Goal: Task Accomplishment & Management: Manage account settings

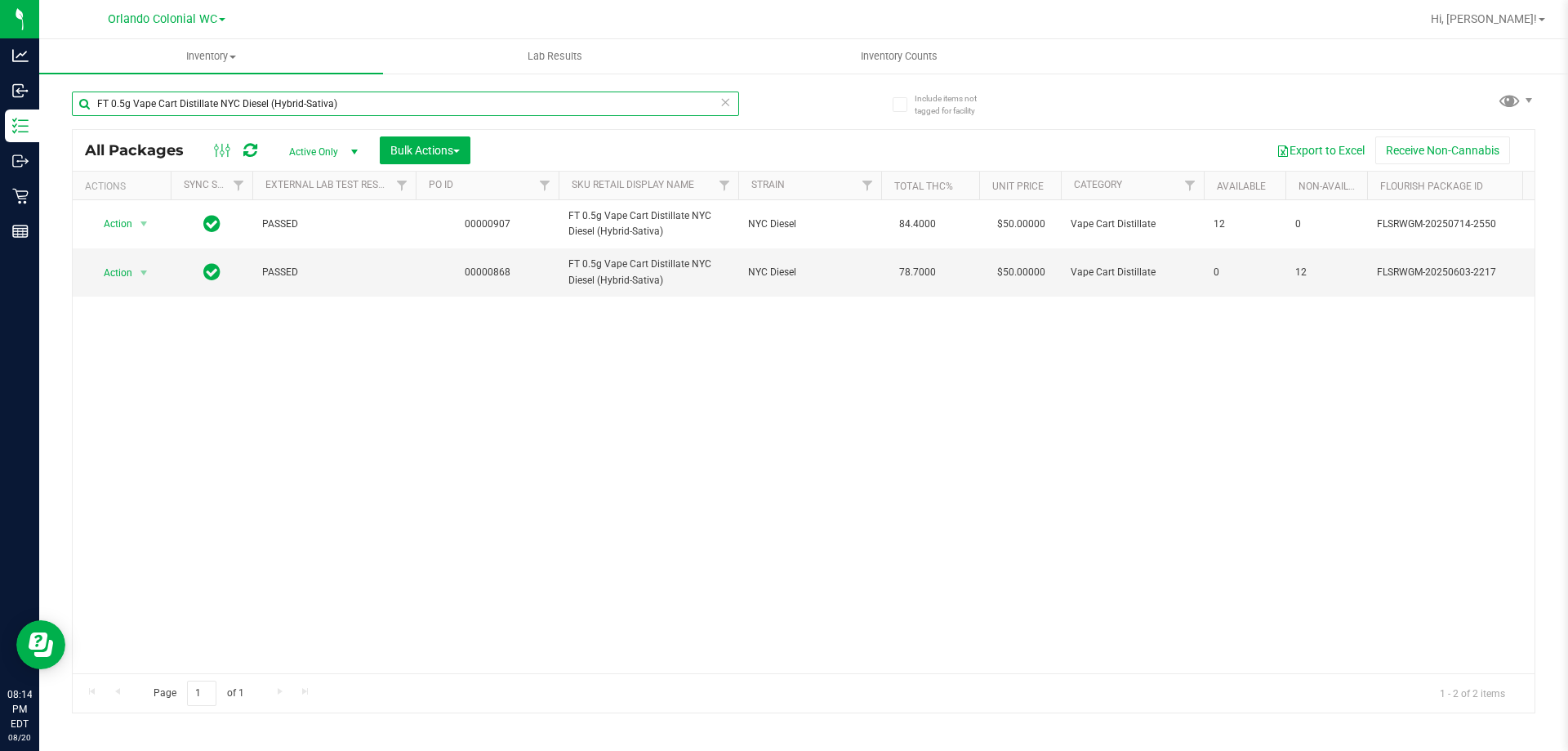
click at [483, 98] on input "FT 0.5g Vape Cart Distillate NYC Diesel (Hybrid-Sativa)" at bounding box center [405, 103] width 667 height 25
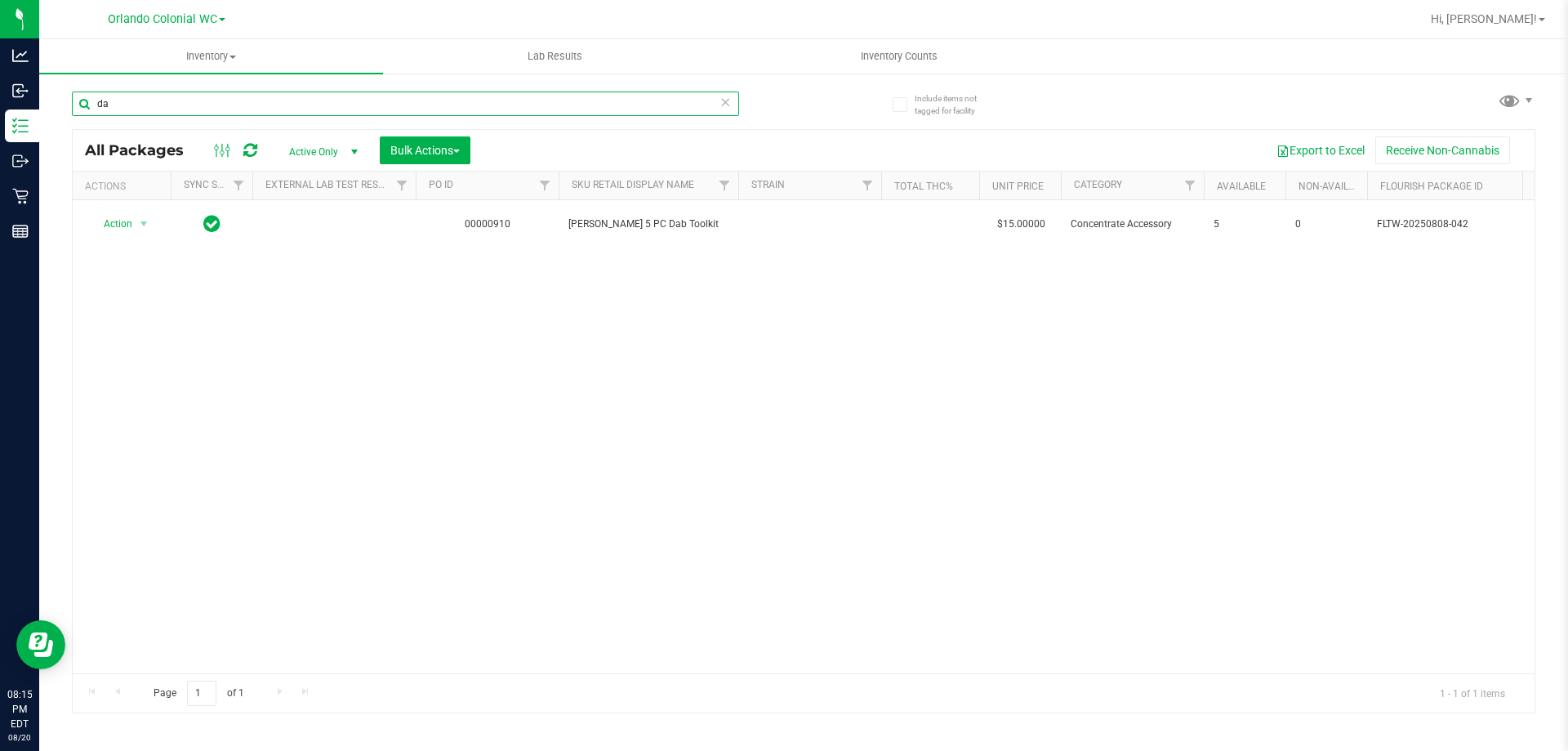
type input "d"
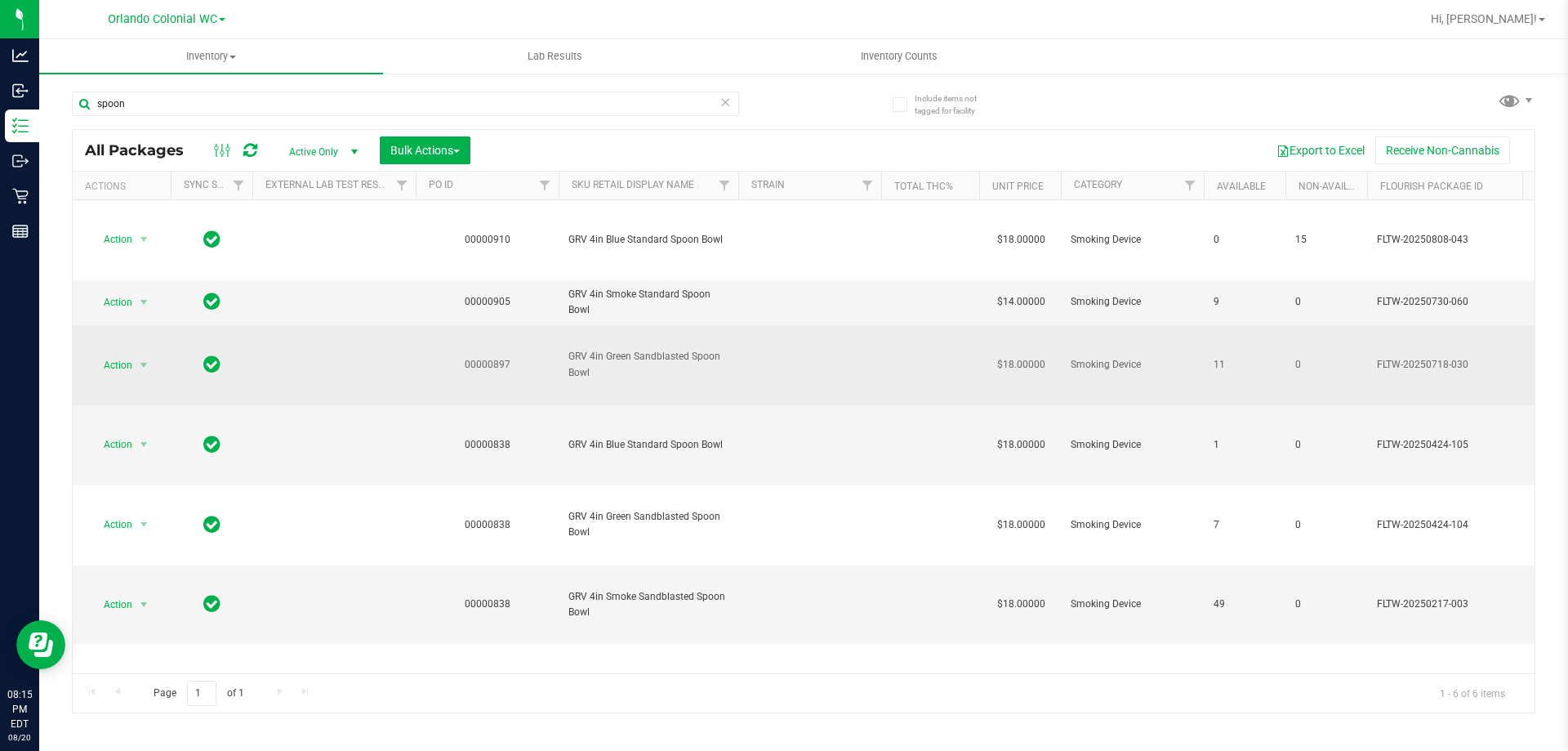
click at [637, 357] on span "GRV 4in Green Sandblasted Spoon Bowl" at bounding box center [648, 365] width 160 height 31
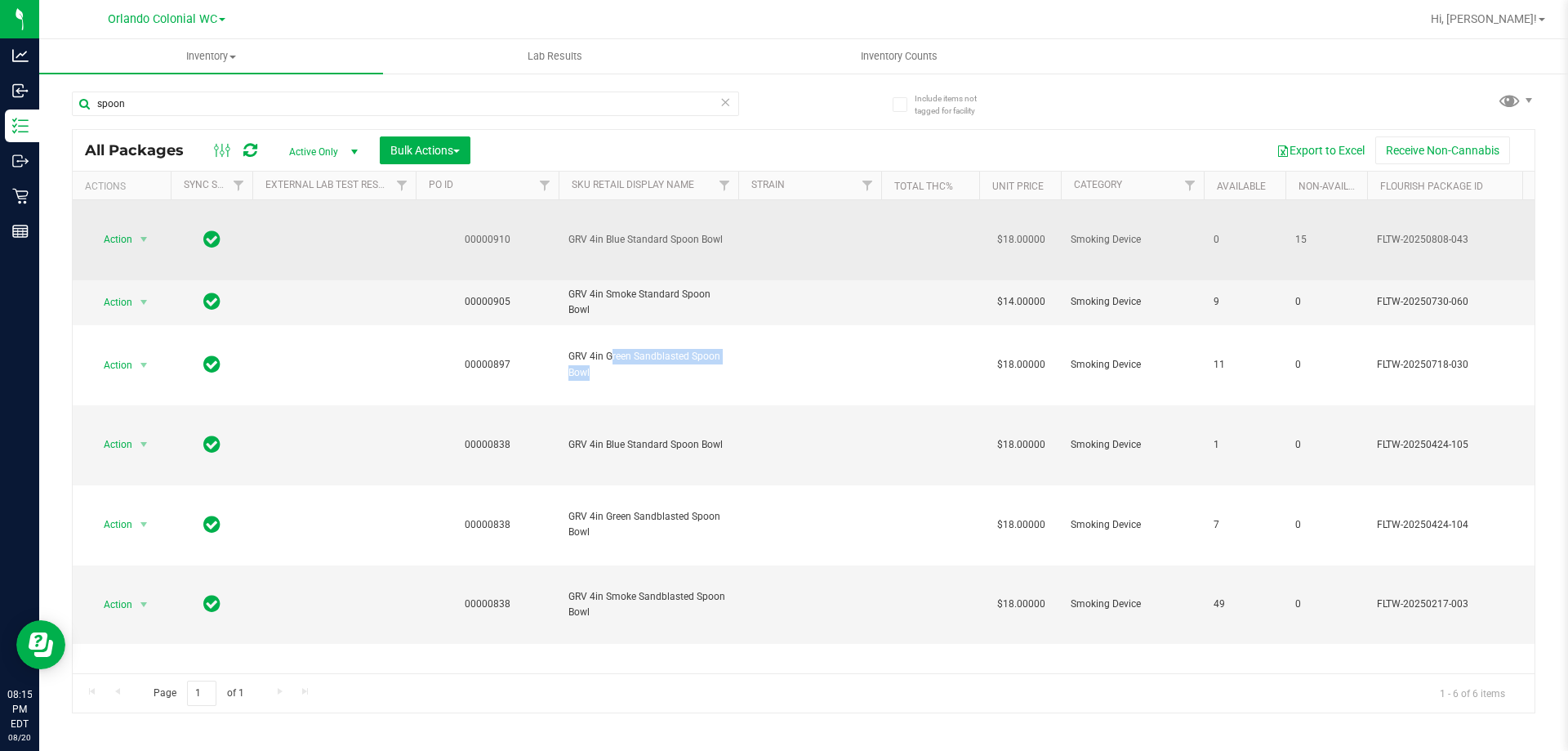
copy td "GRV 4in Green Sandblasted Spoon Bowl"
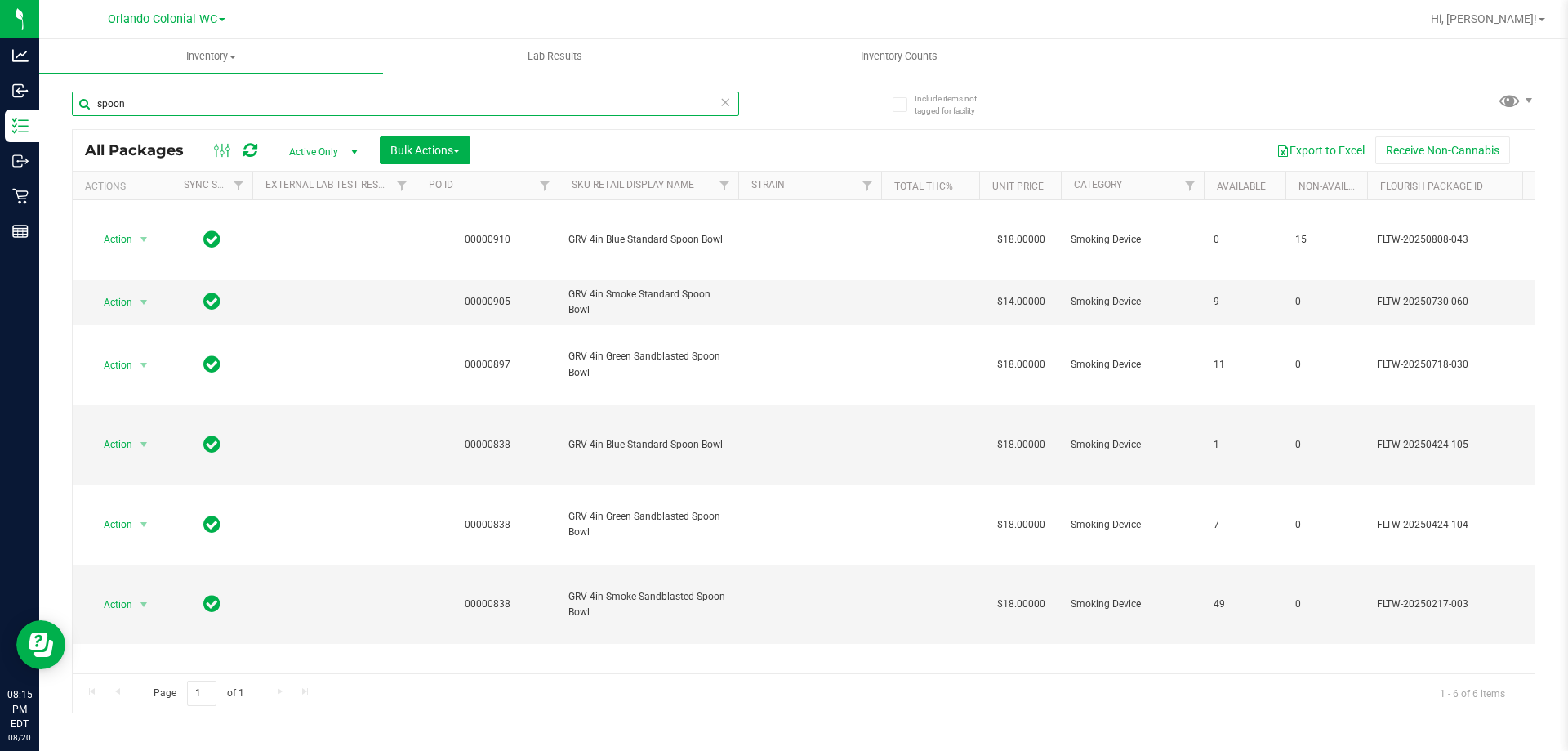
click at [385, 99] on input "spoon" at bounding box center [405, 103] width 667 height 25
paste input "GRV 4in Green Sandblasted Spoon Bowl"
type input "GRV 4in Green Sandblasted Spoon Bowl"
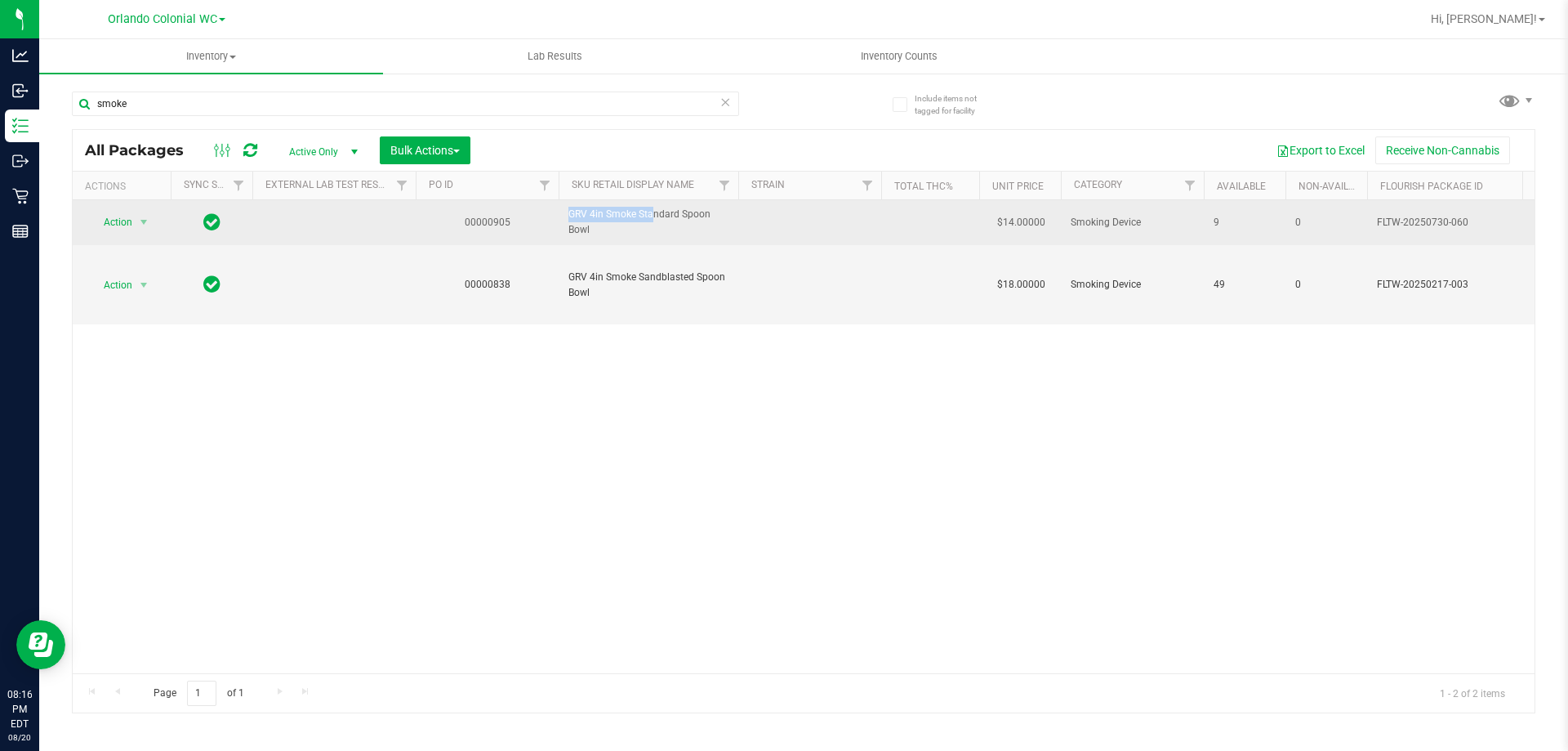
drag, startPoint x: 605, startPoint y: 212, endPoint x: 528, endPoint y: 212, distance: 77.0
click at [528, 212] on tr "Action Action Adjust qty Create package Edit attributes Global inventory Locate…" at bounding box center [1510, 223] width 2876 height 45
copy tr "GRV 4in"
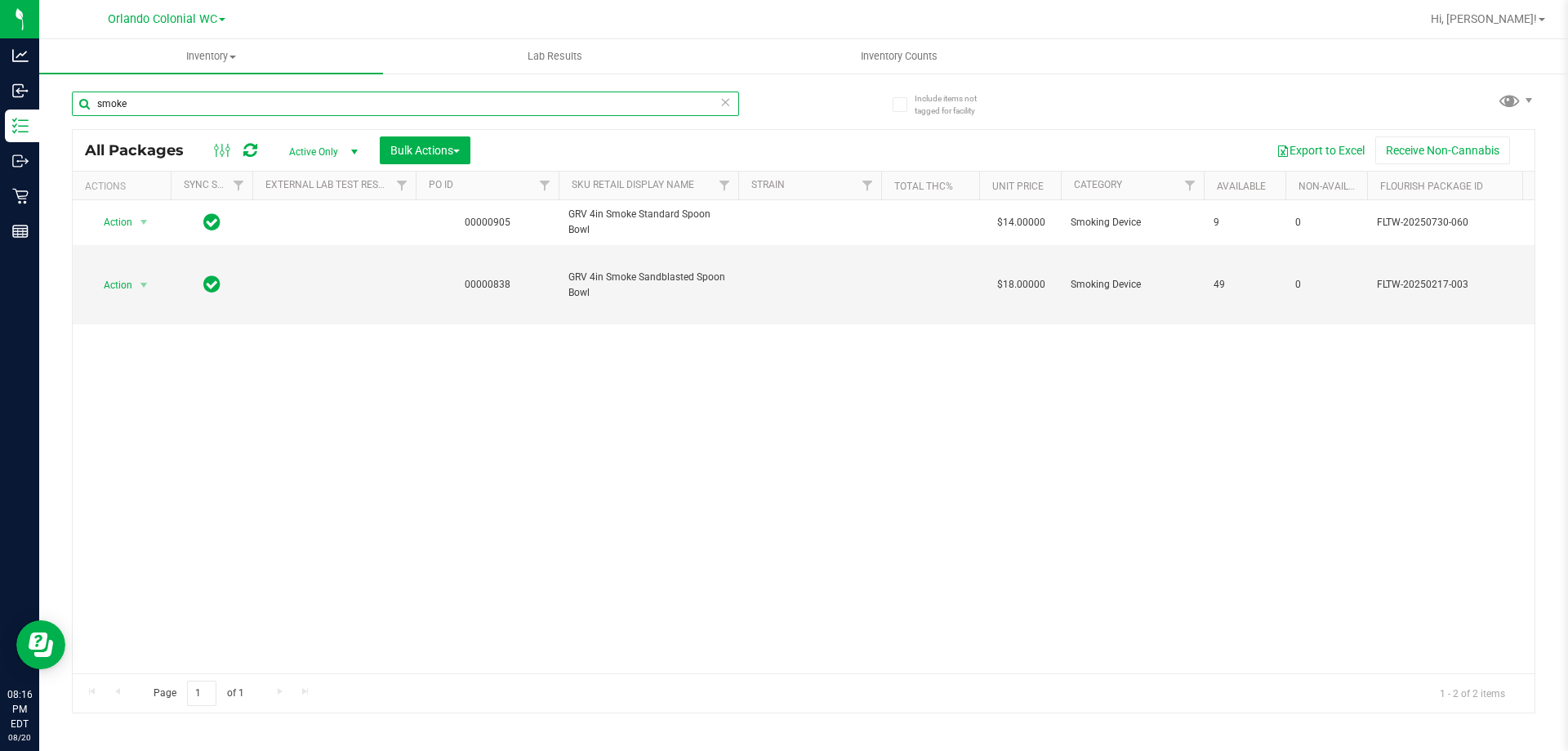
click at [377, 108] on input "smoke" at bounding box center [405, 103] width 667 height 25
paste input "GRV 4in"
click at [377, 108] on input "smoke GRV 4in" at bounding box center [405, 103] width 667 height 25
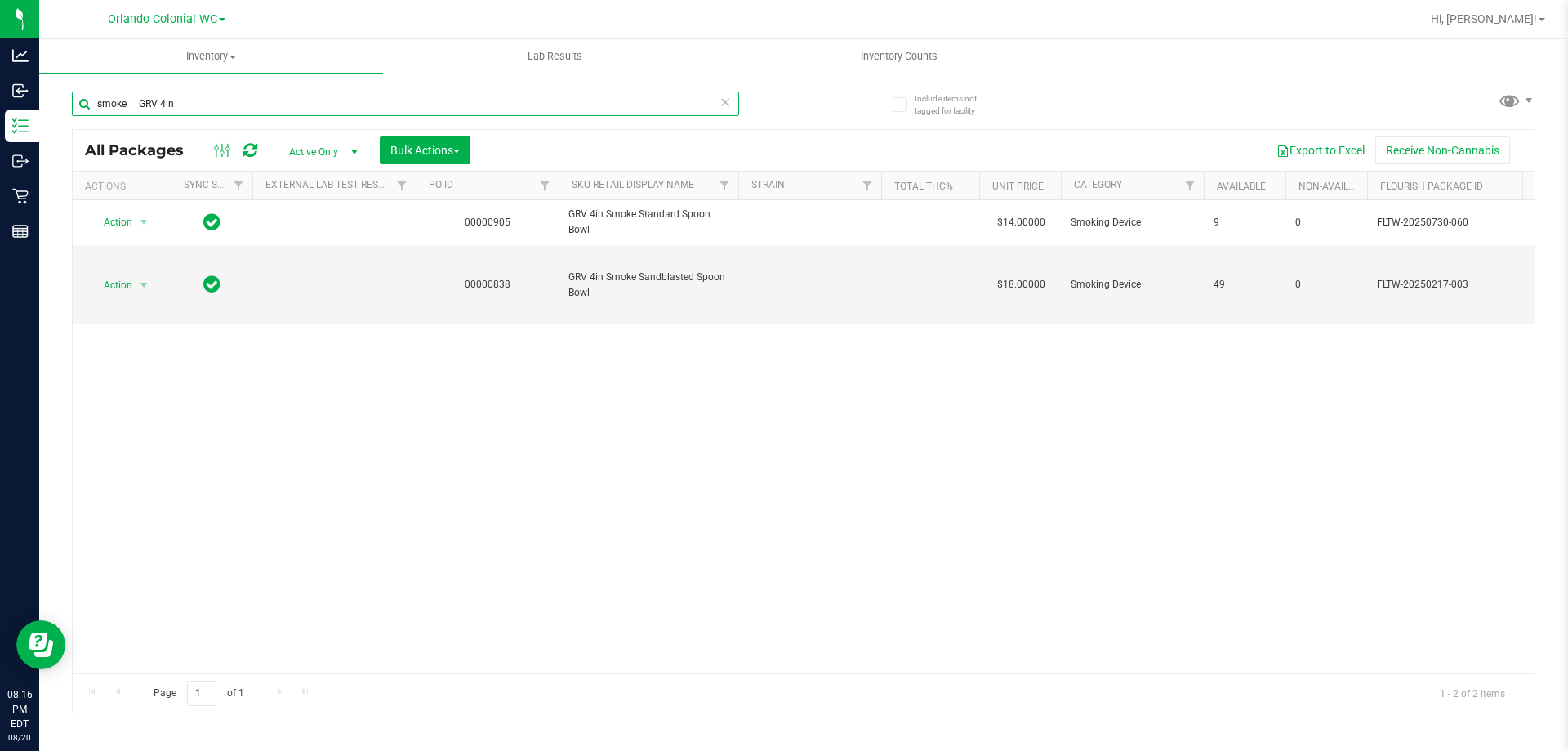
click at [377, 108] on input "smoke GRV 4in" at bounding box center [405, 103] width 667 height 25
paste input "text"
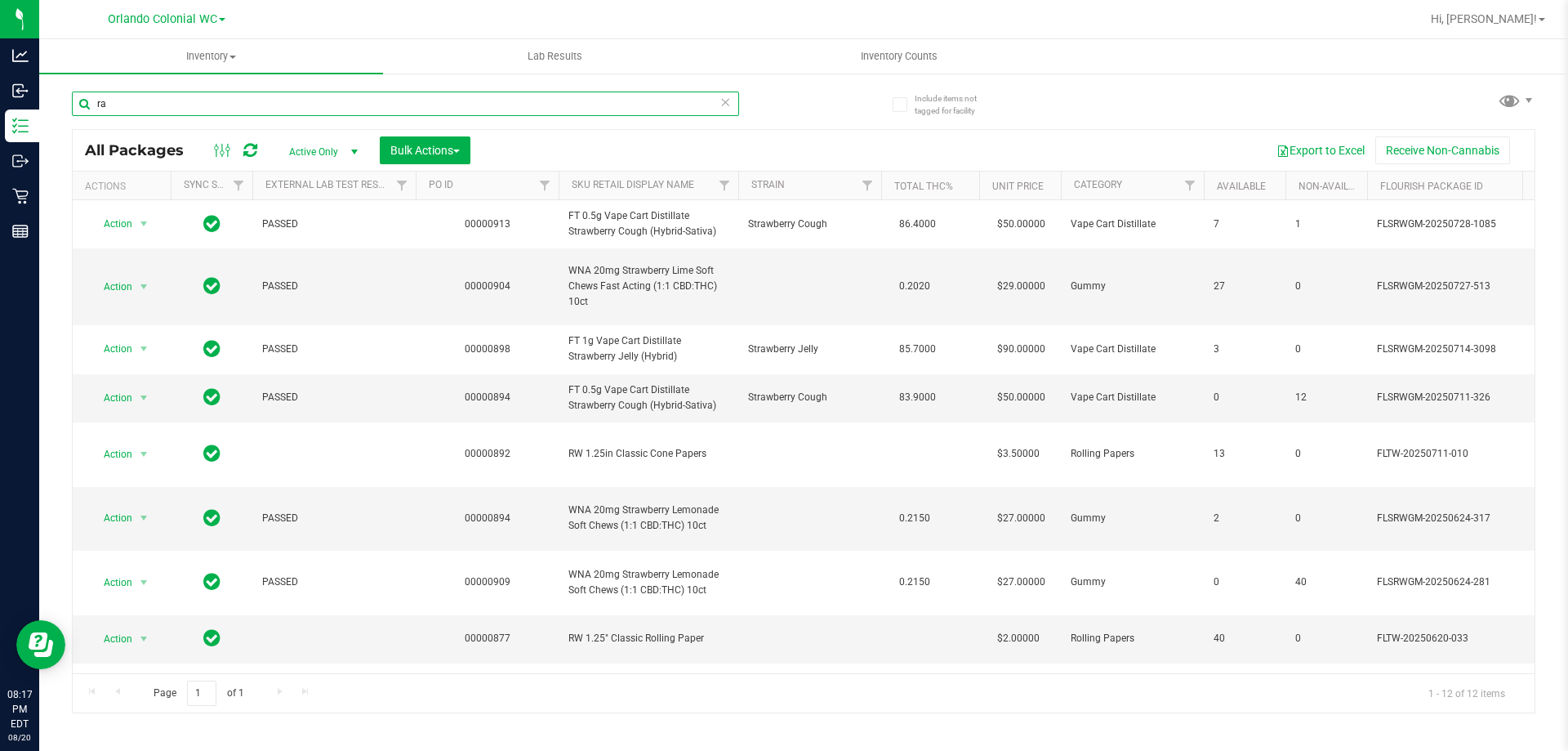
type input "r"
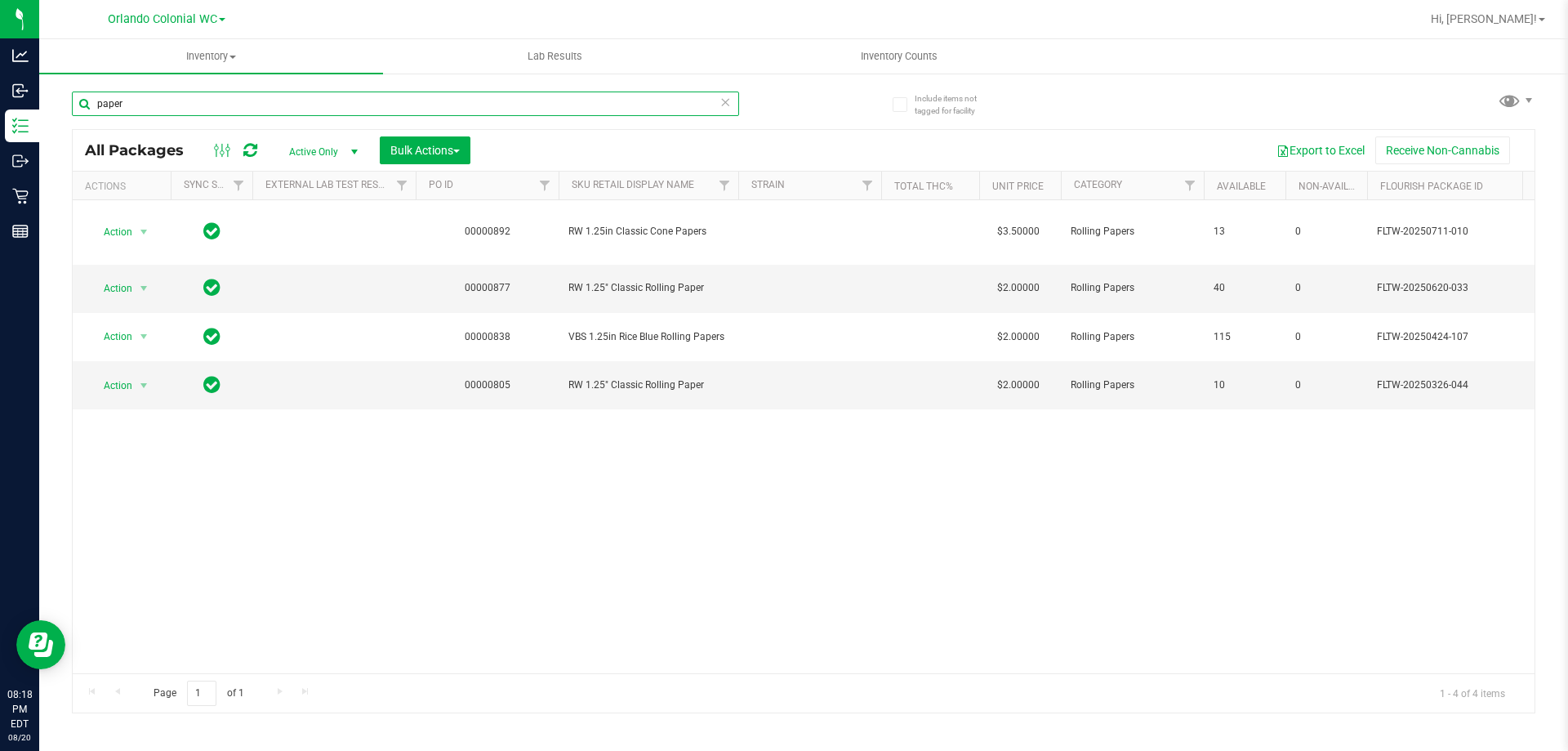
click at [449, 109] on input "paper" at bounding box center [405, 103] width 667 height 25
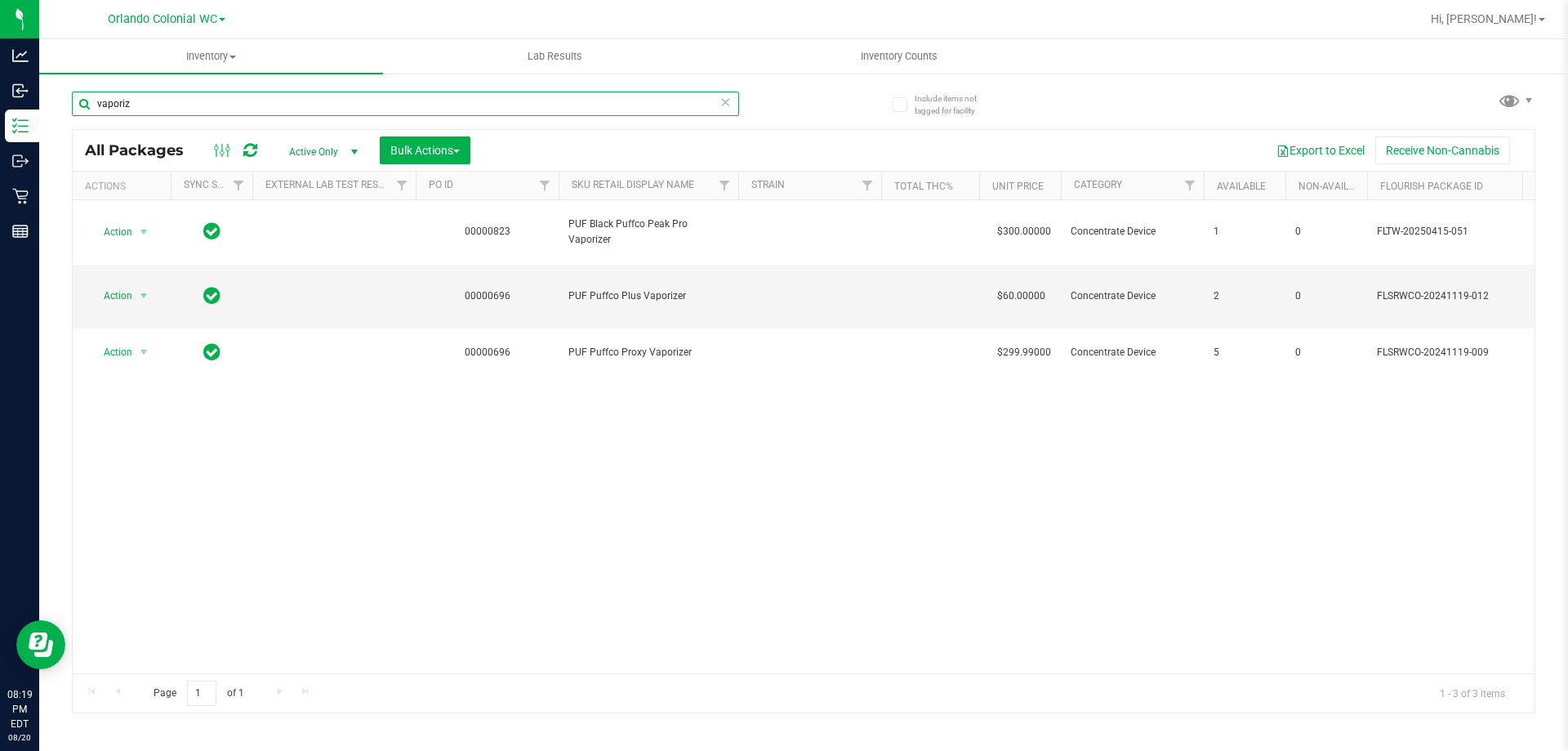
type input "vaporiz"
click at [899, 61] on span "Inventory Counts" at bounding box center [899, 56] width 121 height 15
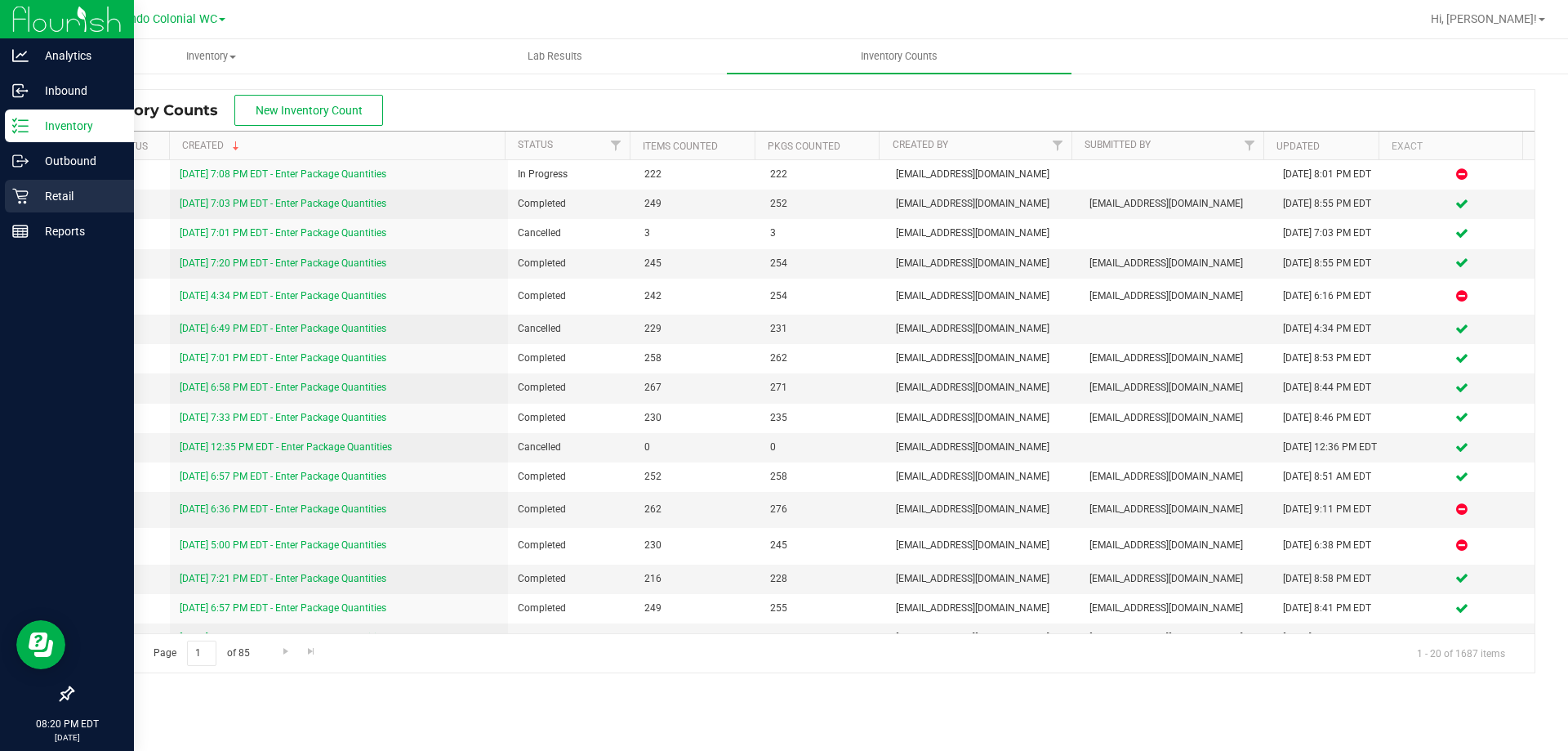
click at [29, 202] on p "Retail" at bounding box center [78, 197] width 98 height 20
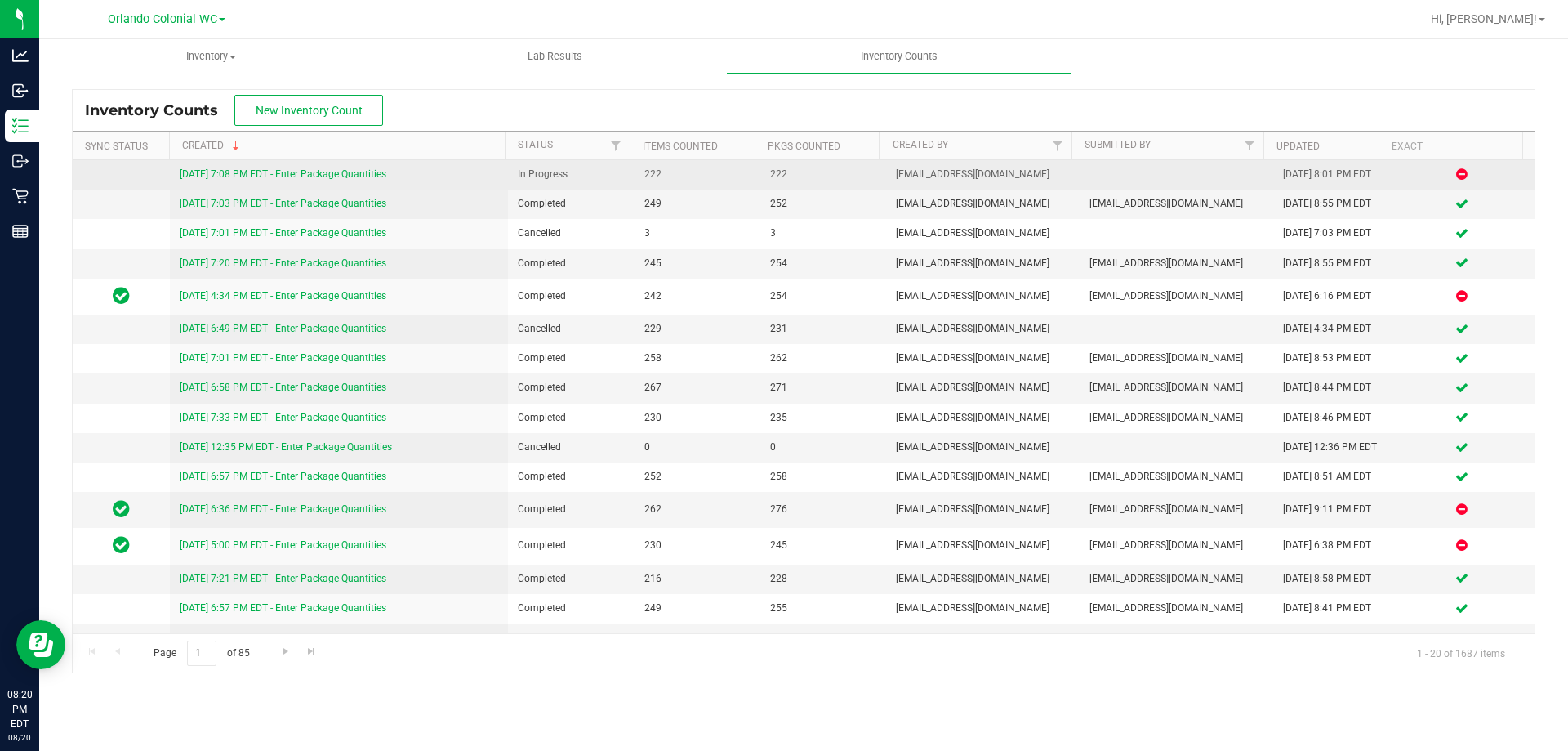
click at [317, 171] on link "[DATE] 7:08 PM EDT - Enter Package Quantities" at bounding box center [283, 174] width 206 height 12
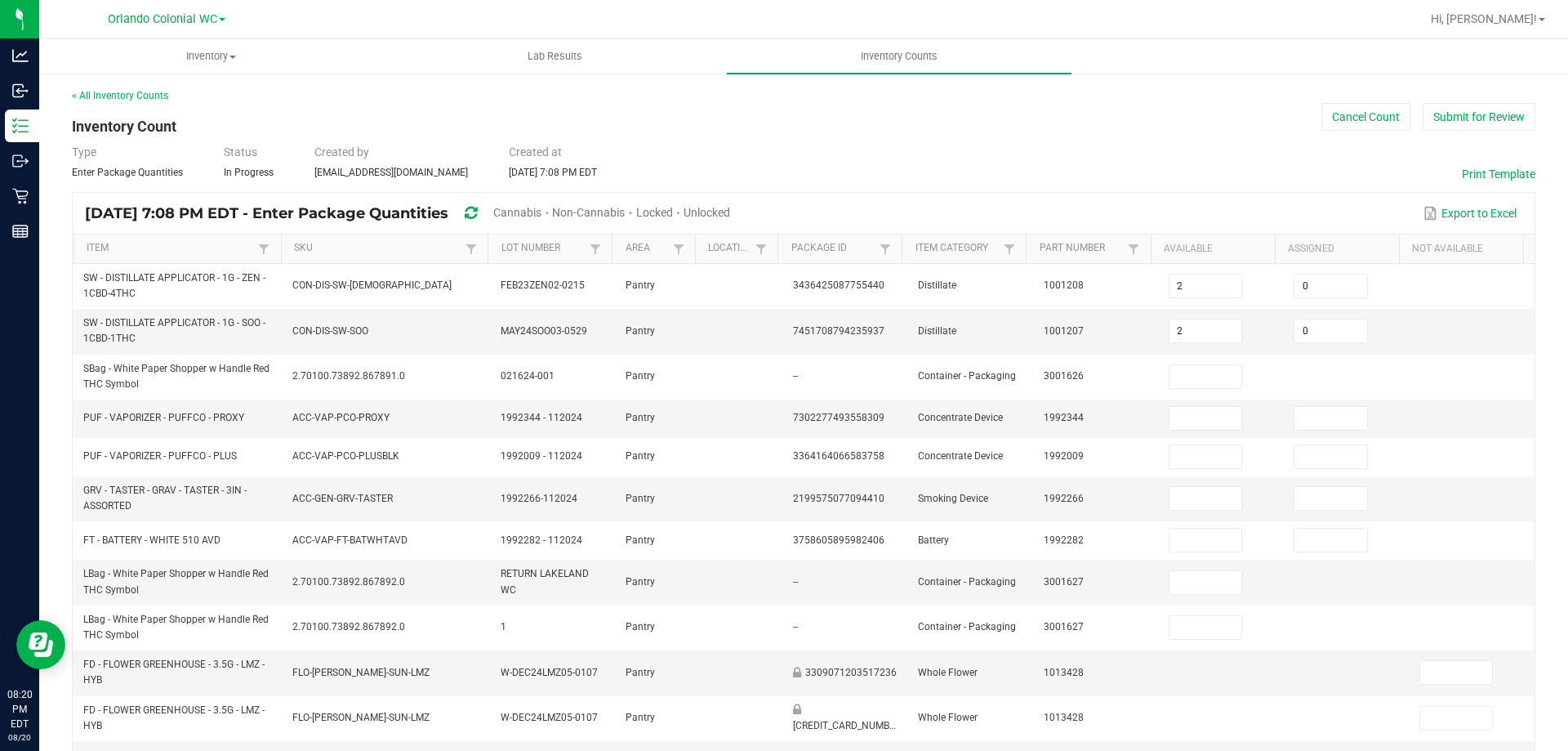
click at [541, 217] on span "Cannabis" at bounding box center [517, 212] width 48 height 13
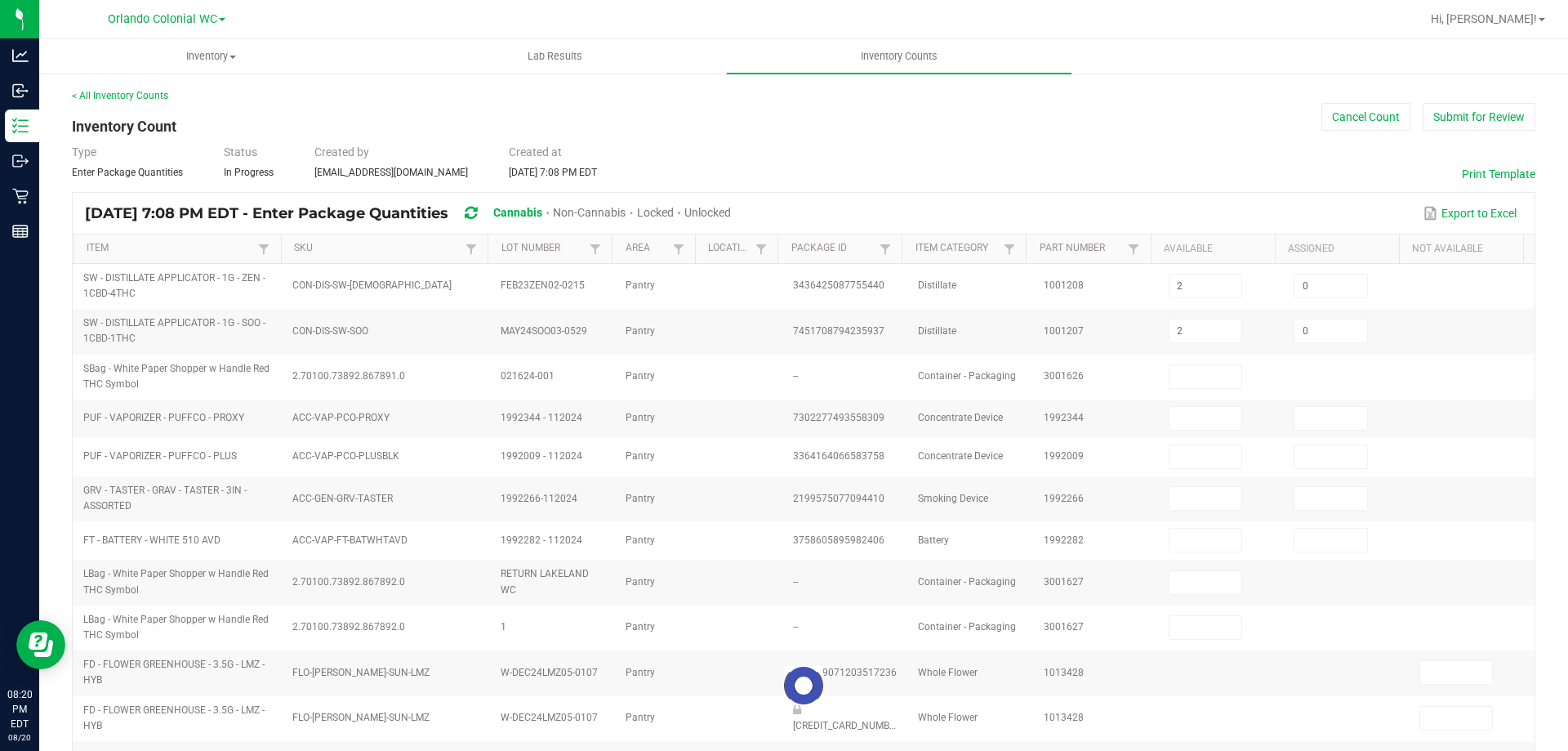
type input "6"
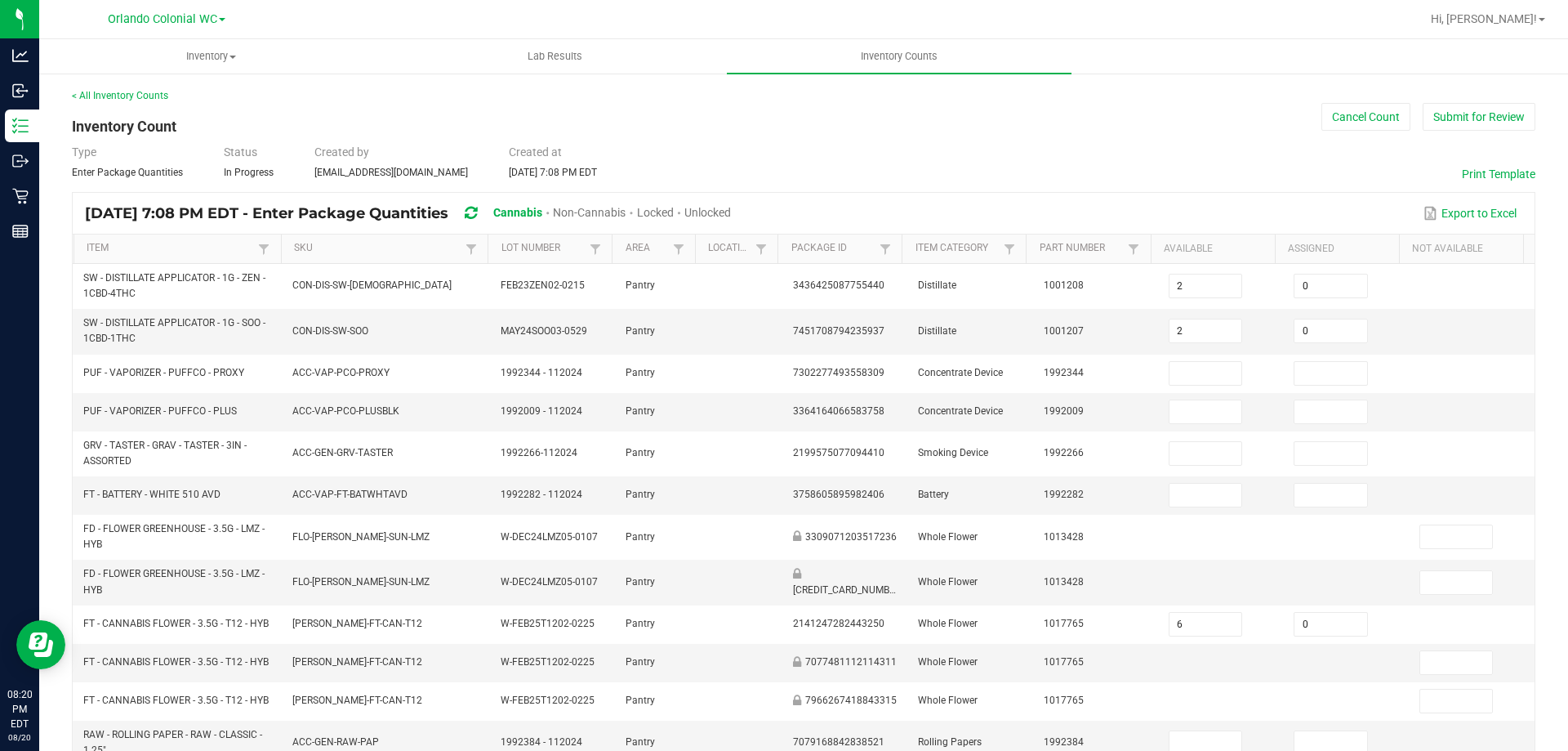
click at [731, 204] on div "Unlocked" at bounding box center [707, 213] width 46 height 30
click at [731, 211] on span "Unlocked" at bounding box center [707, 212] width 46 height 13
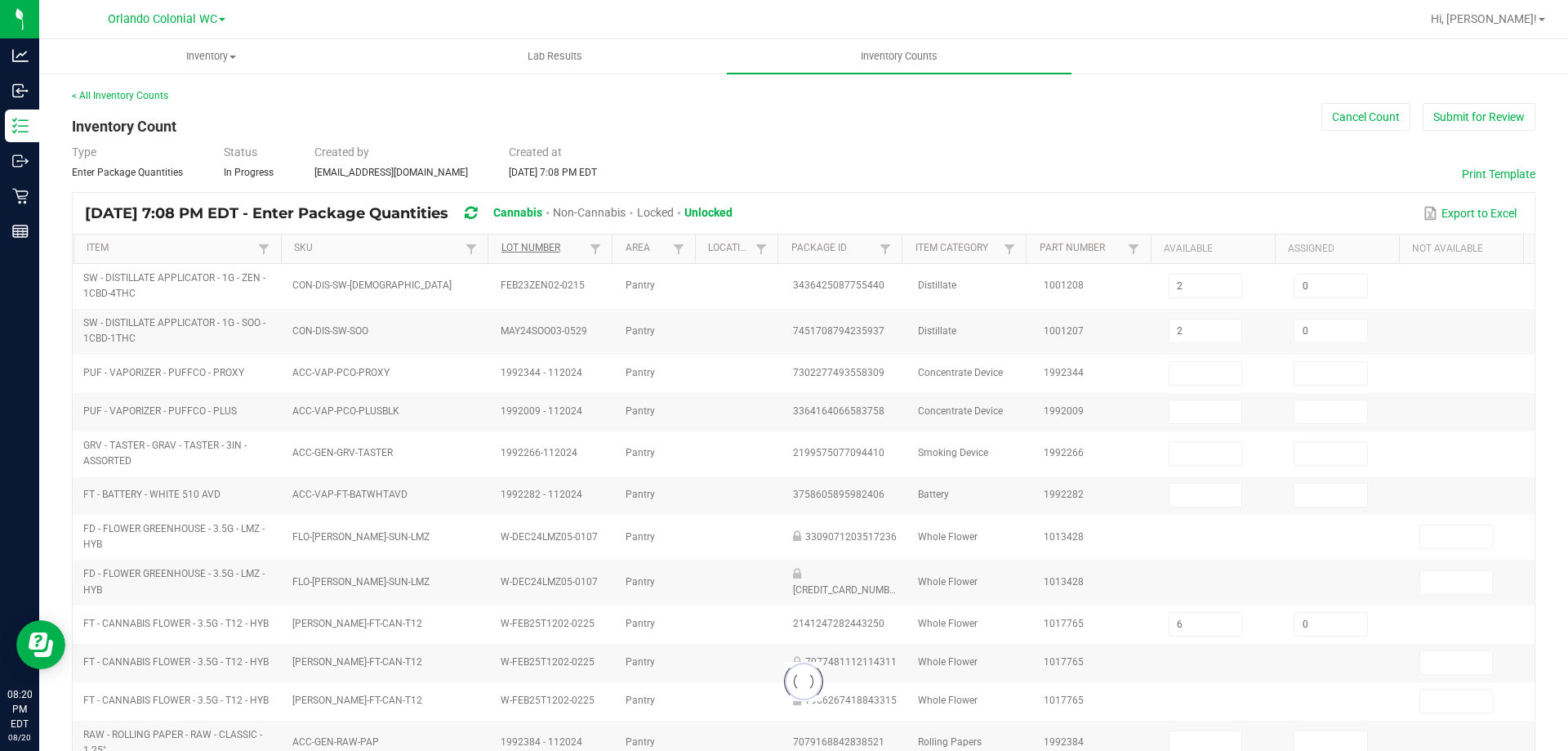
type input "6"
type input "0"
type input "7"
type input "0"
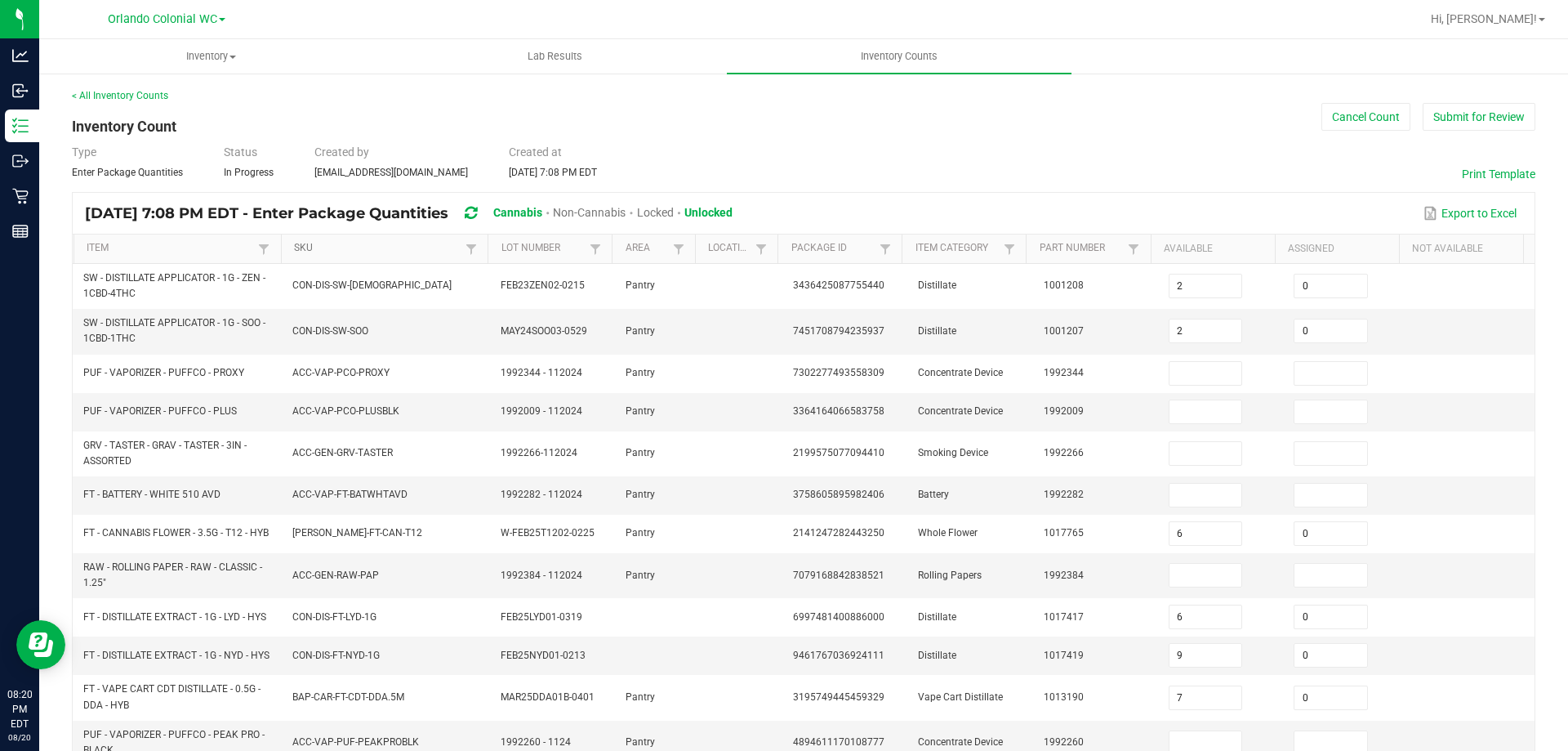
click at [381, 250] on link "SKU" at bounding box center [377, 248] width 167 height 13
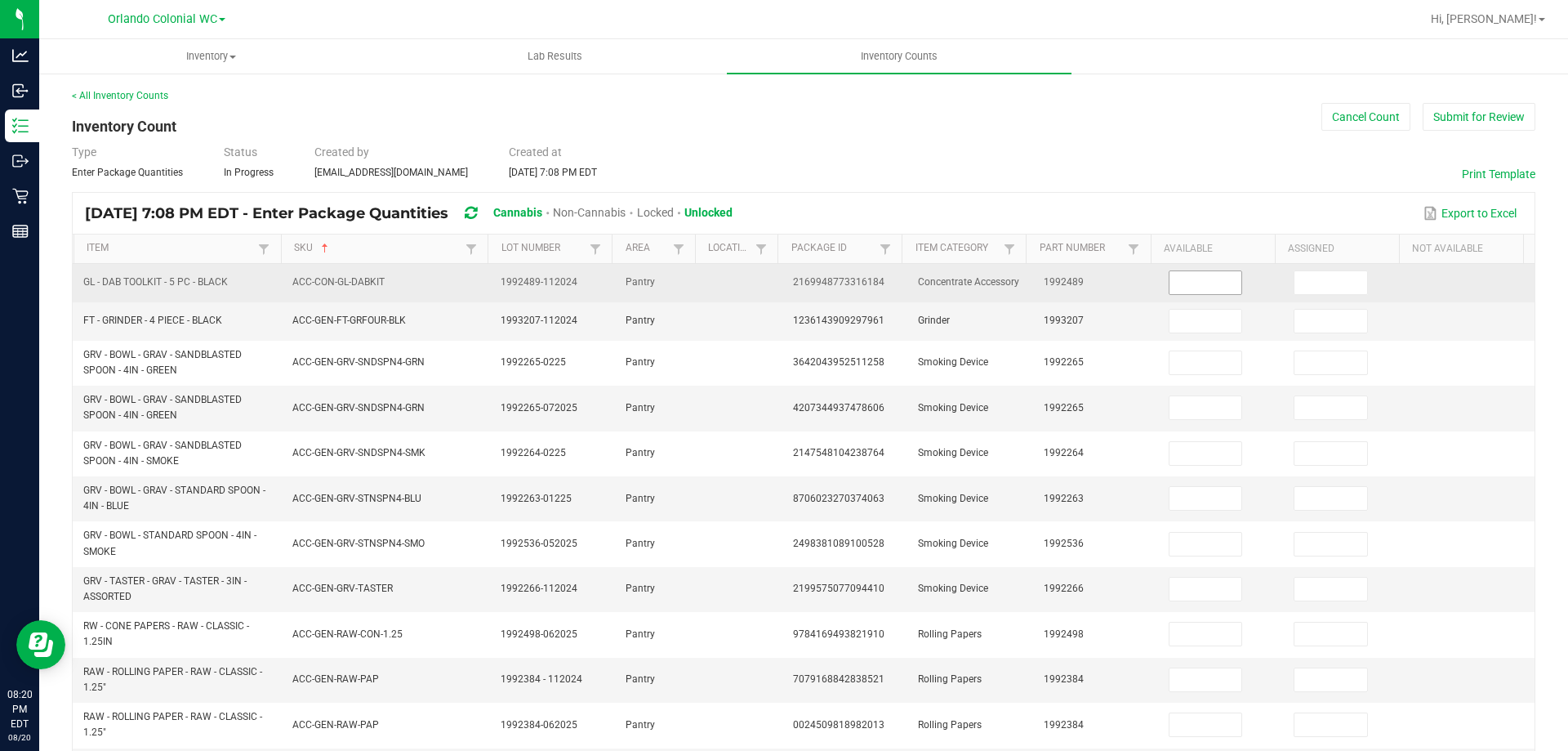
click at [1185, 286] on input at bounding box center [1206, 282] width 73 height 23
type input "5"
type input "0"
type input "2"
type input "0"
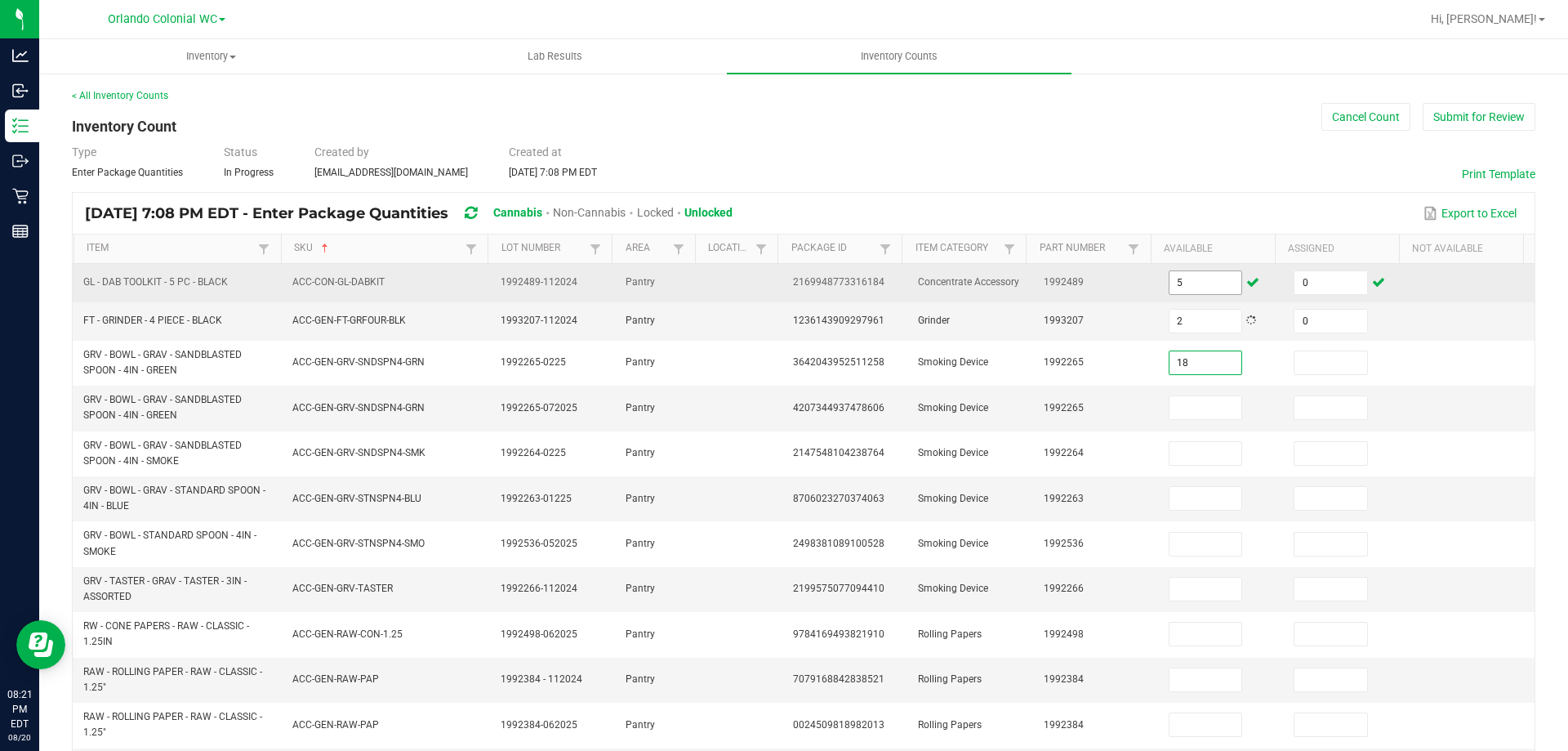
type input "18"
type input "0"
type input "58"
type input "0"
type input "1"
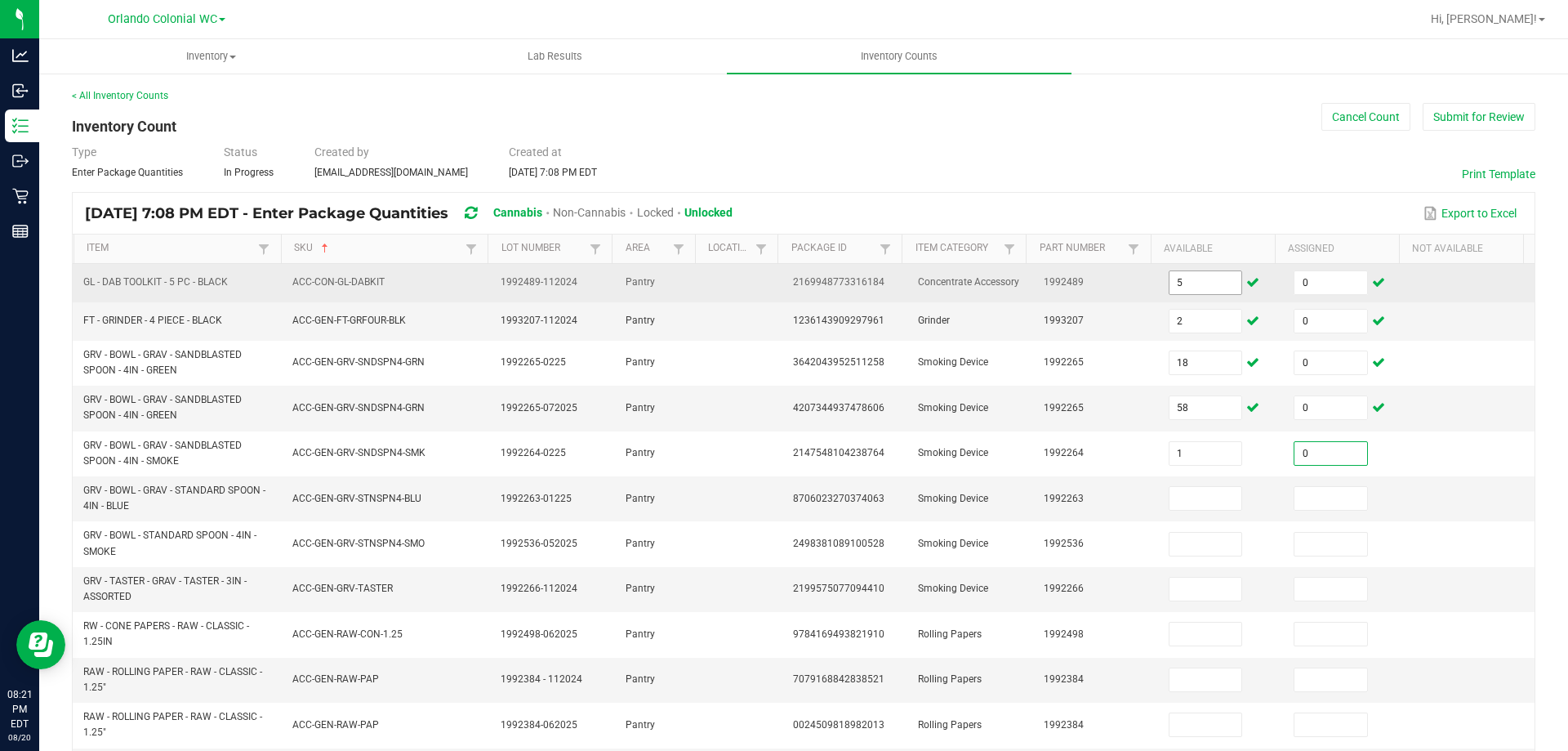
type input "0"
type input "4"
type input "0"
type input "13"
type input "0"
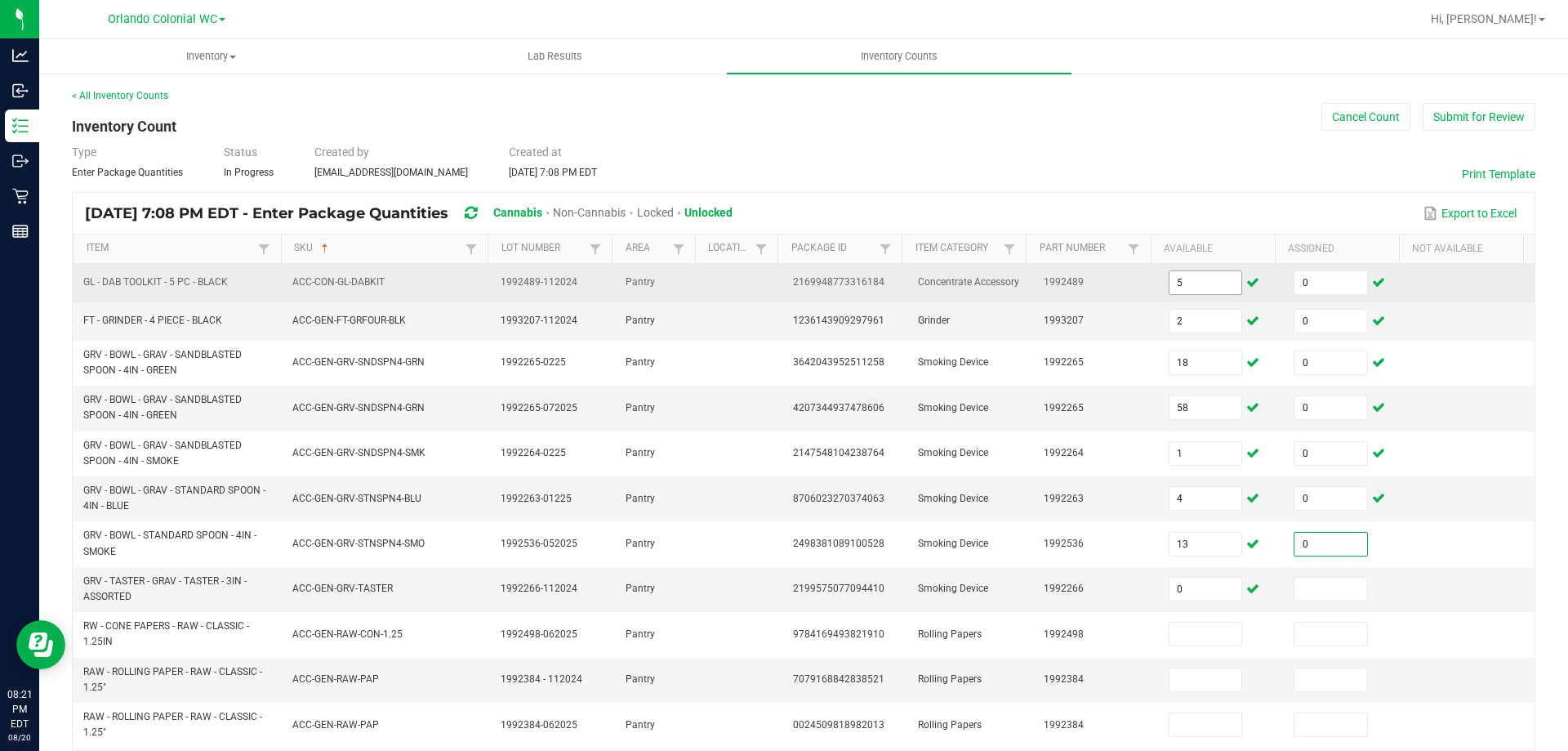
type input "0"
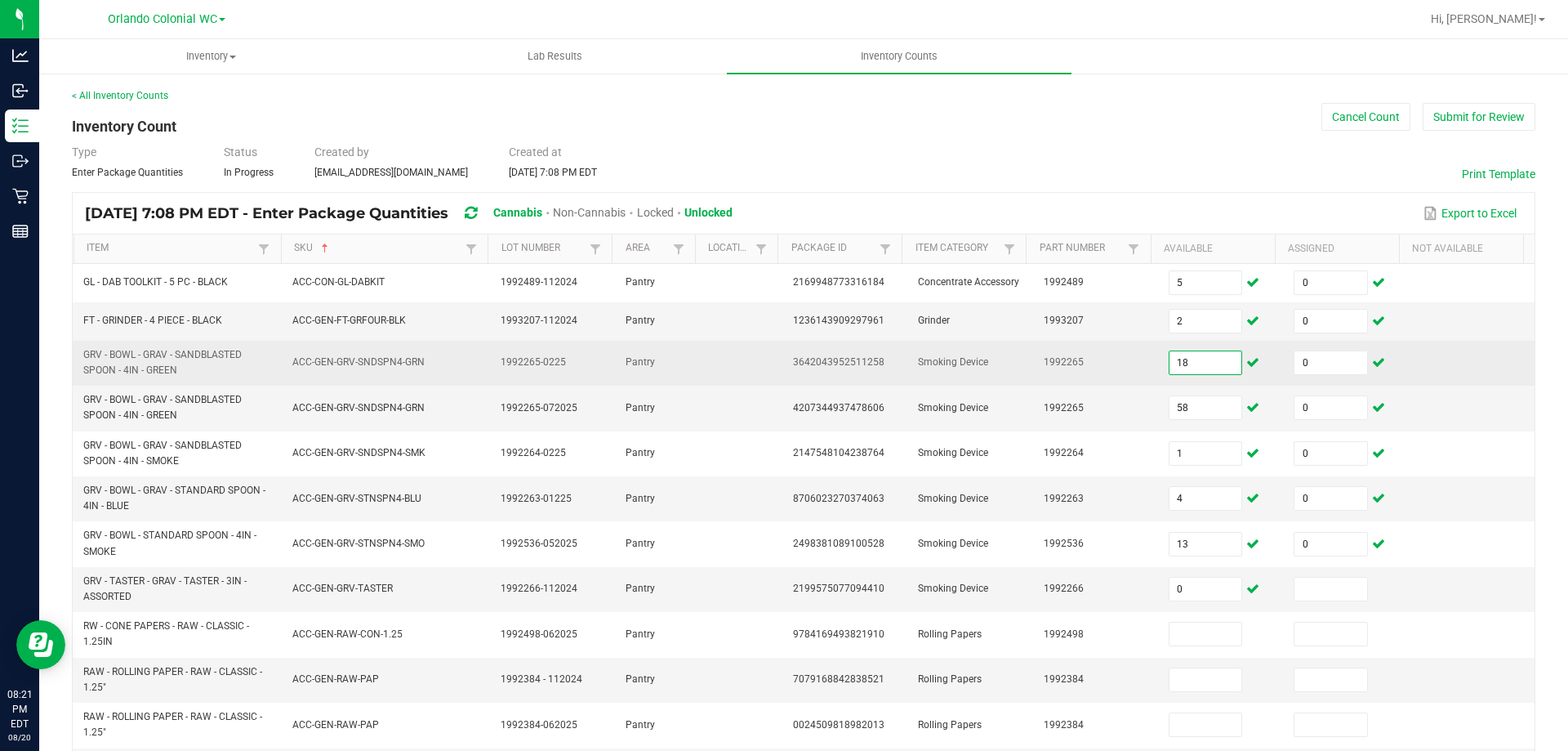
click at [1190, 359] on input "18" at bounding box center [1206, 363] width 73 height 23
type input "0"
type input "58"
type input "1"
type input "0"
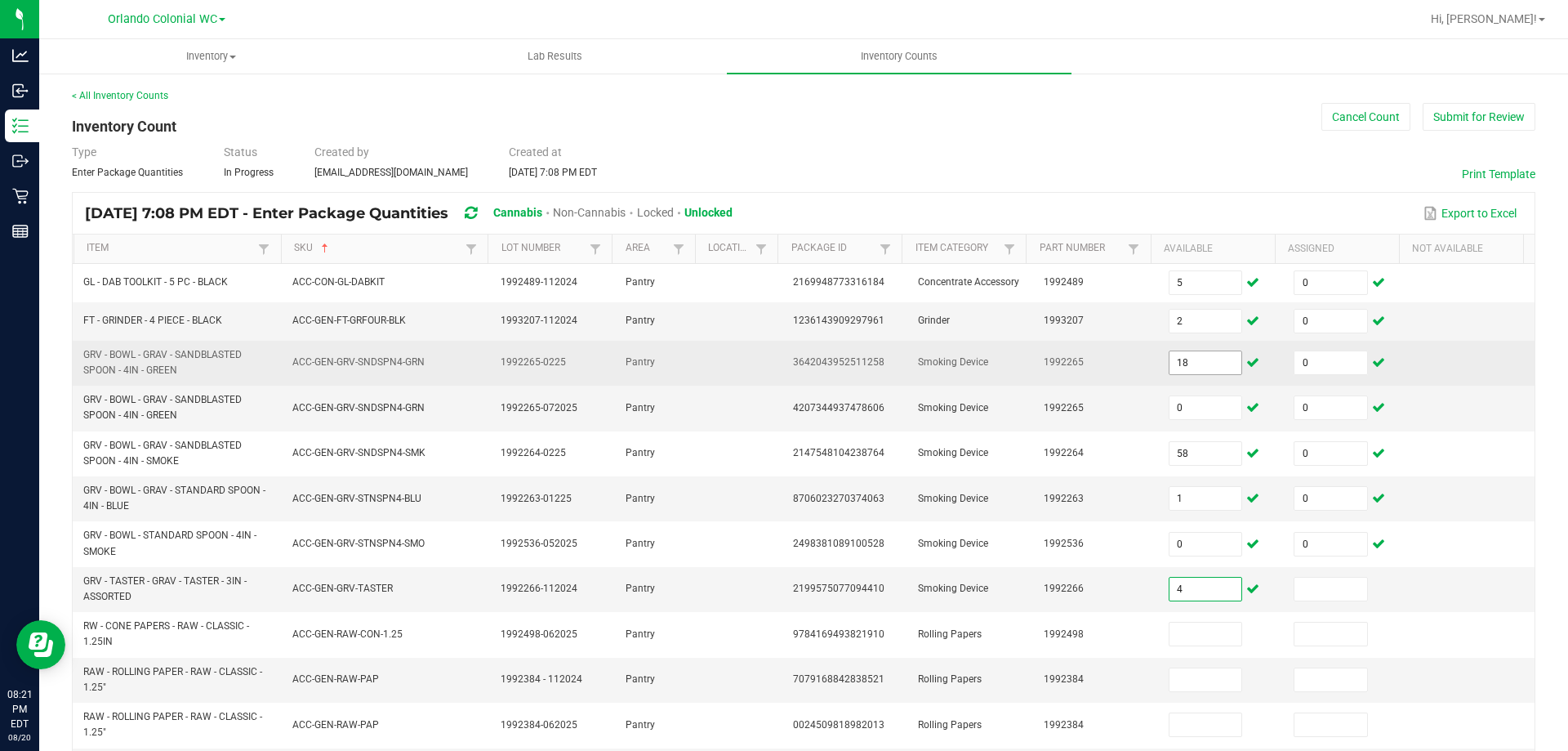
type input "4"
type input "0"
type input "13"
type input "0"
type input "50"
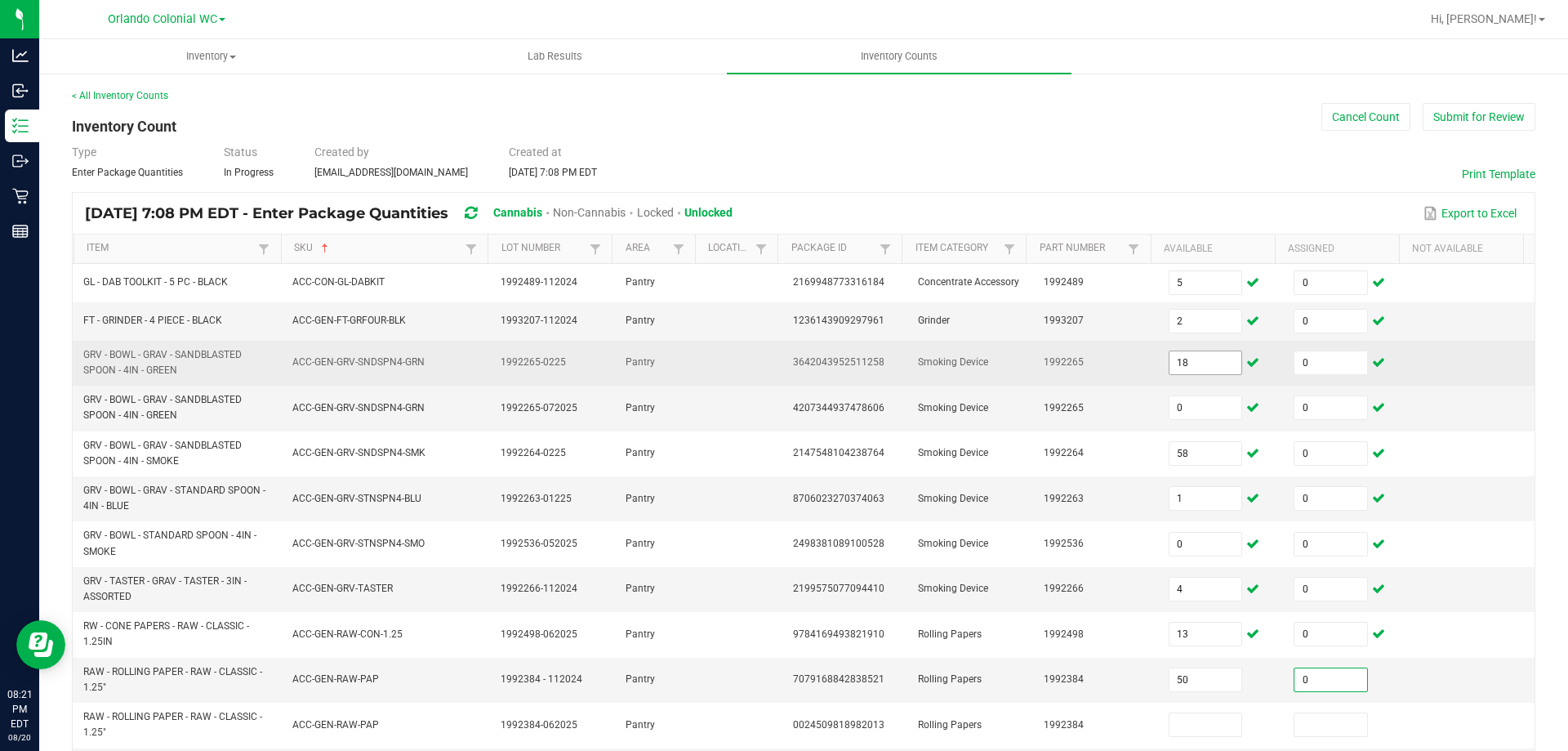
type input "0"
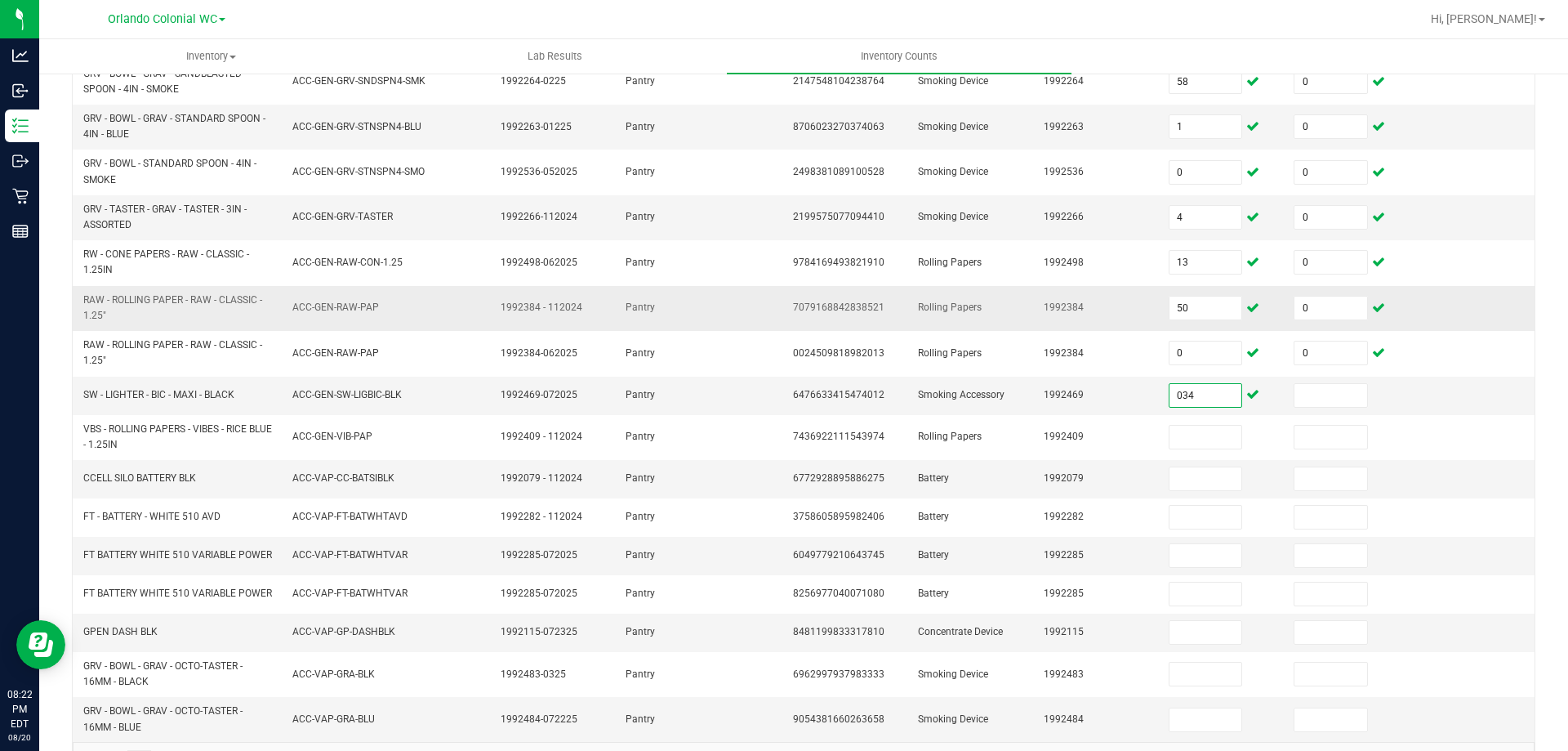
type input "34"
type input "0"
type input "115"
type input "0"
type input "10"
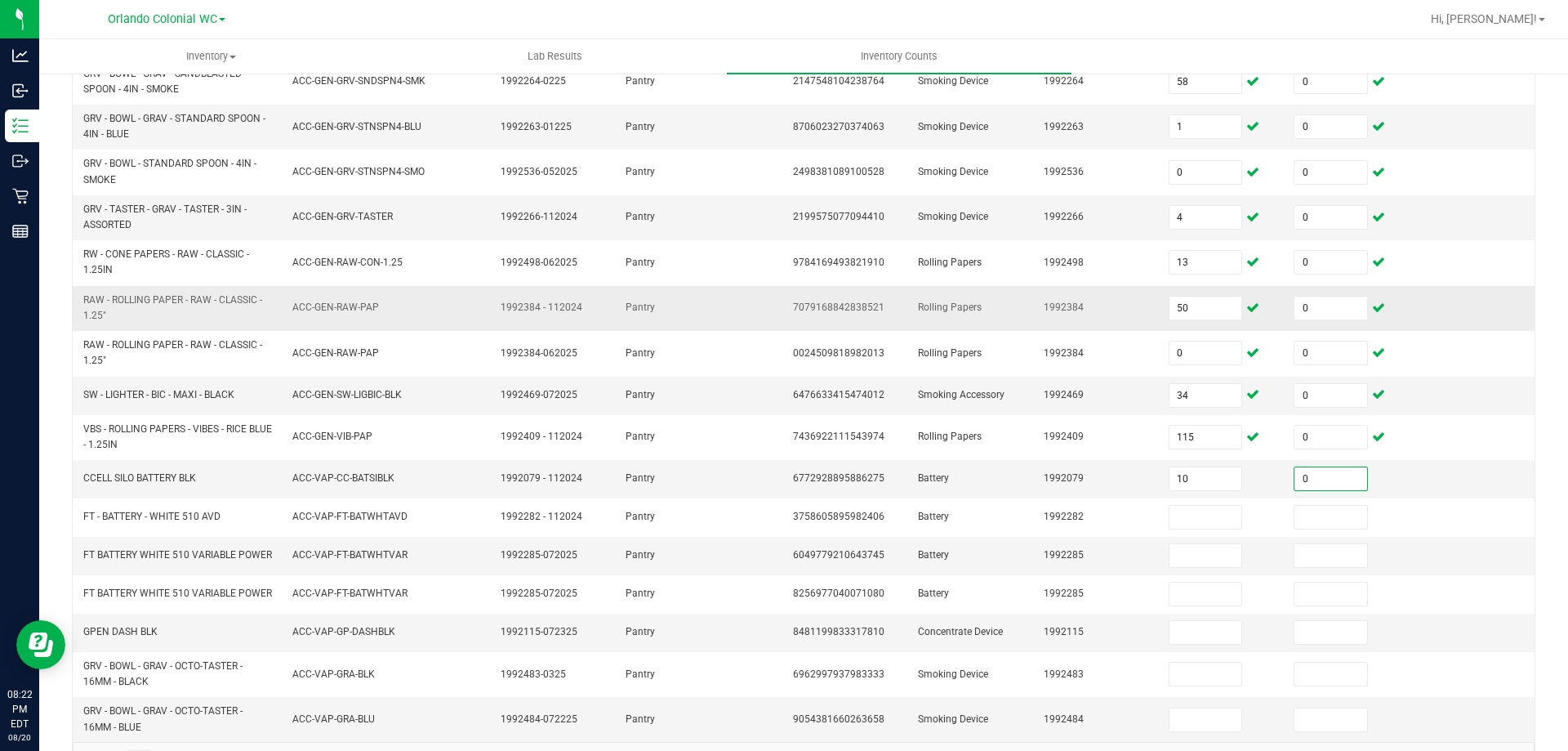
type input "0"
type input "4"
type input "0"
type input "28"
type input "0"
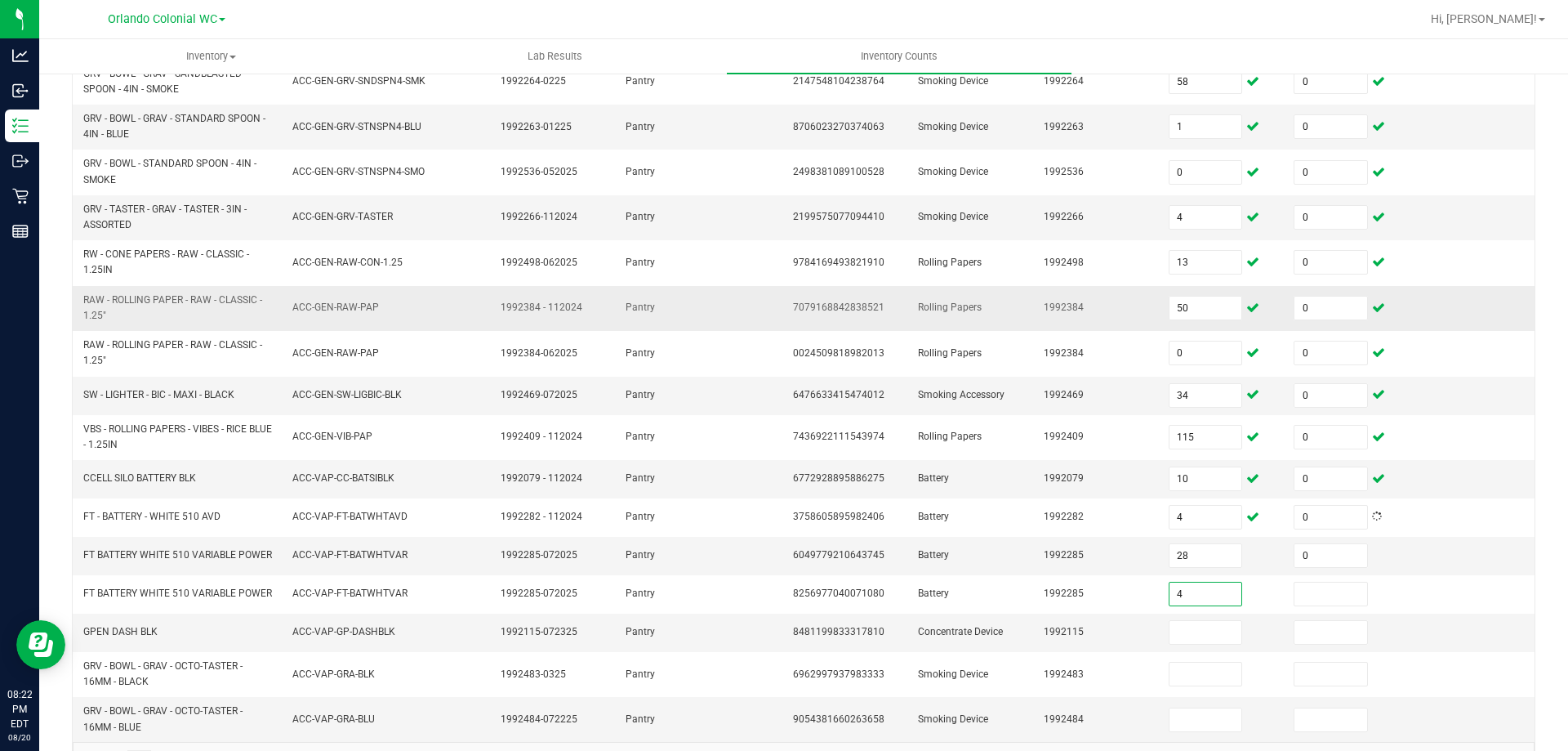
type input "4"
type input "0"
type input "21"
type input "0"
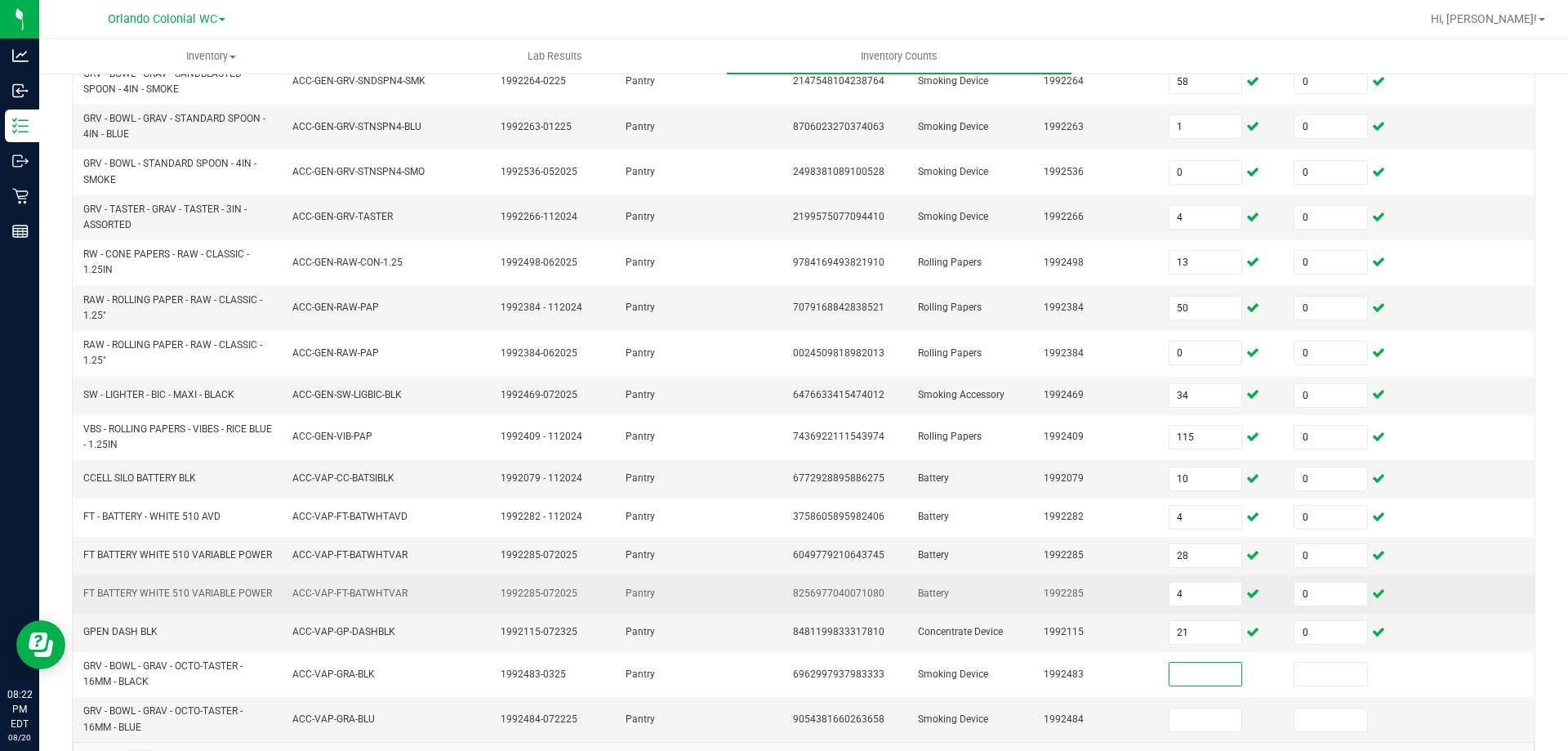
click at [1192, 590] on td "4" at bounding box center [1221, 594] width 125 height 38
type input "0"
type input "4"
type input "21"
type input "0"
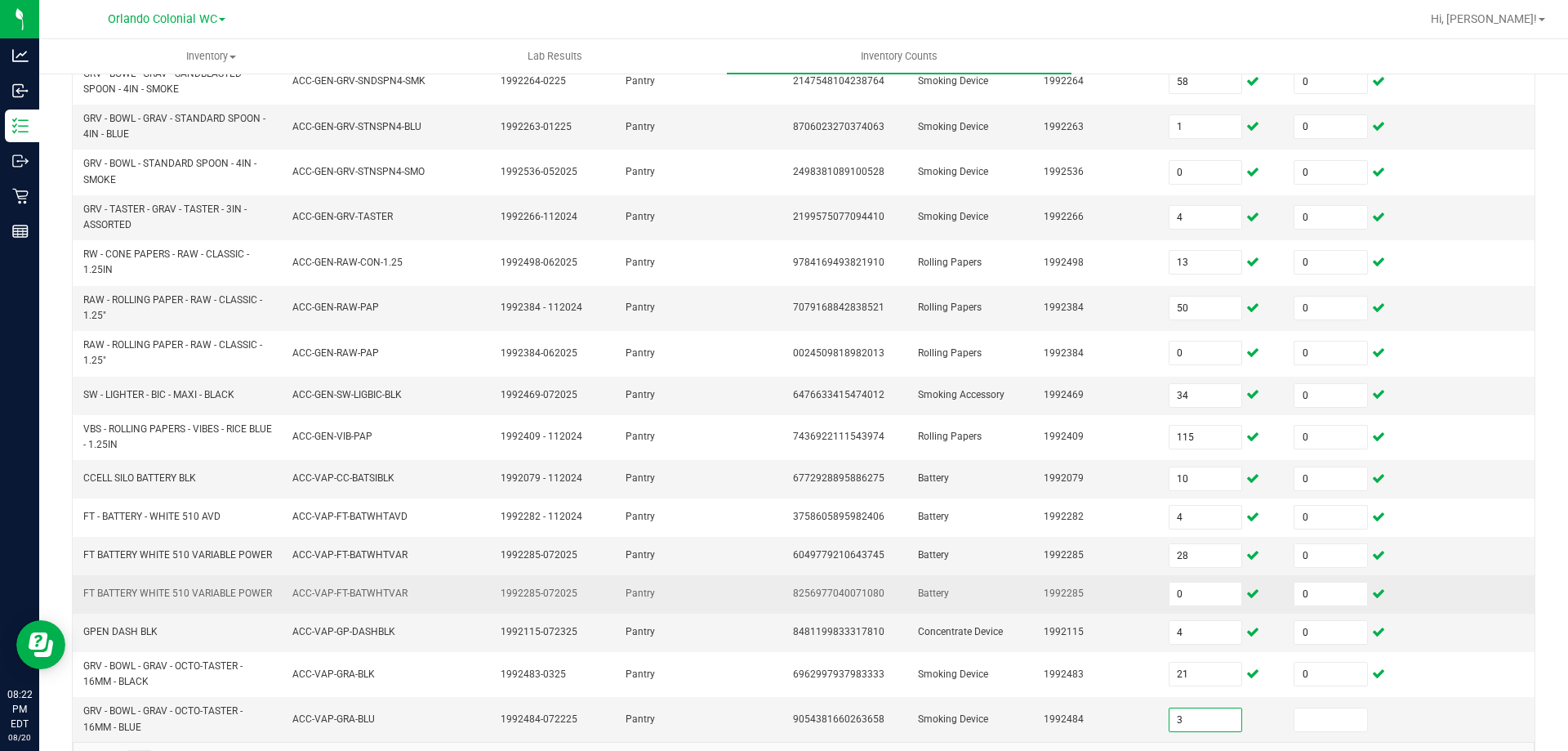
type input "3"
type input "0"
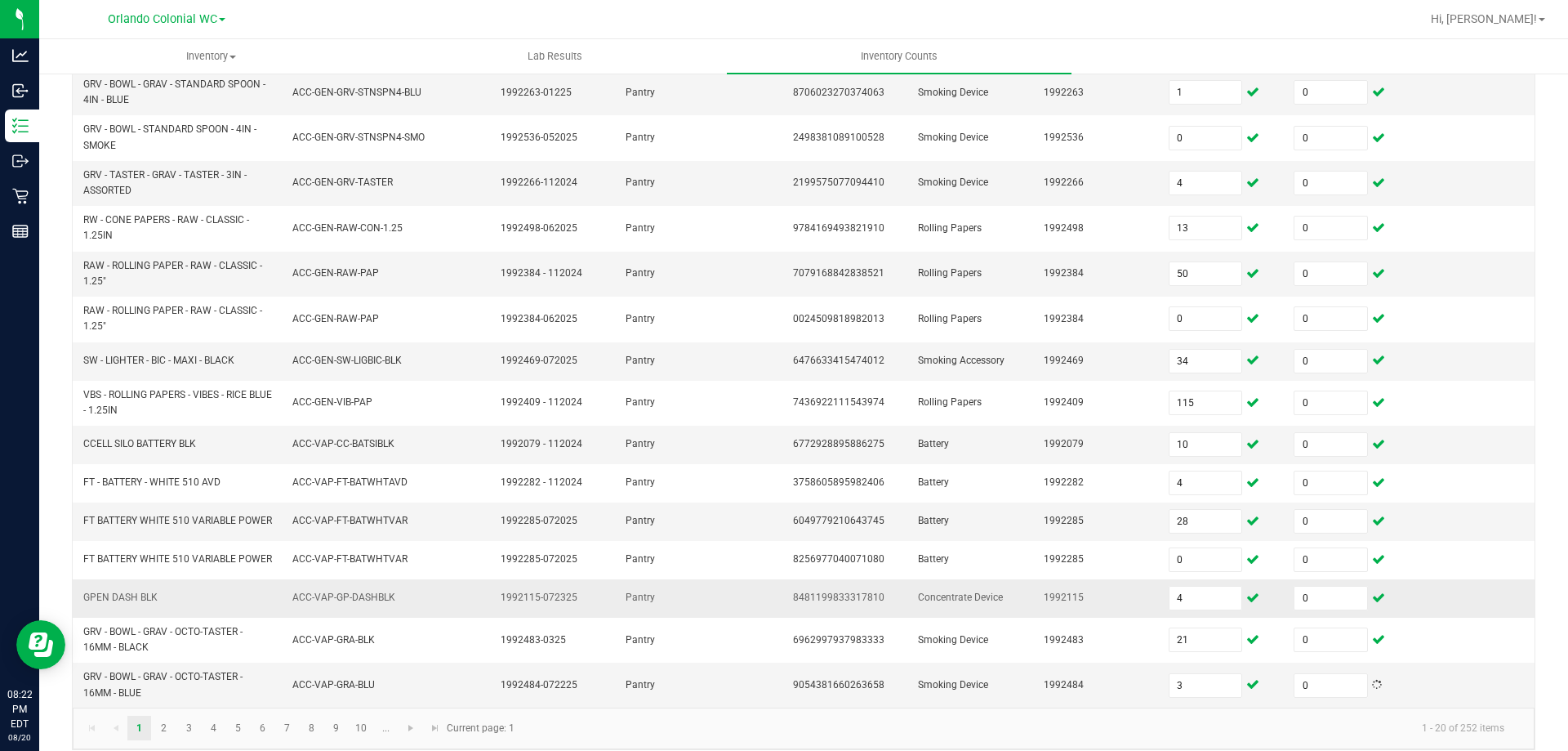
scroll to position [435, 0]
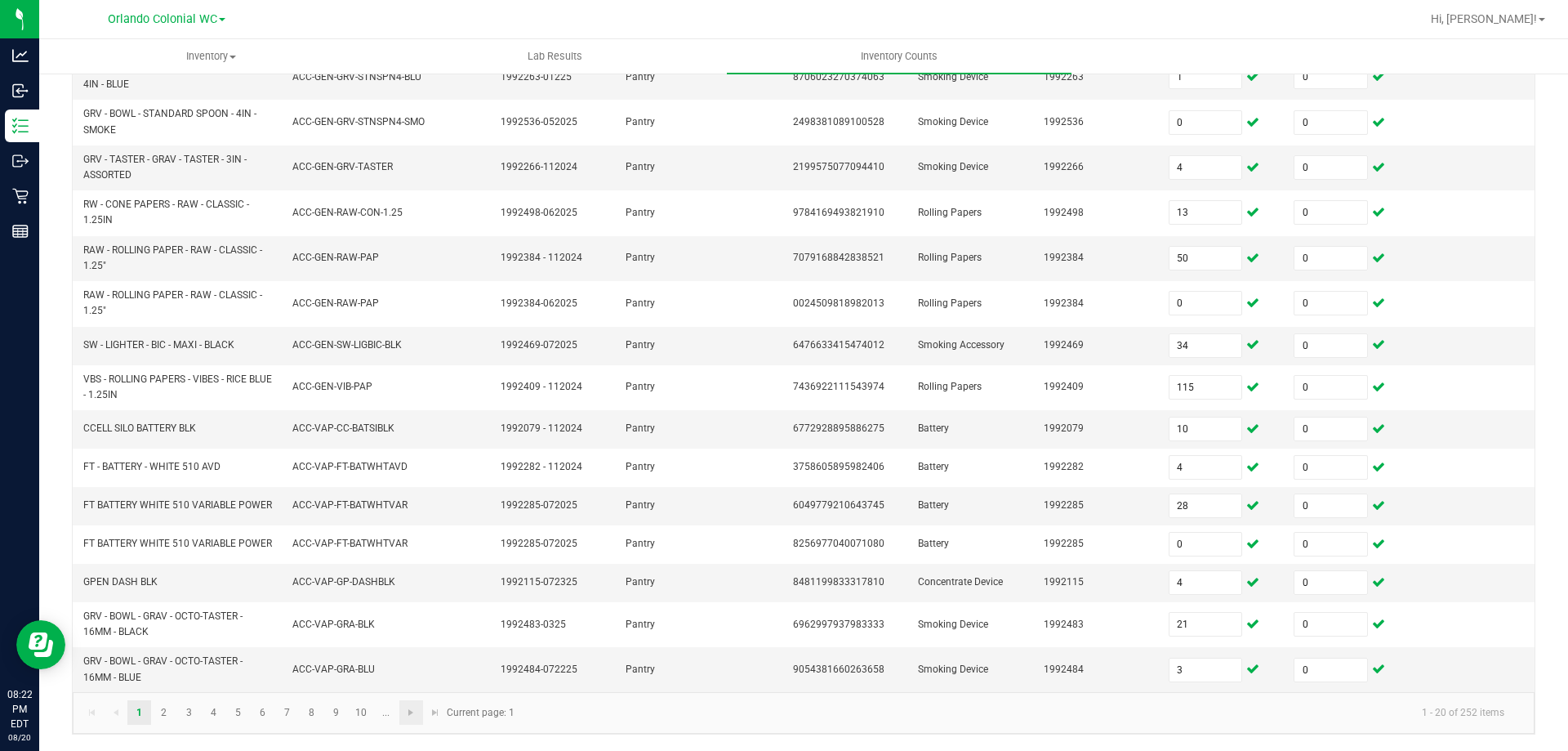
click at [404, 716] on link at bounding box center [412, 713] width 24 height 25
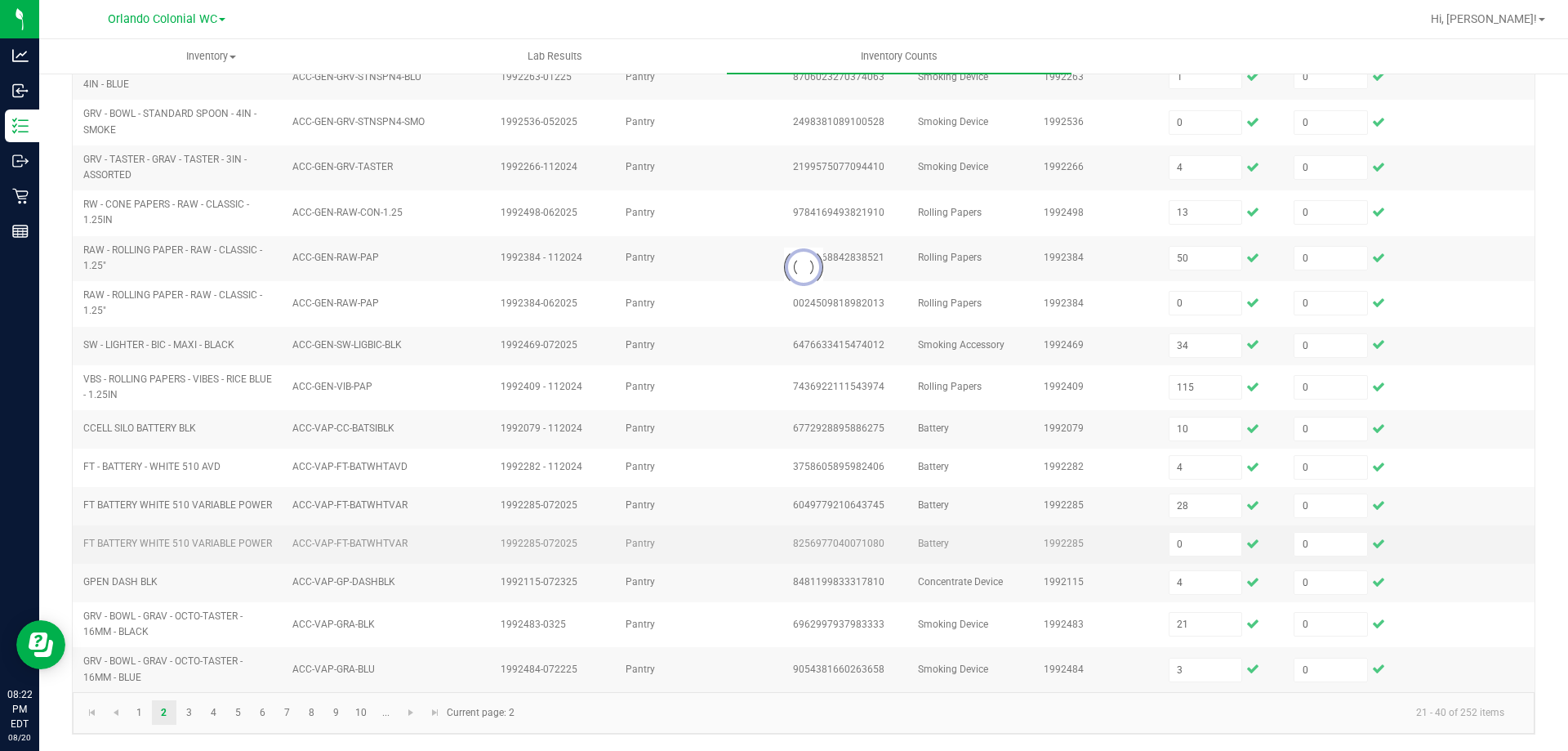
type input "10"
type input "6"
type input "9"
type input "3"
type input "9"
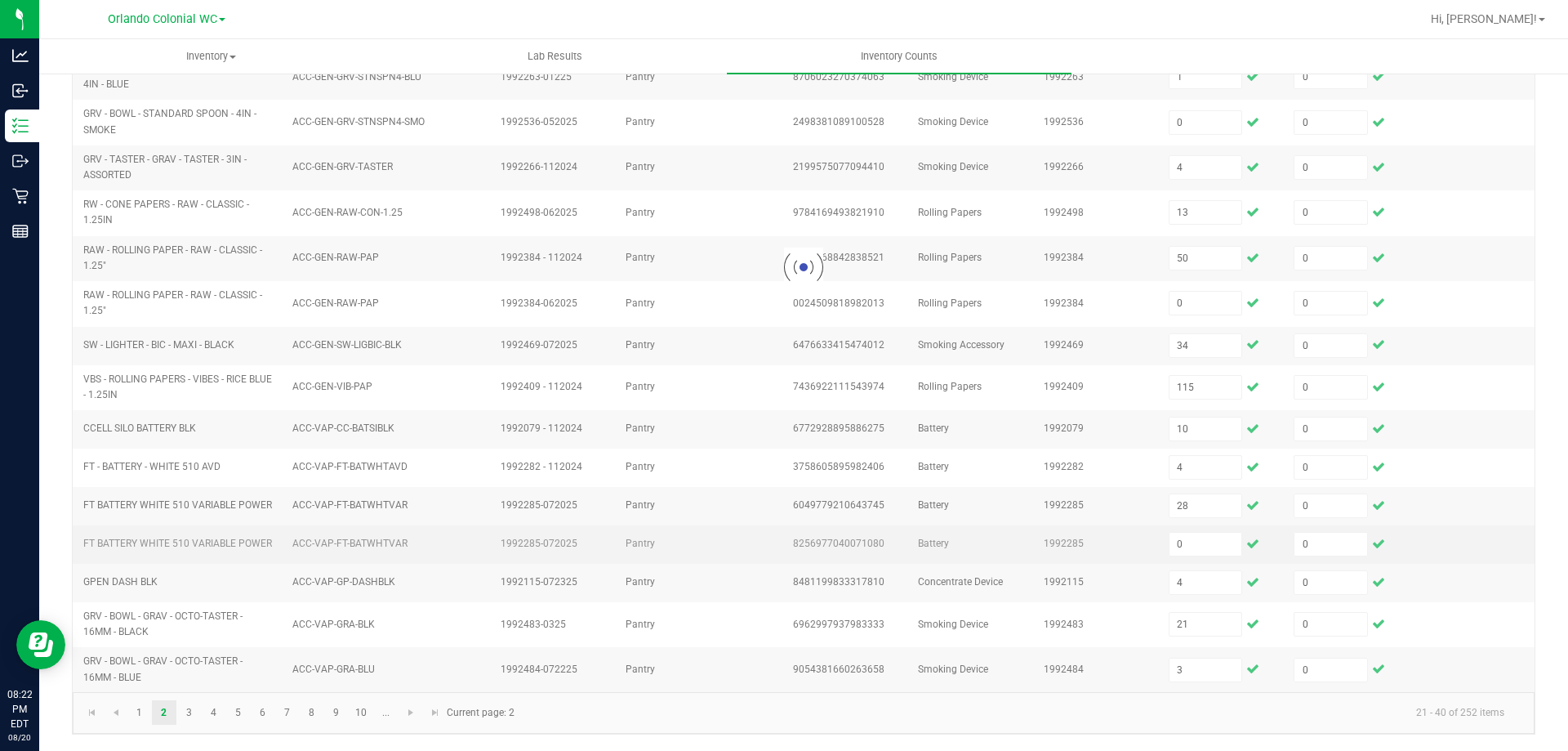
type input "2"
type input "6"
type input "9"
type input "3"
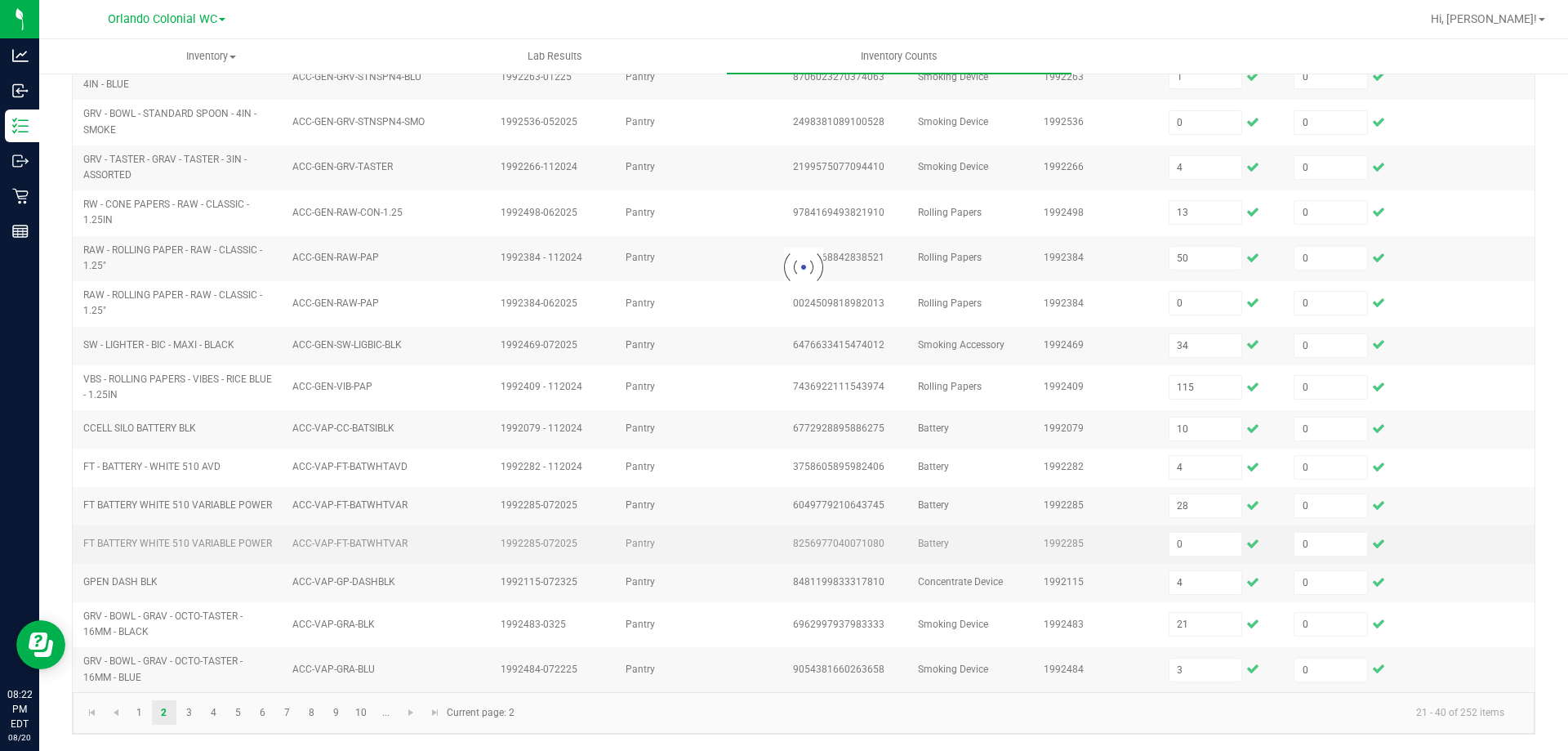
type input "5"
type input "2"
type input "11"
type input "2"
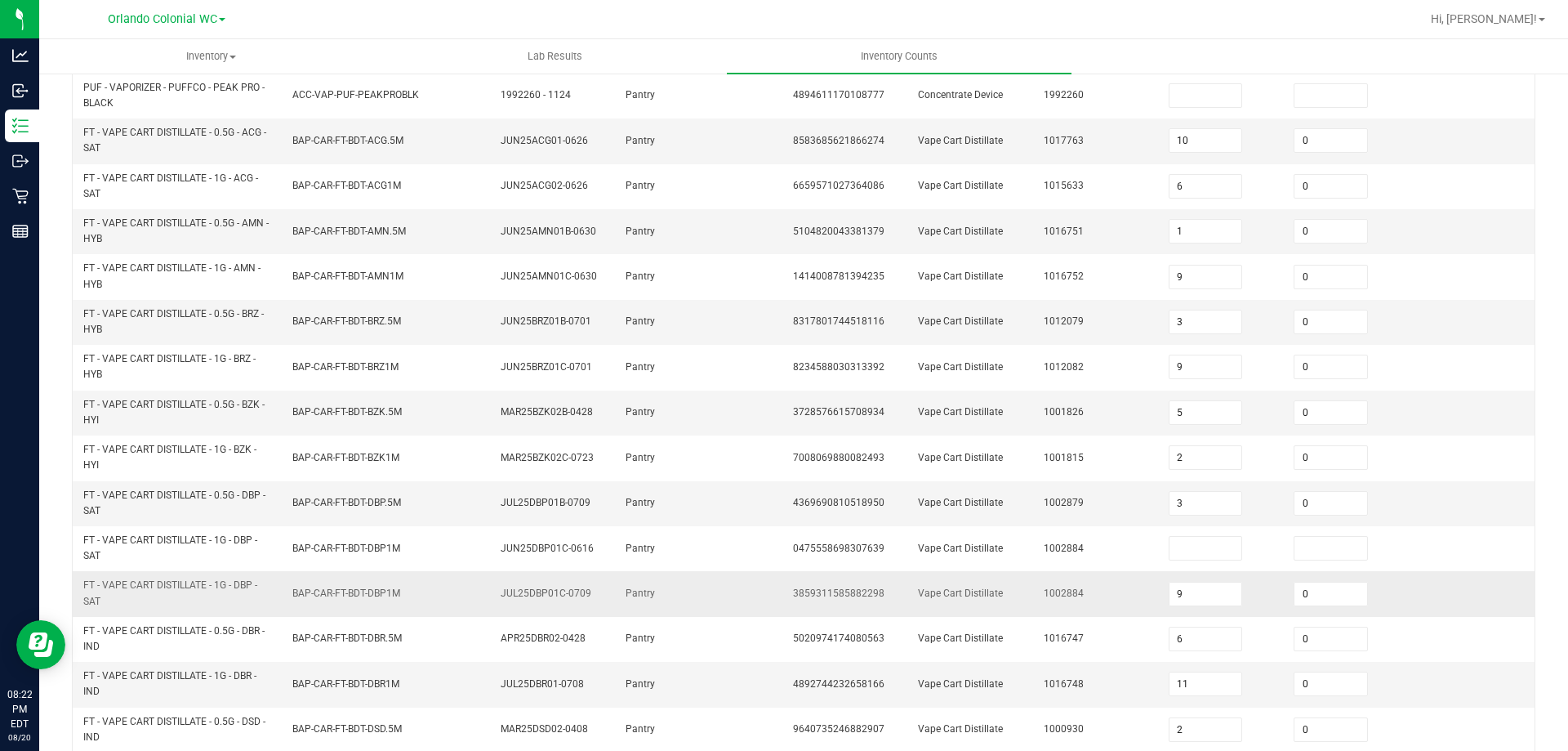
scroll to position [0, 0]
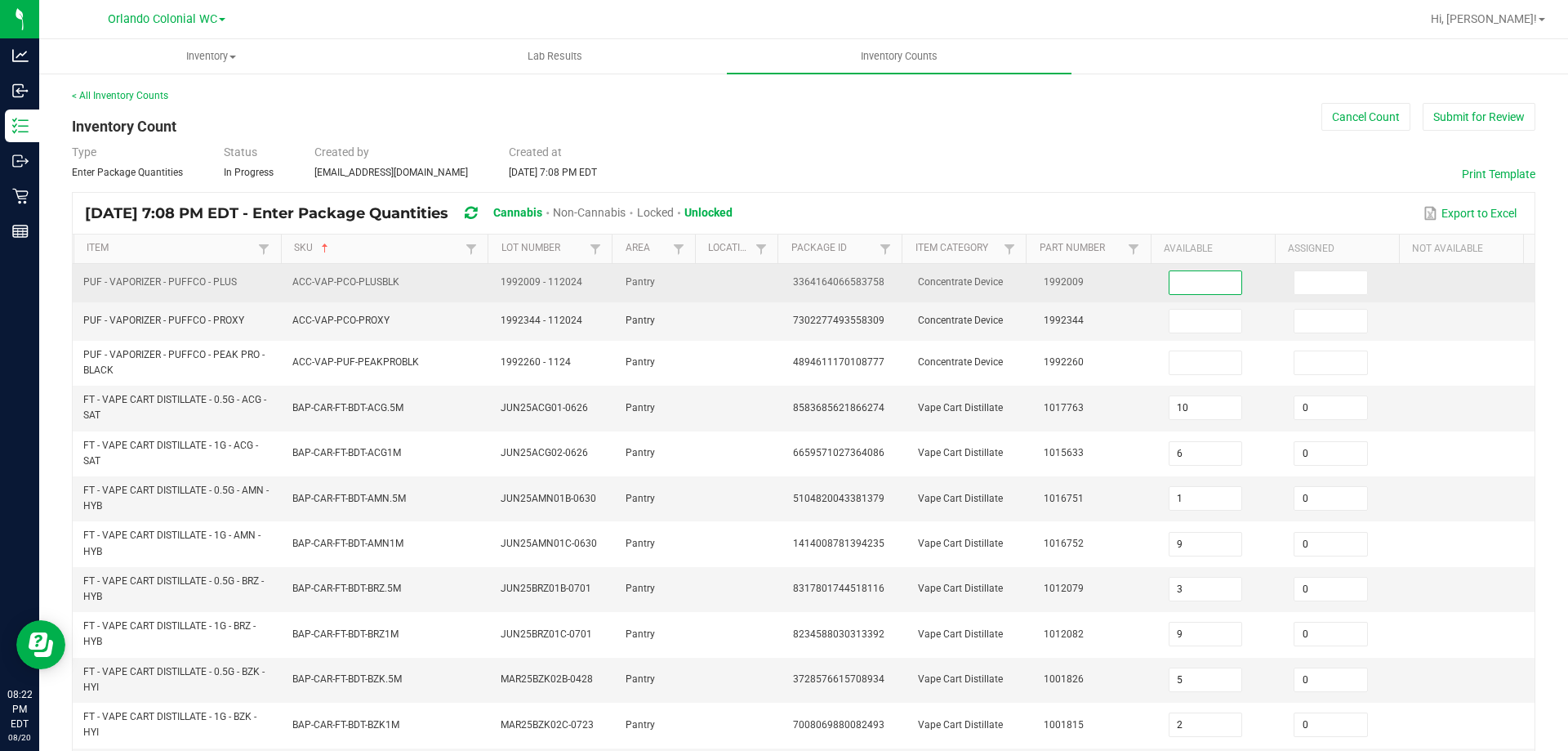
click at [1189, 280] on input at bounding box center [1206, 282] width 73 height 23
type input "21"
type input "2"
type input "0"
type input "5"
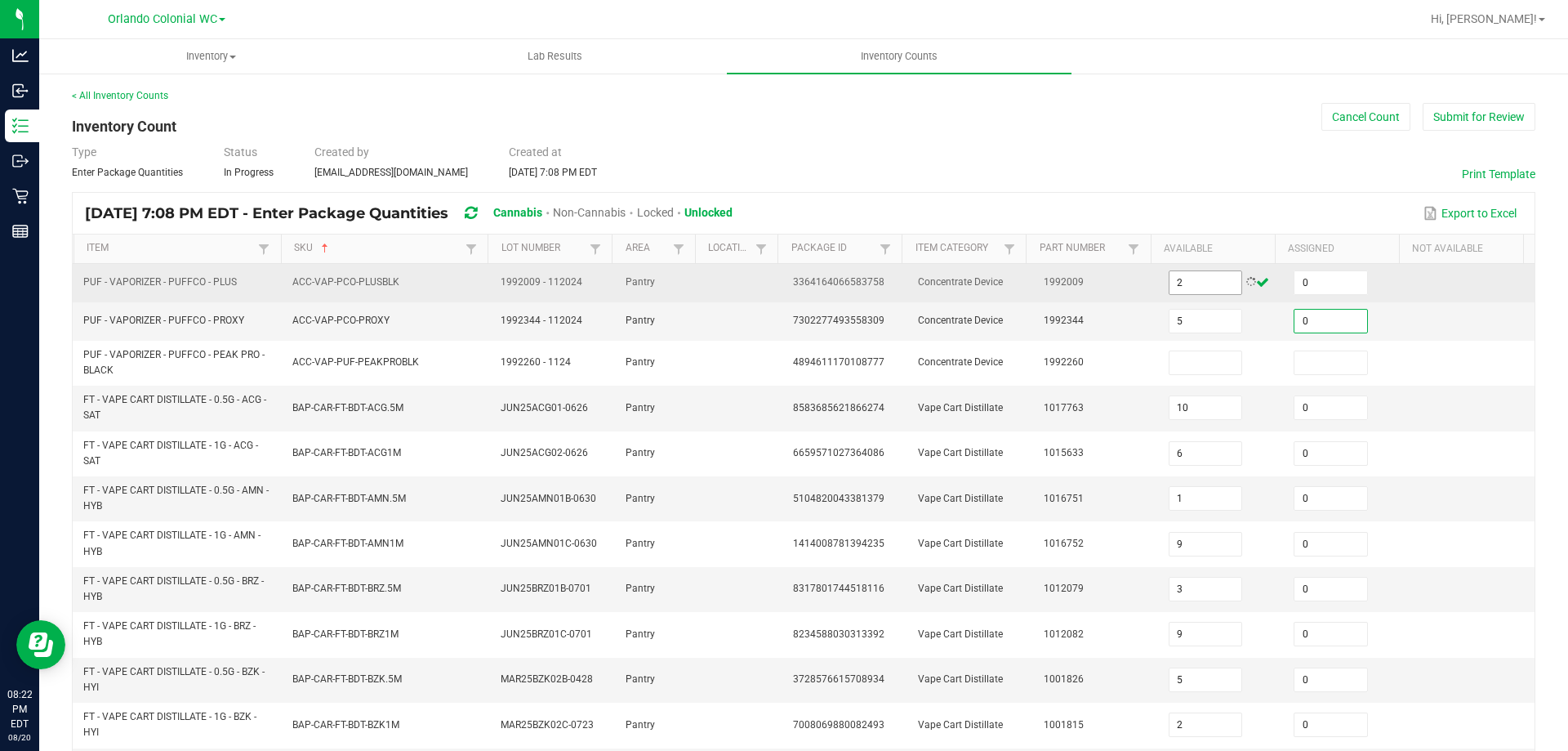
type input "0"
type input "1"
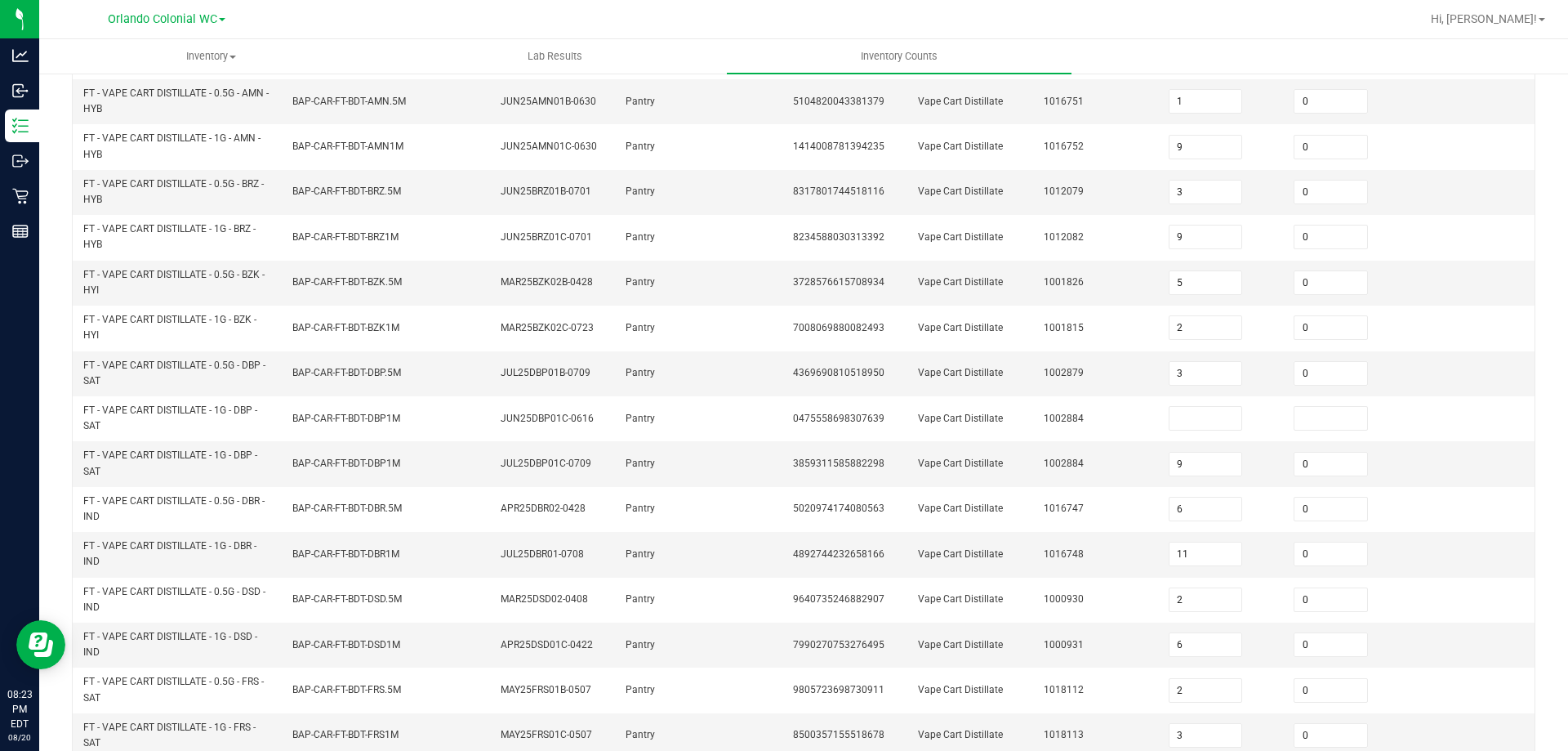
scroll to position [463, 0]
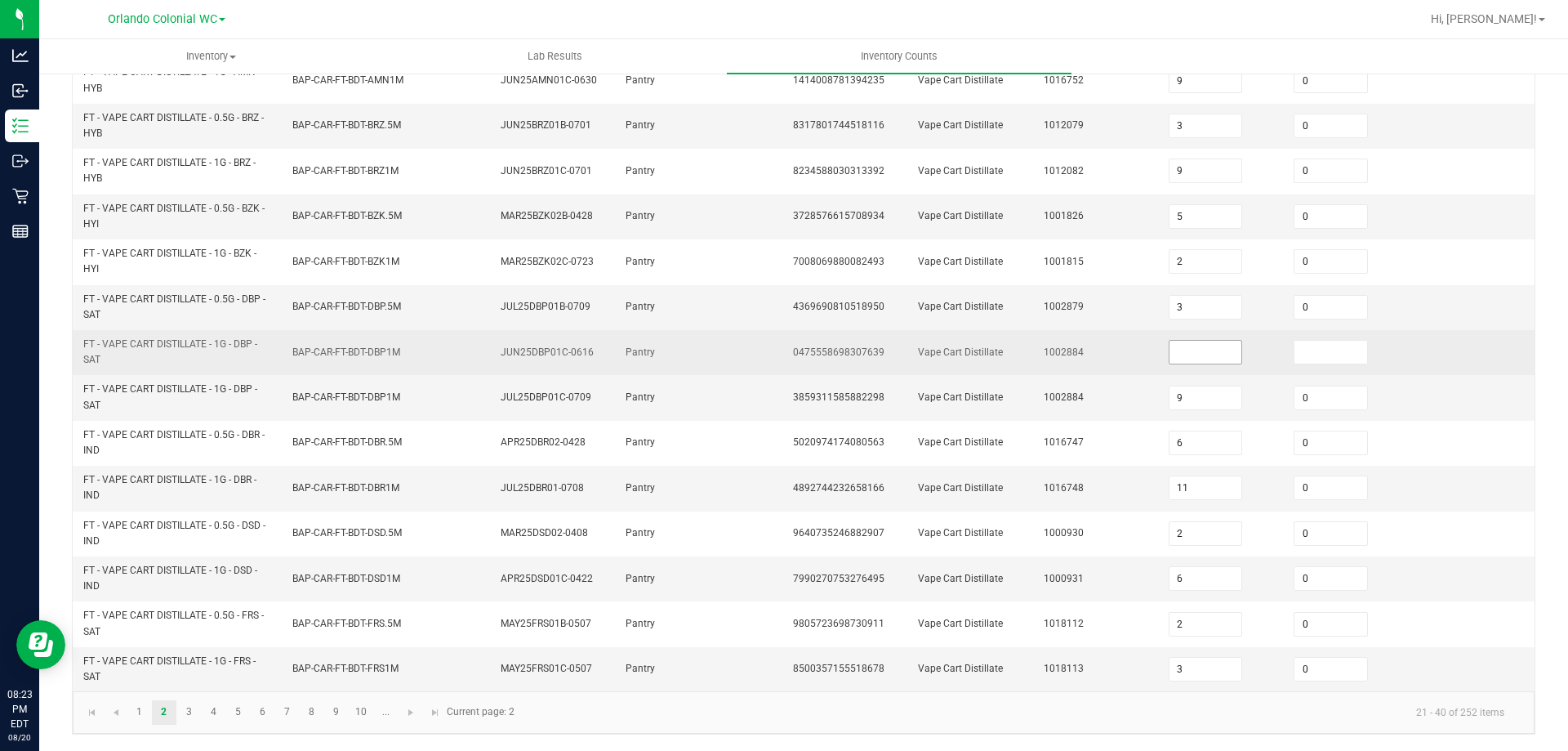
type input "0"
click at [1175, 354] on input at bounding box center [1206, 352] width 73 height 23
type input "0"
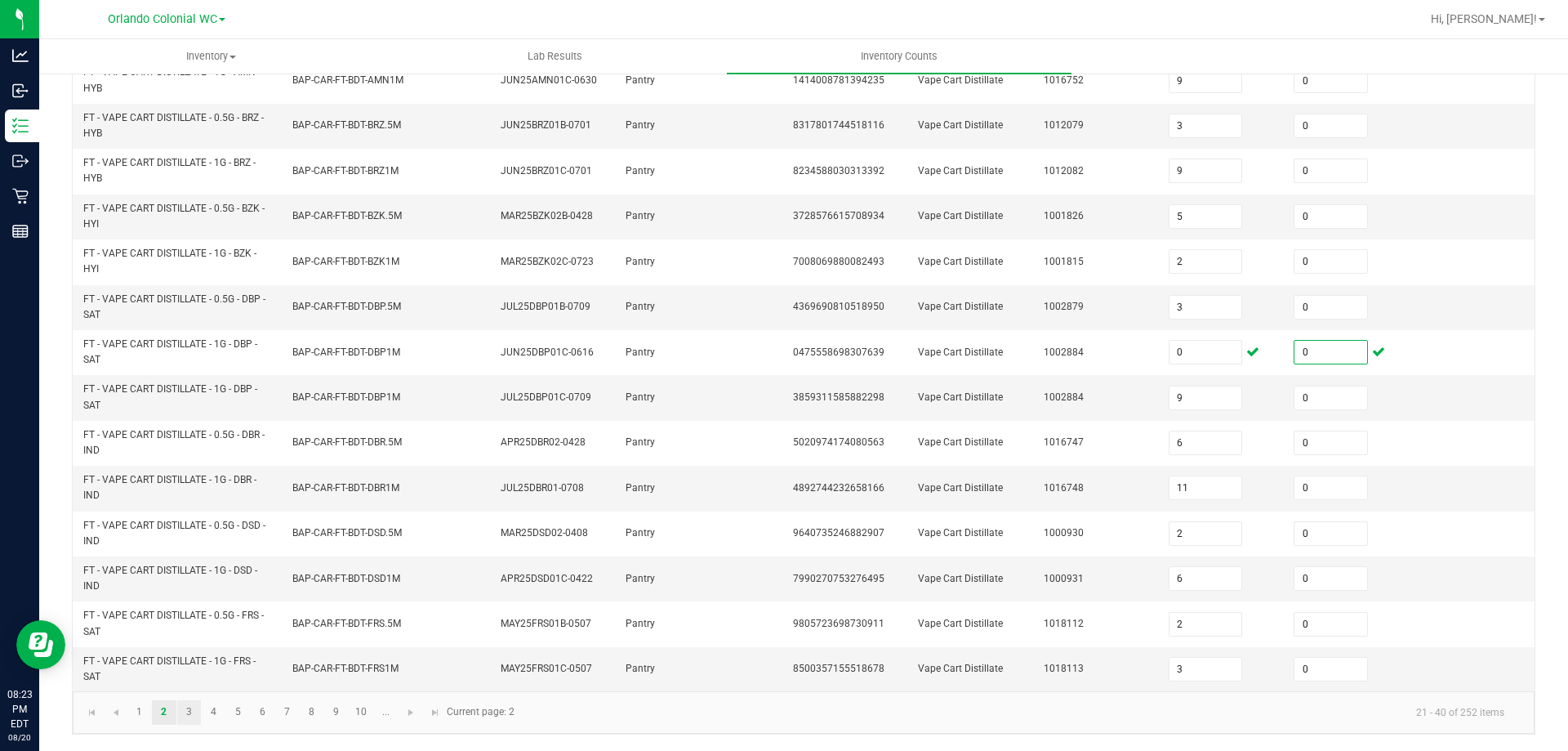
type input "0"
click at [191, 714] on link "3" at bounding box center [189, 713] width 24 height 25
type input "7"
type input "10"
type input "6"
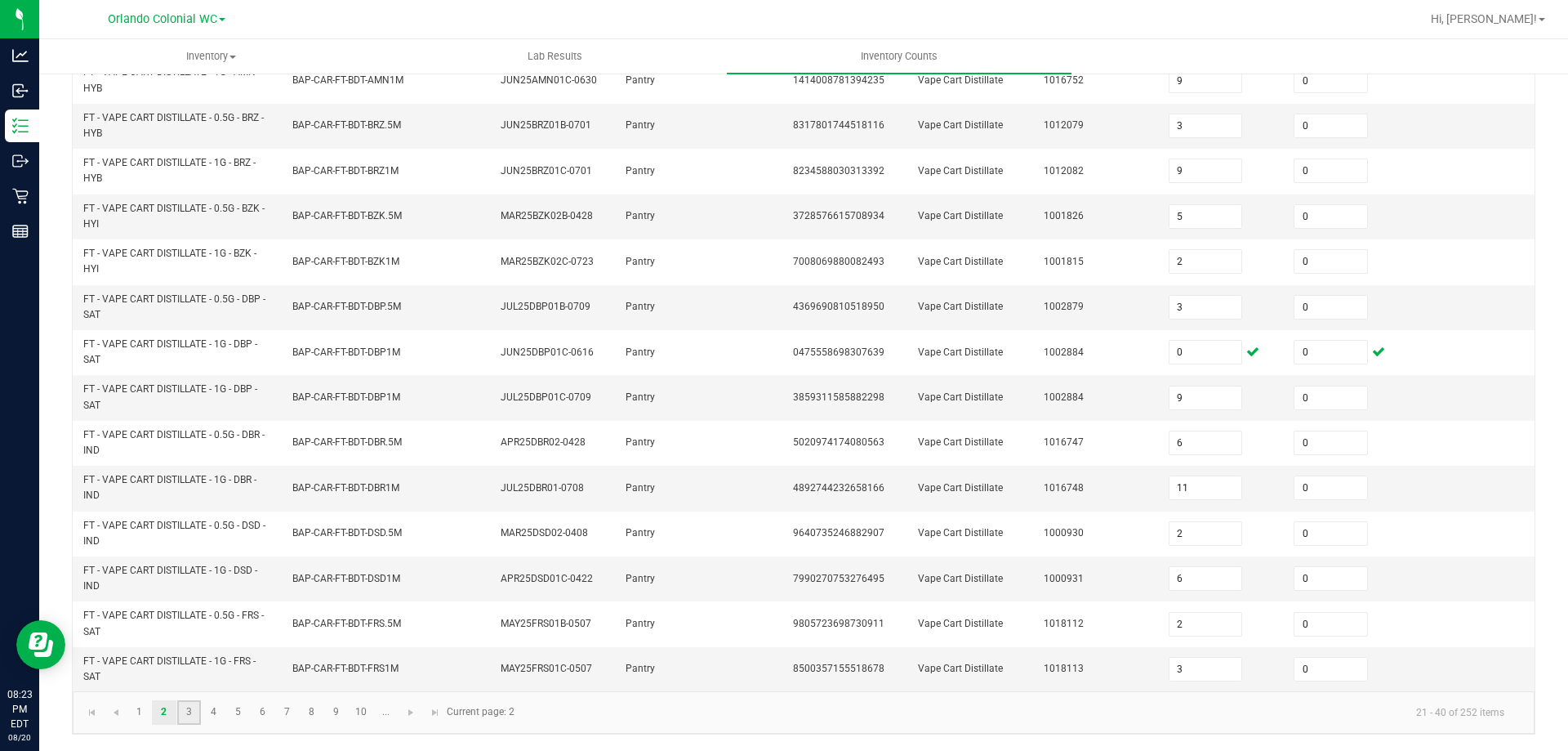
type input "1"
type input "11"
type input "5"
type input "8"
type input "10"
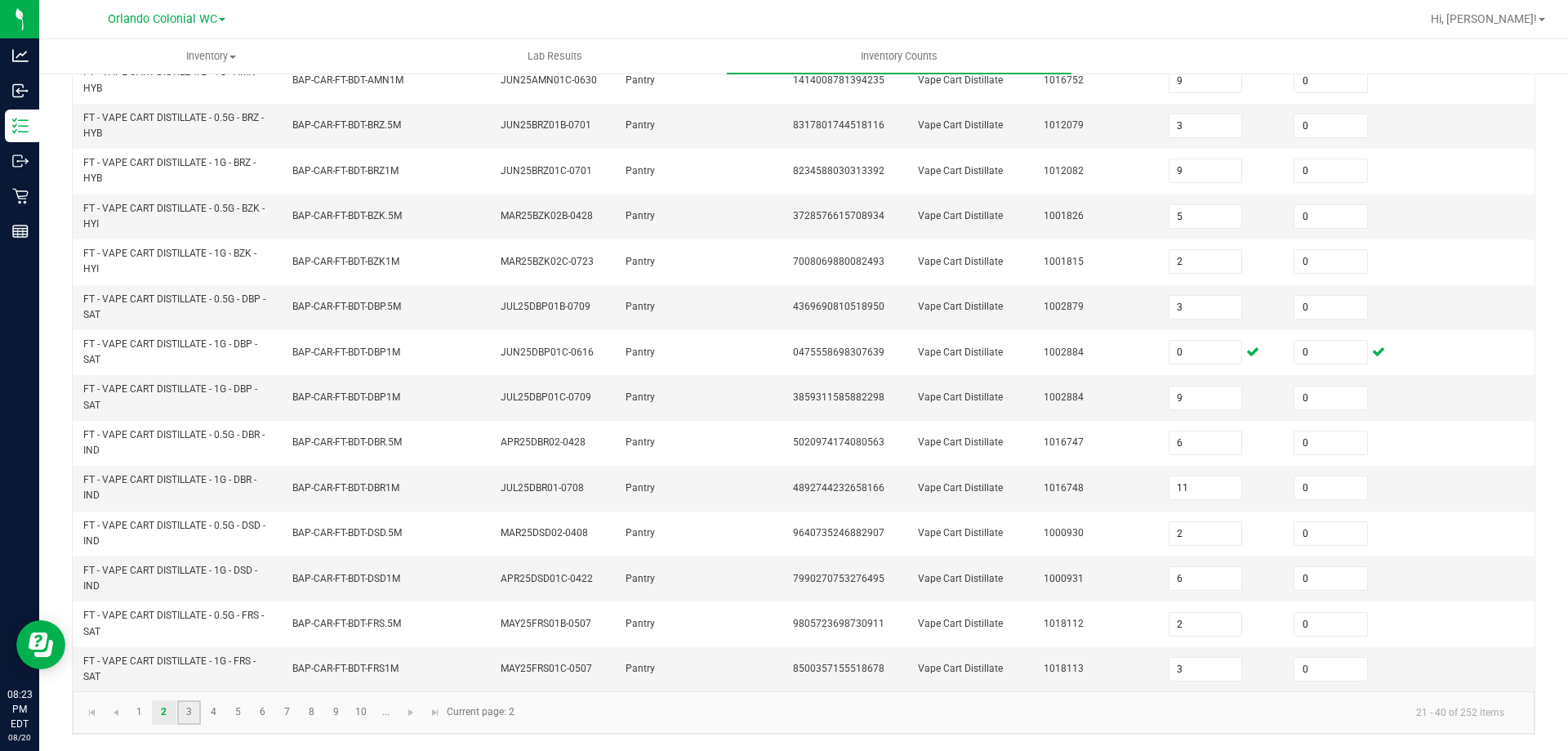
type input "7"
type input "3"
type input "4"
type input "10"
type input "1"
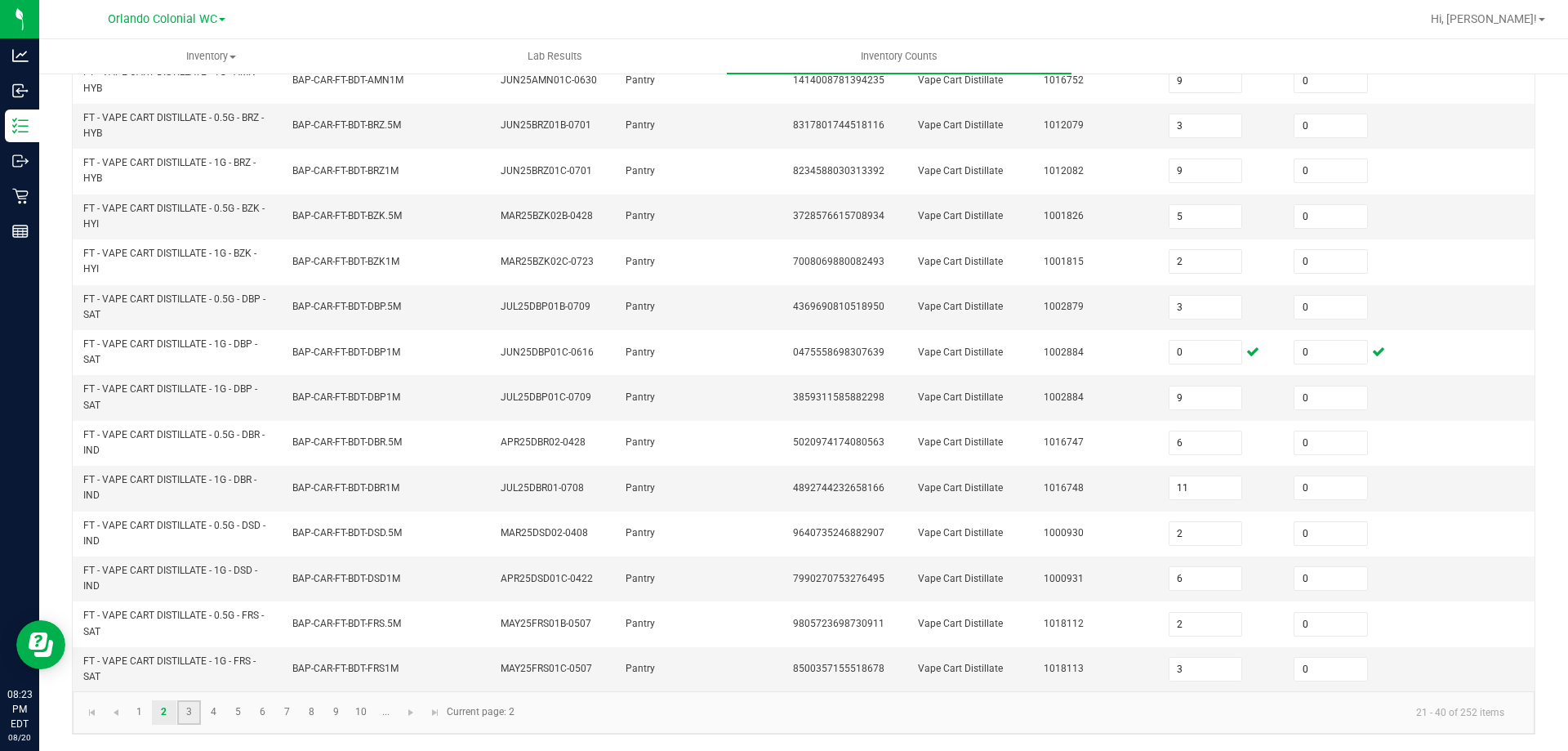
type input "2"
type input "9"
type input "4"
type input "1"
type input "6"
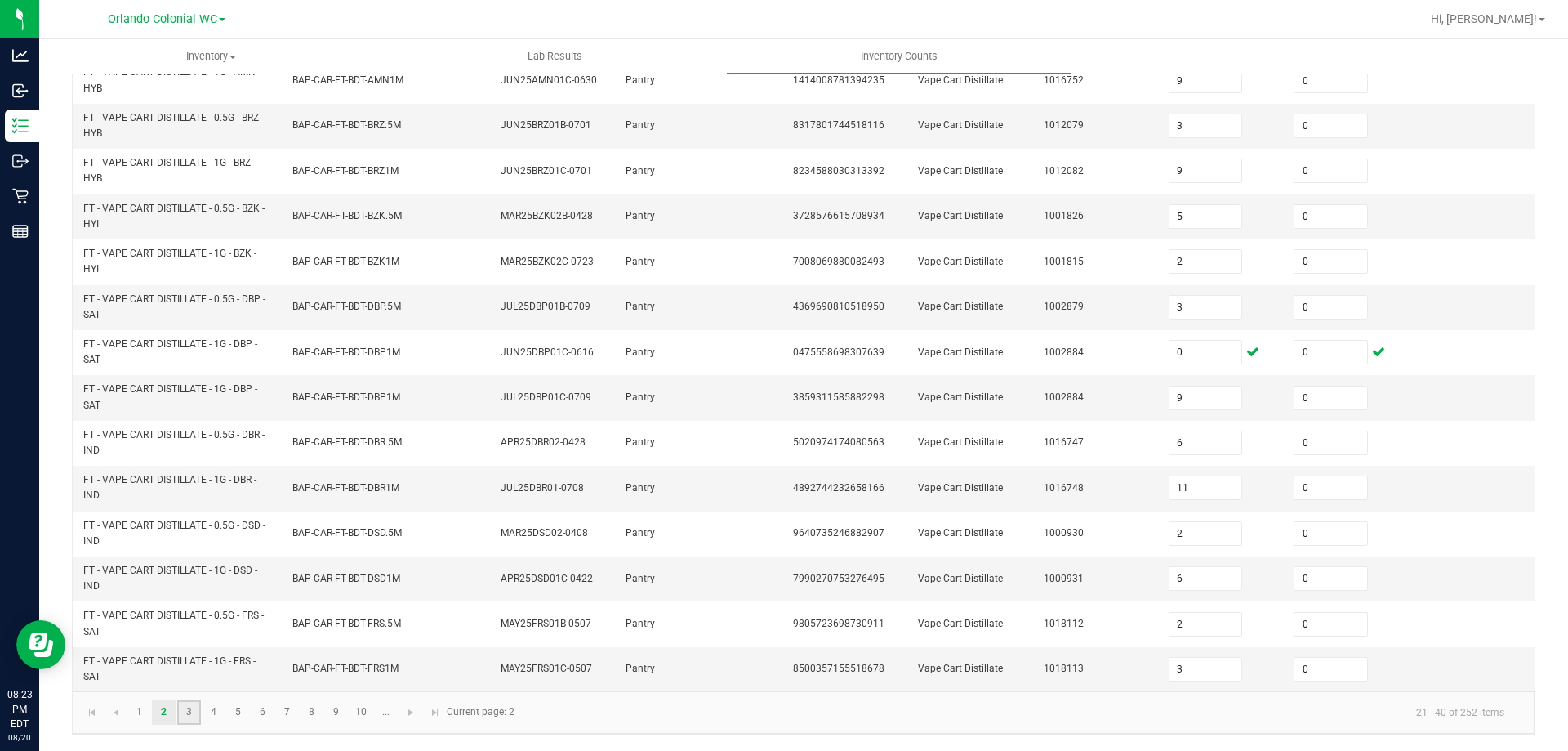
type input "4"
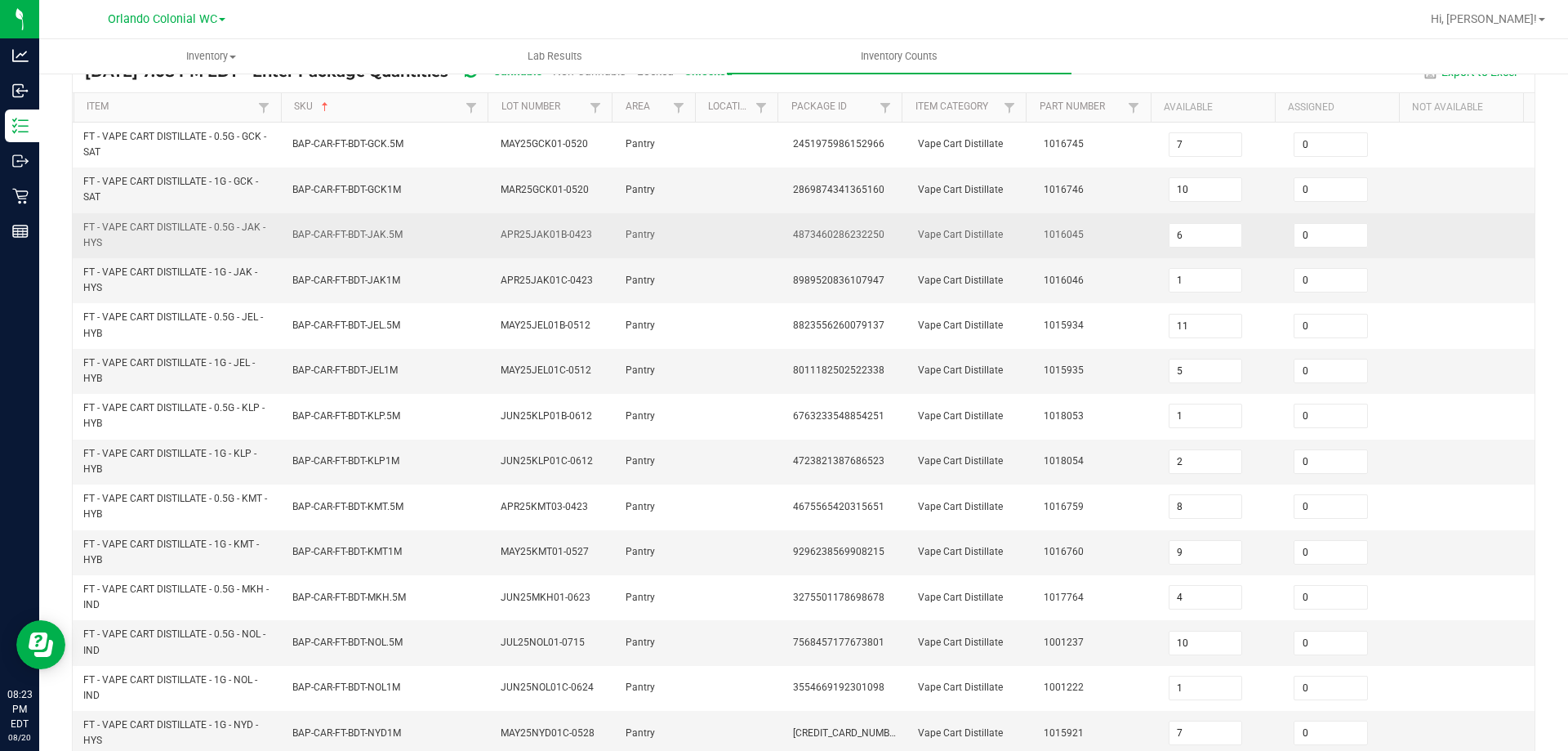
scroll to position [477, 0]
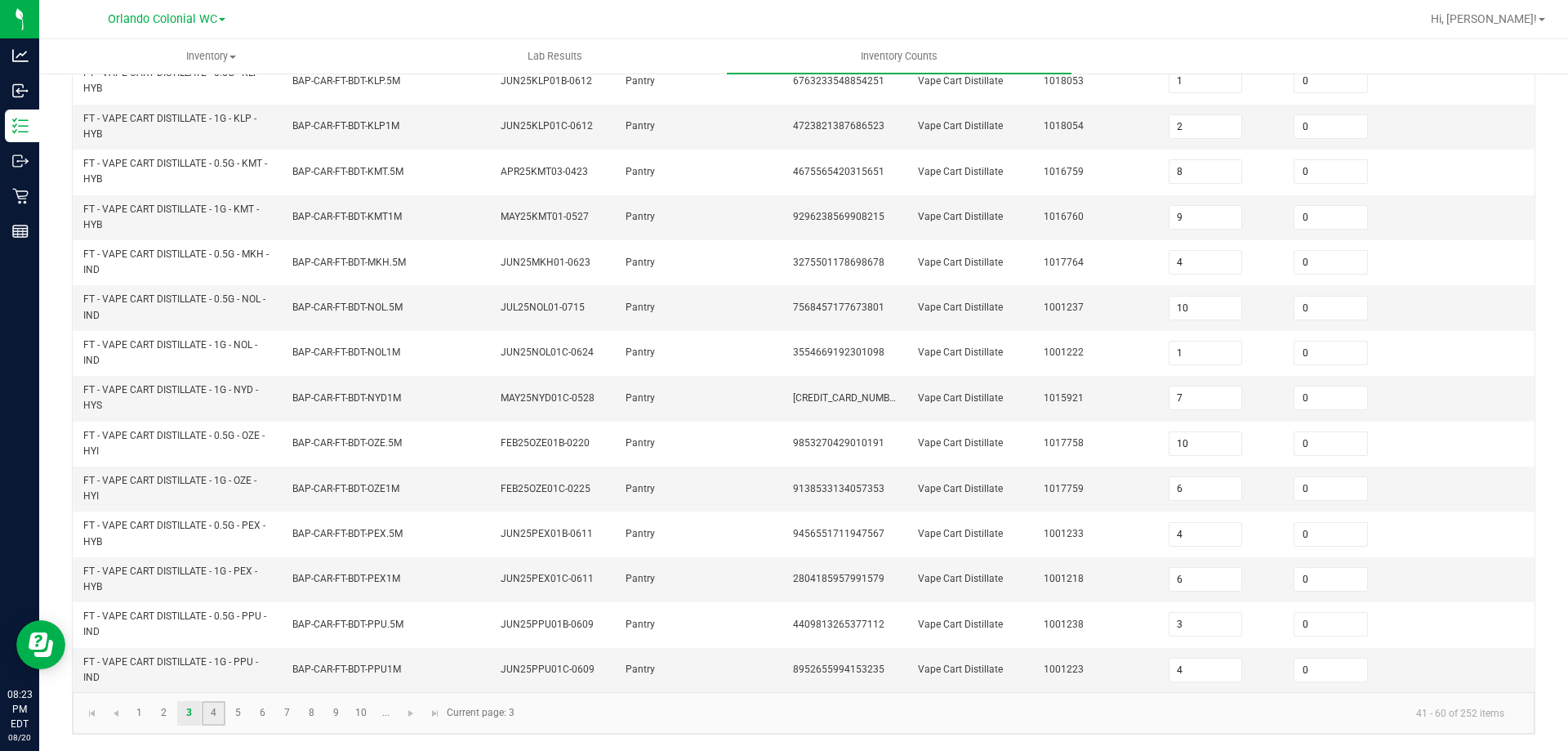
click at [220, 714] on link "4" at bounding box center [213, 713] width 24 height 25
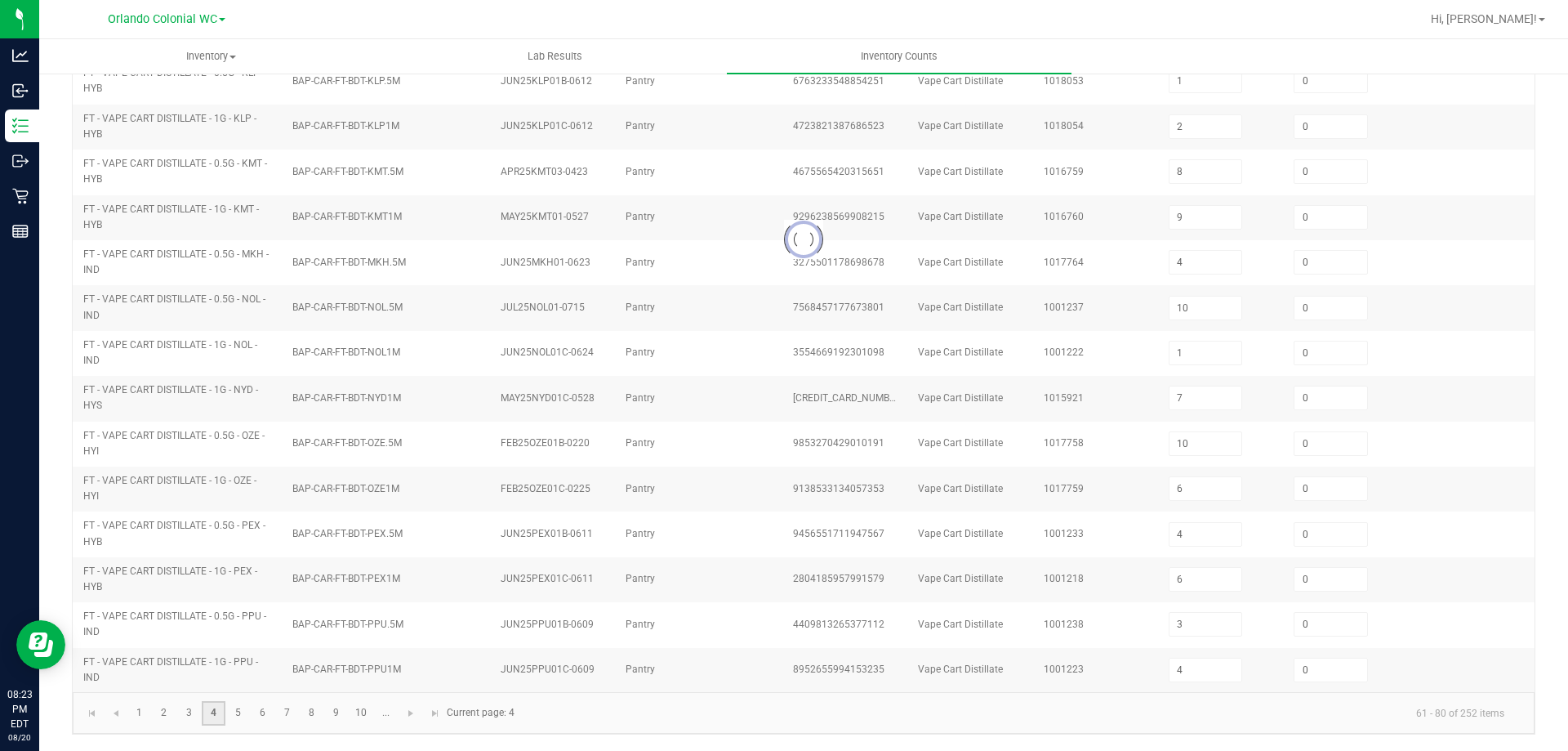
type input "6"
type input "3"
type input "12"
type input "5"
type input "11"
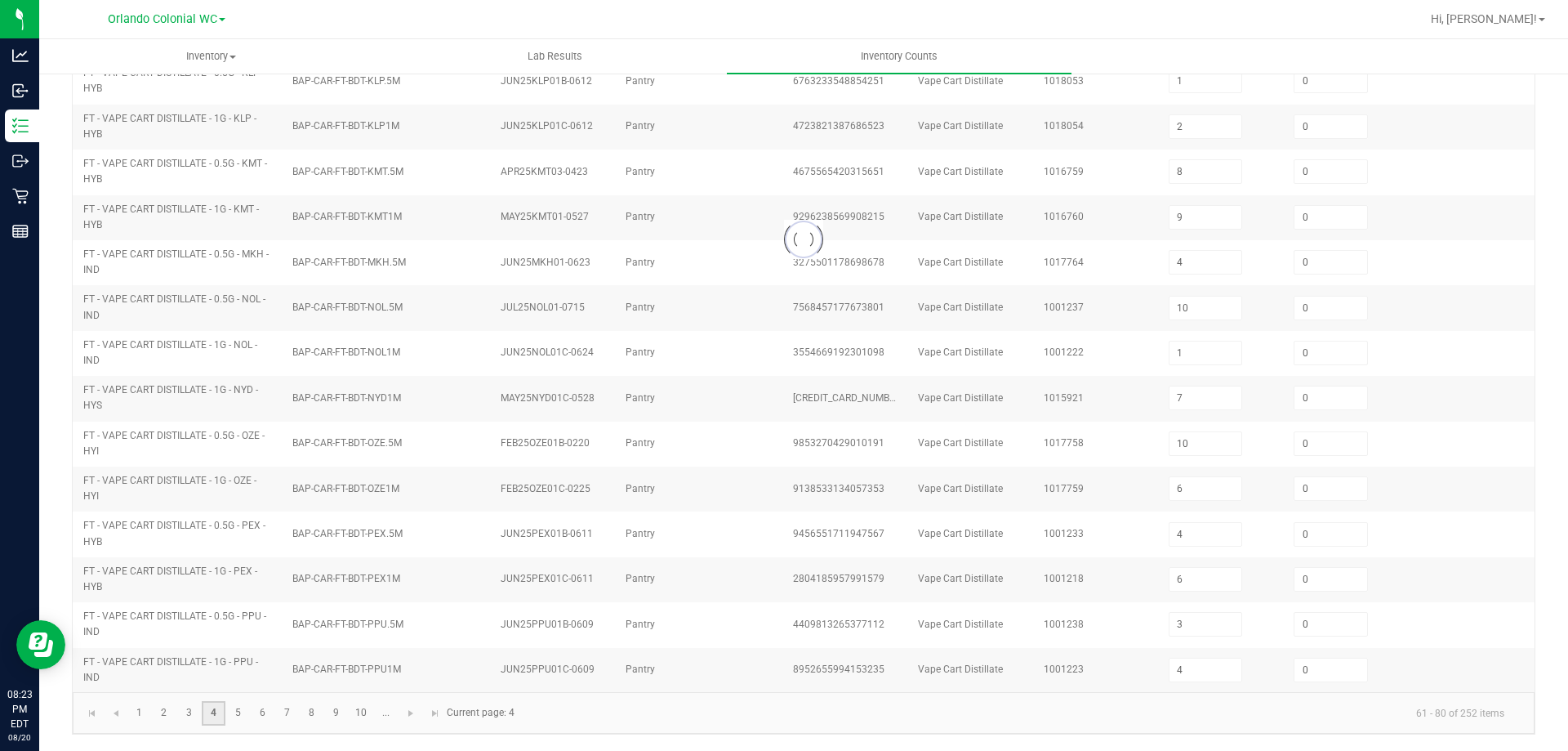
type input "11"
type input "3"
type input "8"
type input "9"
type input "8"
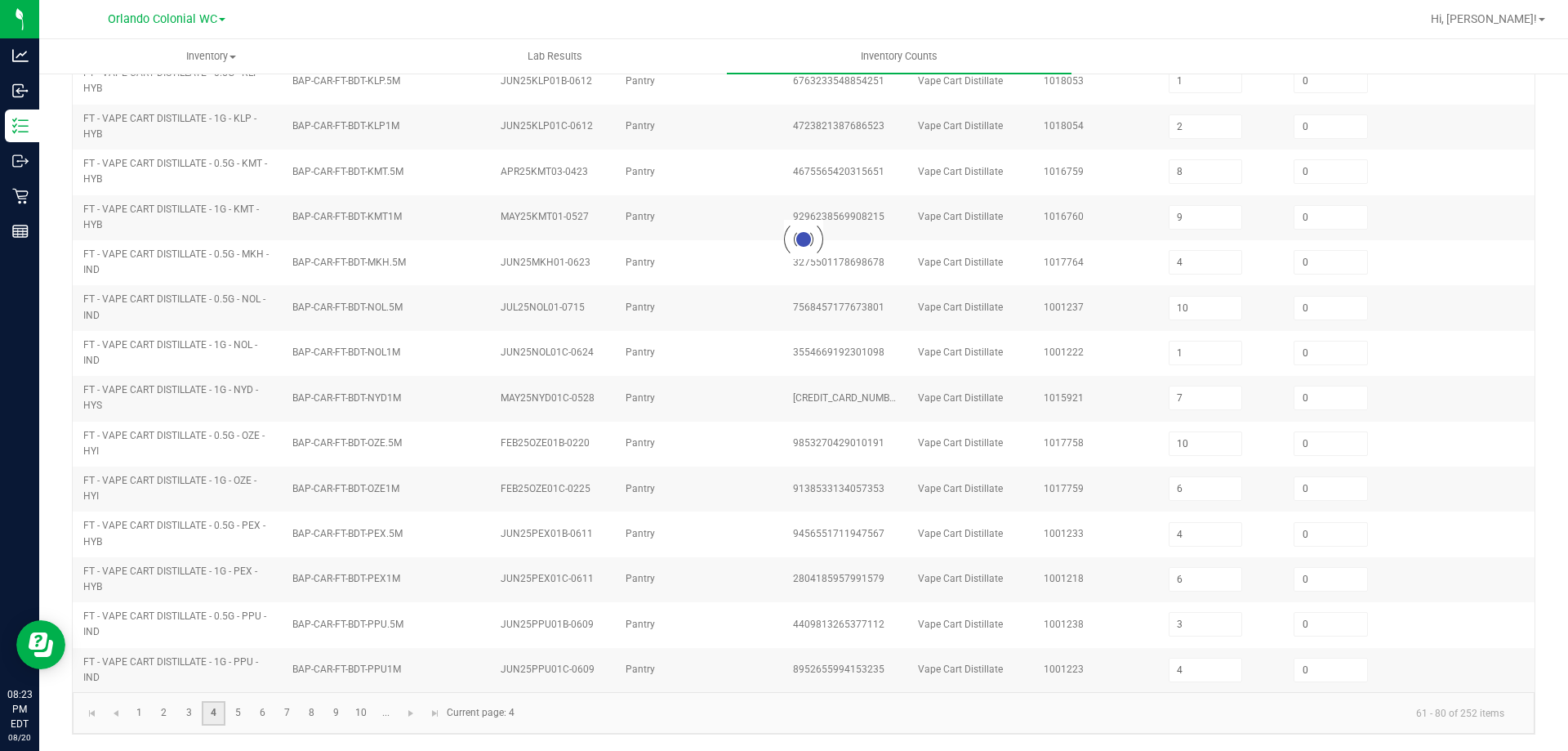
type input "2"
type input "9"
type input "6"
type input "7"
type input "8"
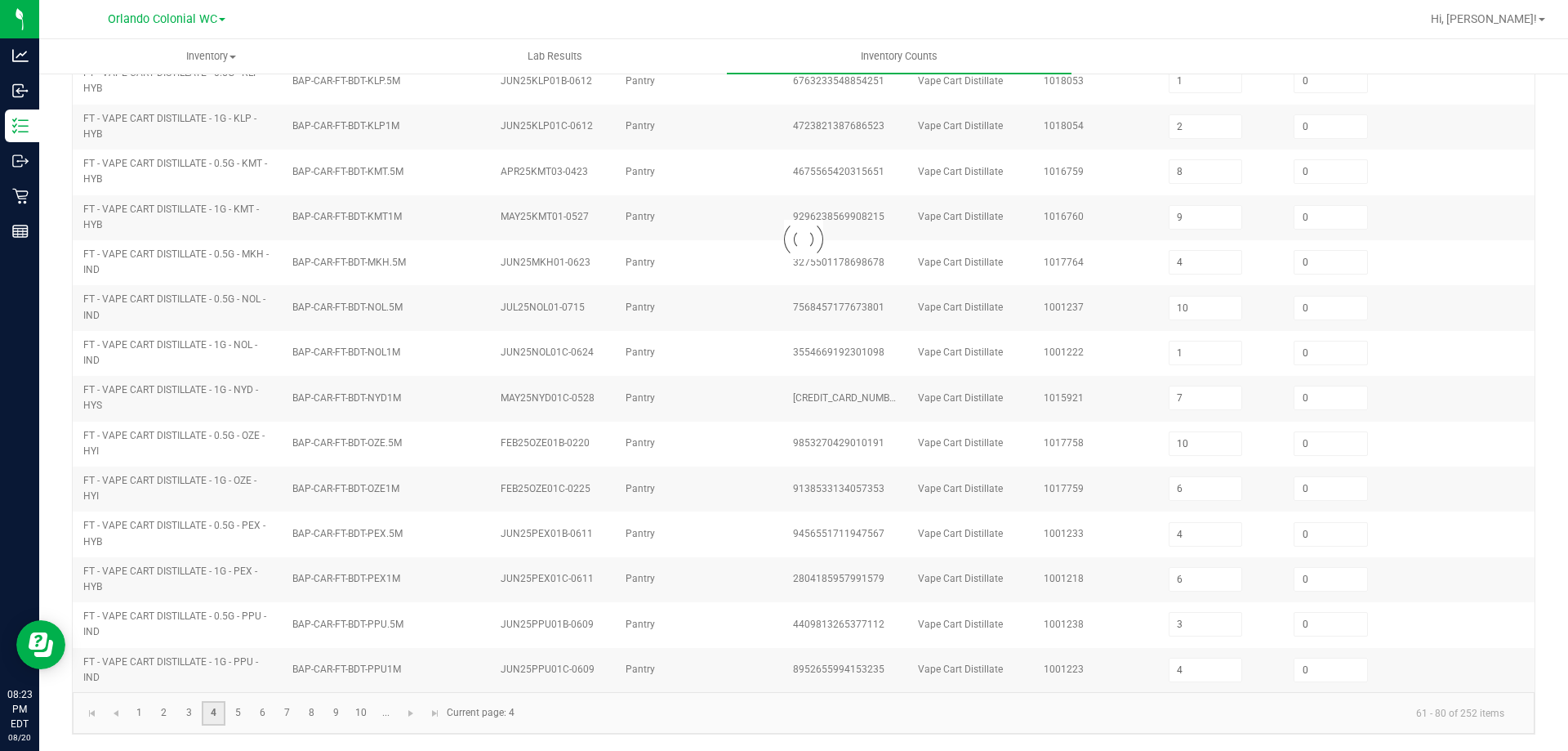
type input "4"
type input "5"
type input "11"
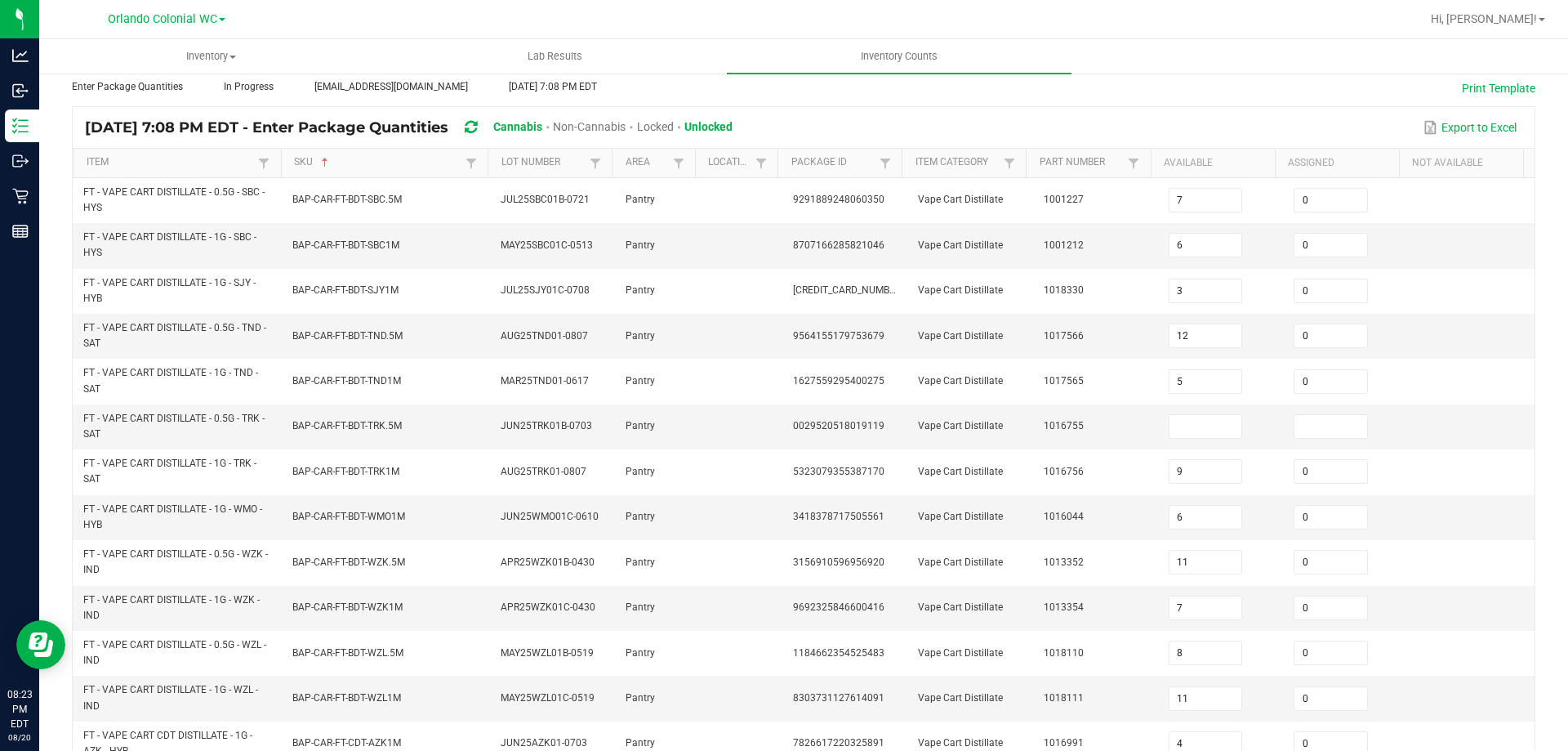
scroll to position [0, 0]
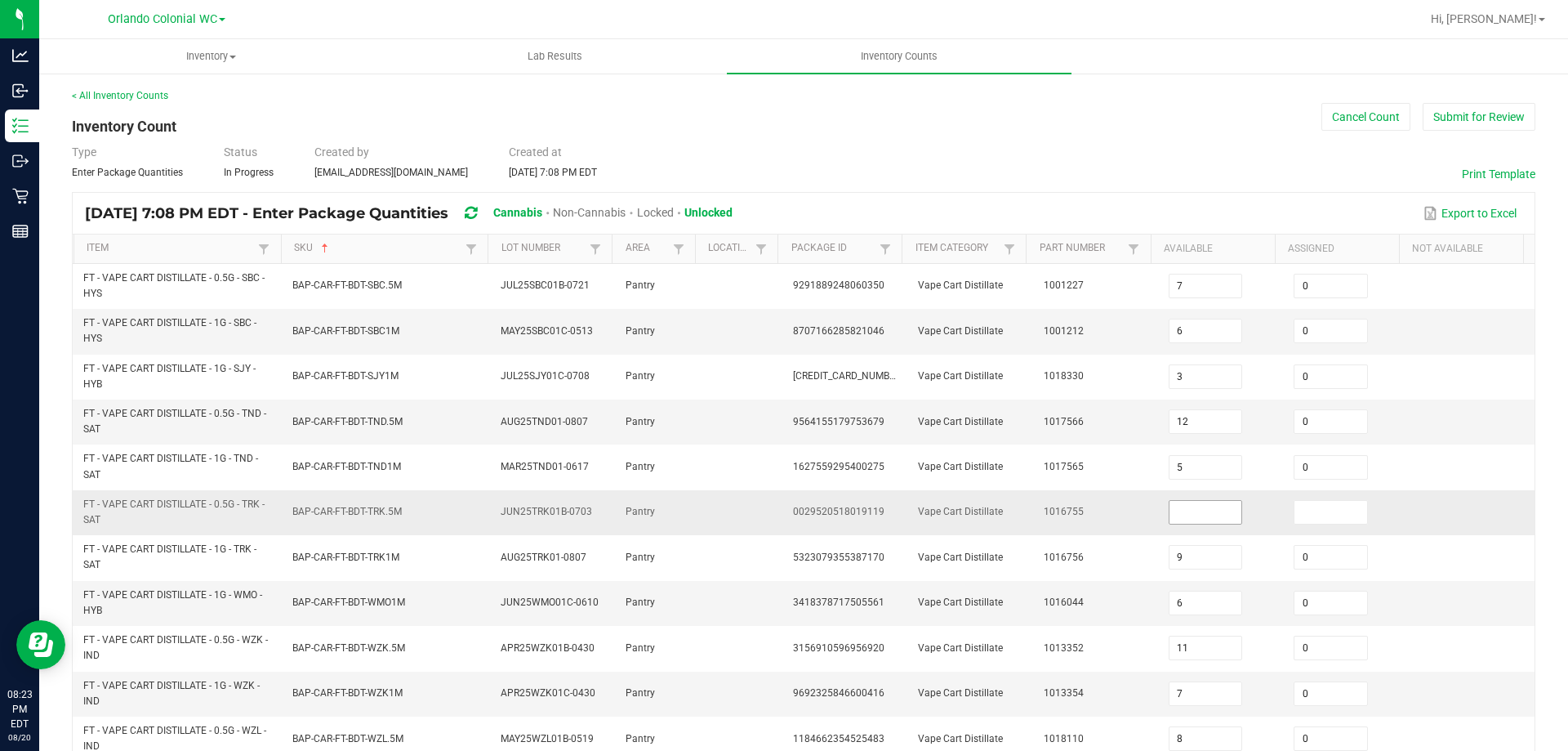
click at [1181, 506] on input at bounding box center [1206, 512] width 73 height 23
type input "0"
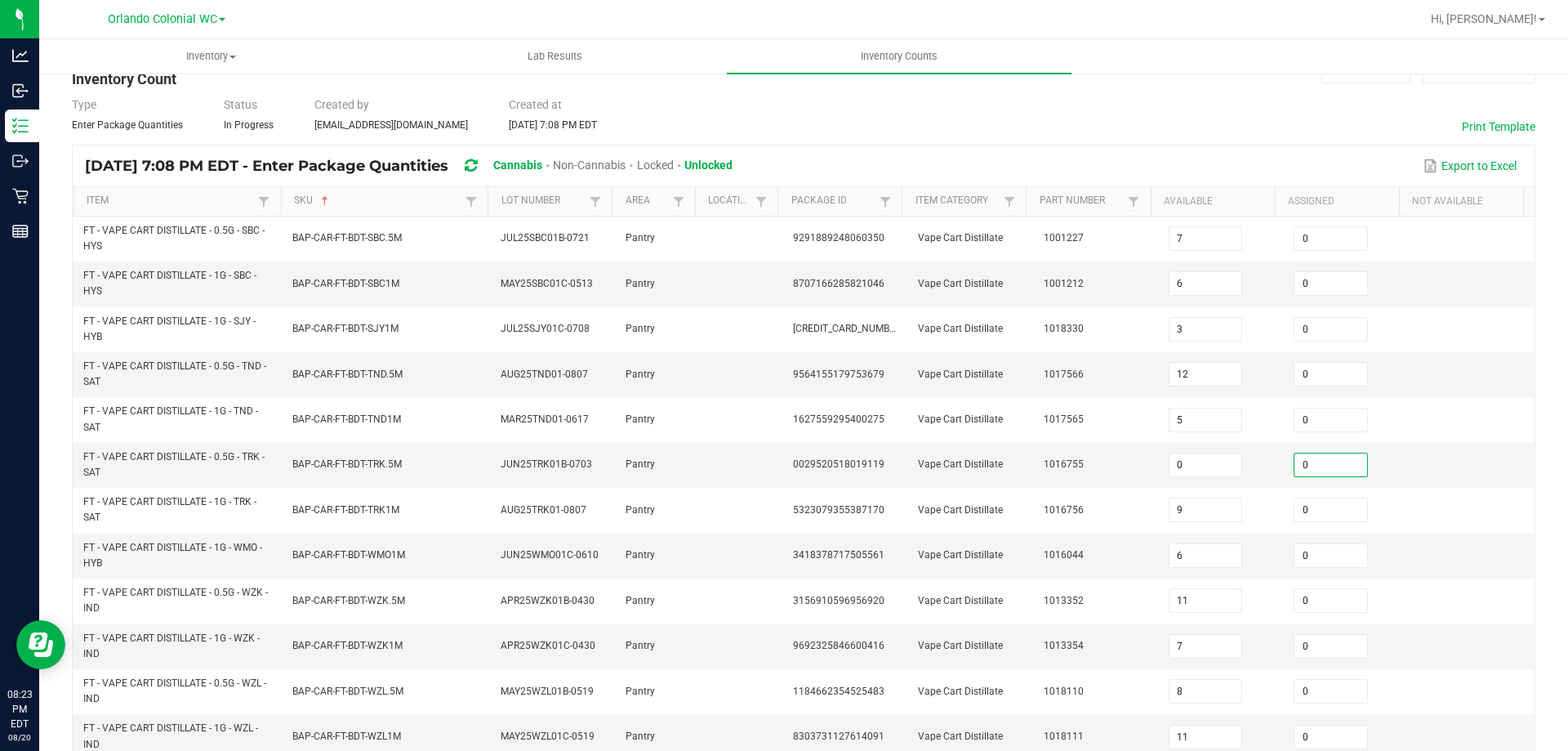
scroll to position [477, 0]
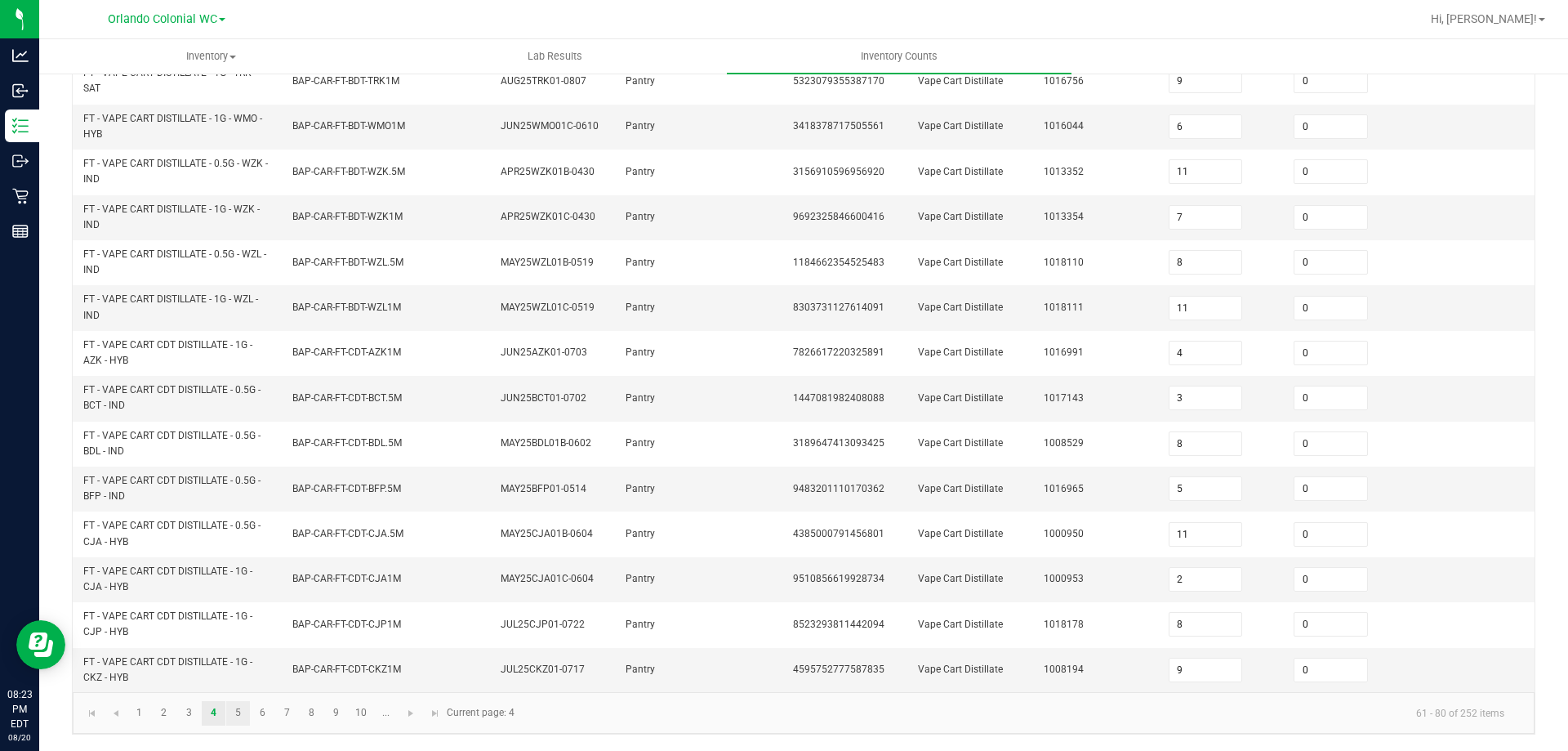
type input "0"
click at [235, 710] on link "5" at bounding box center [238, 713] width 24 height 25
type input "9"
type input "7"
type input "1"
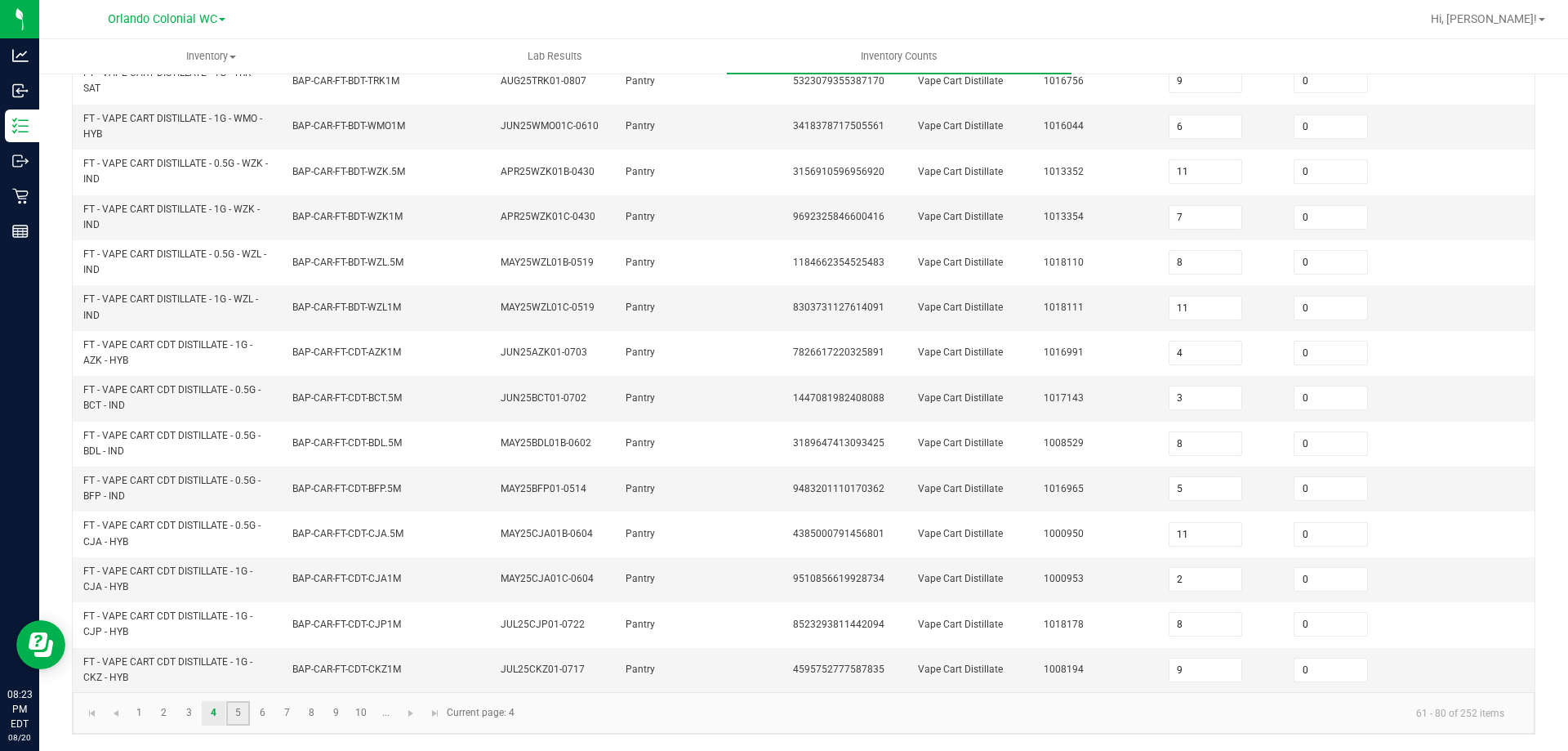
type input "5"
type input "6"
type input "4"
type input "9"
type input "2"
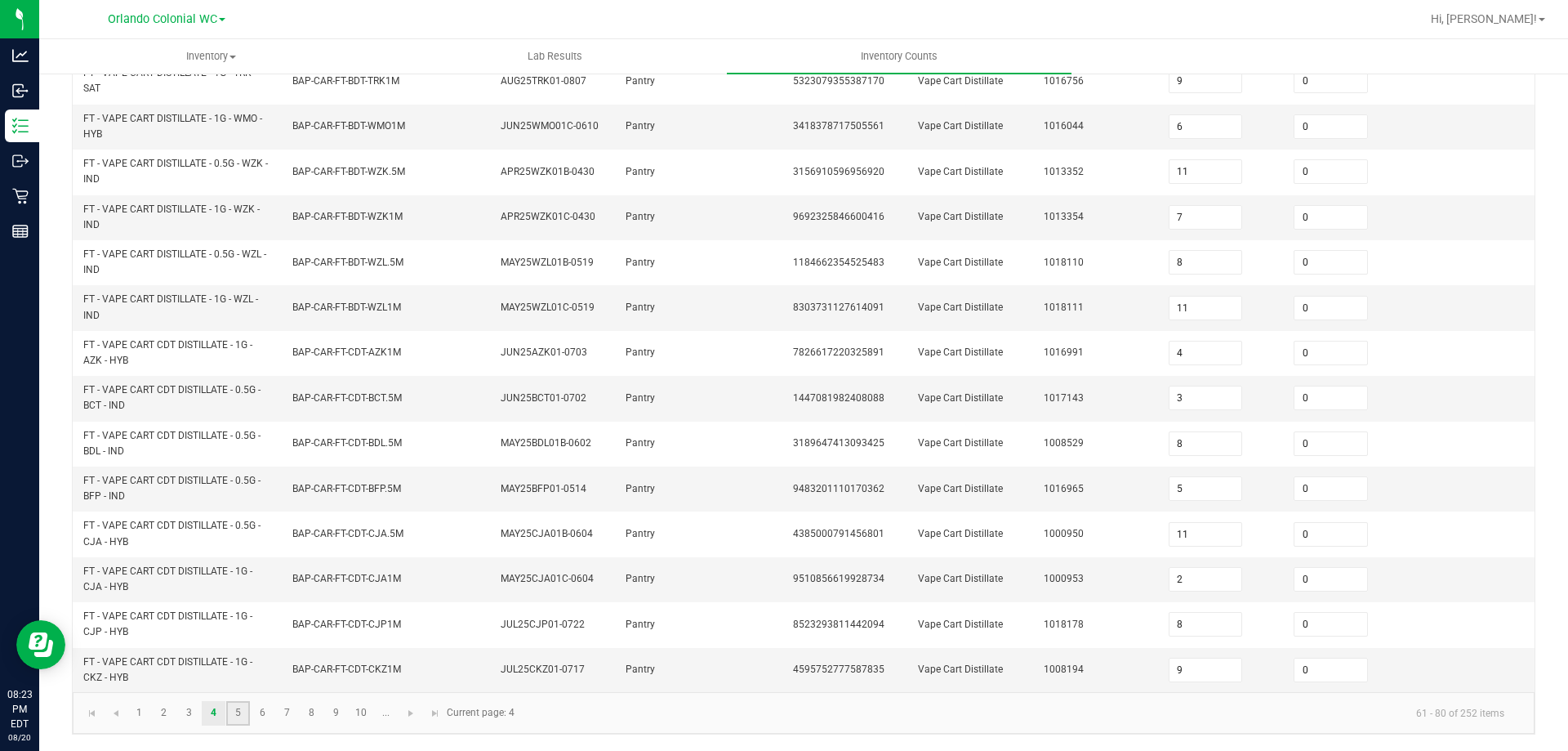
type input "4"
type input "7"
type input "3"
type input "9"
type input "1"
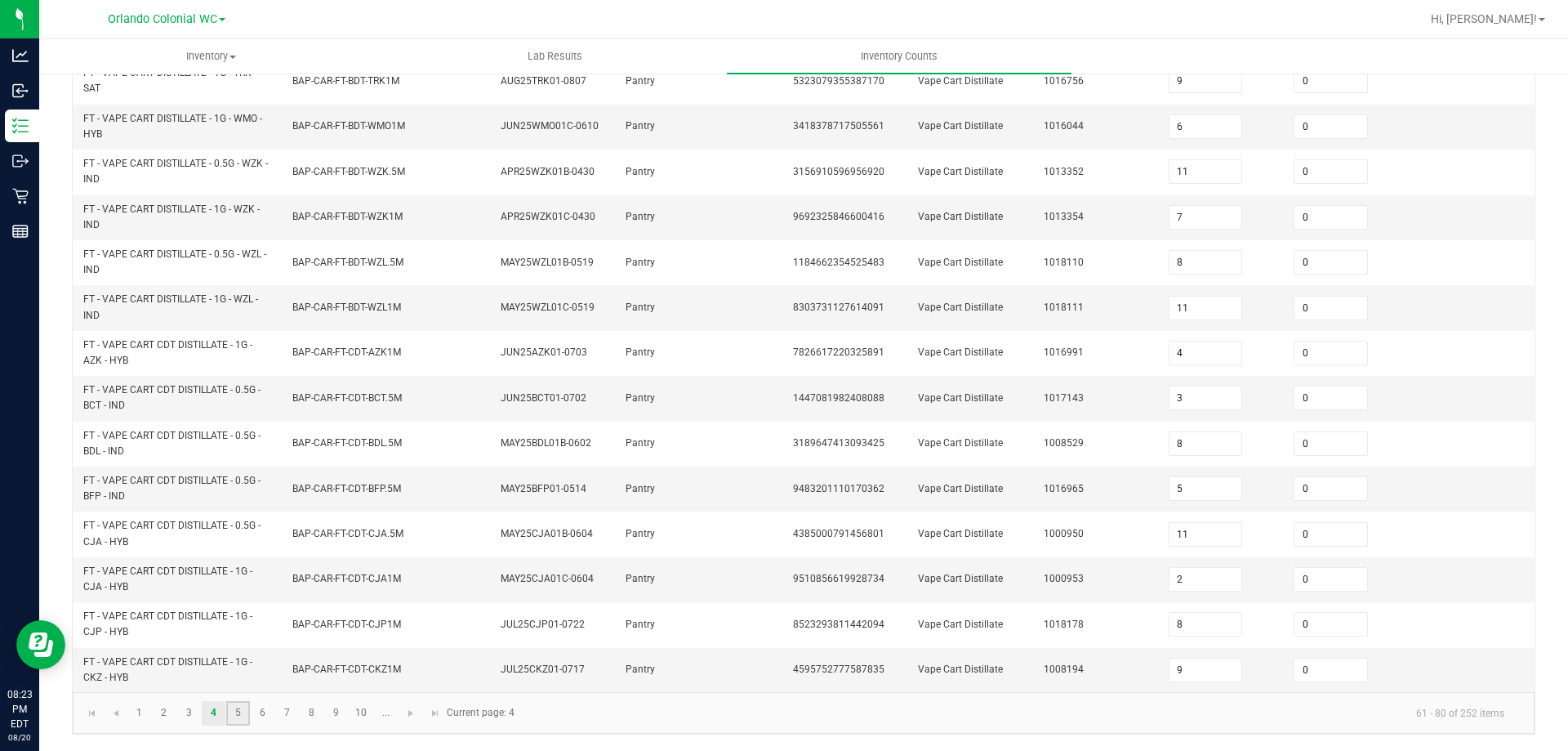
type input "4"
type input "3"
type input "4"
type input "11"
type input "2"
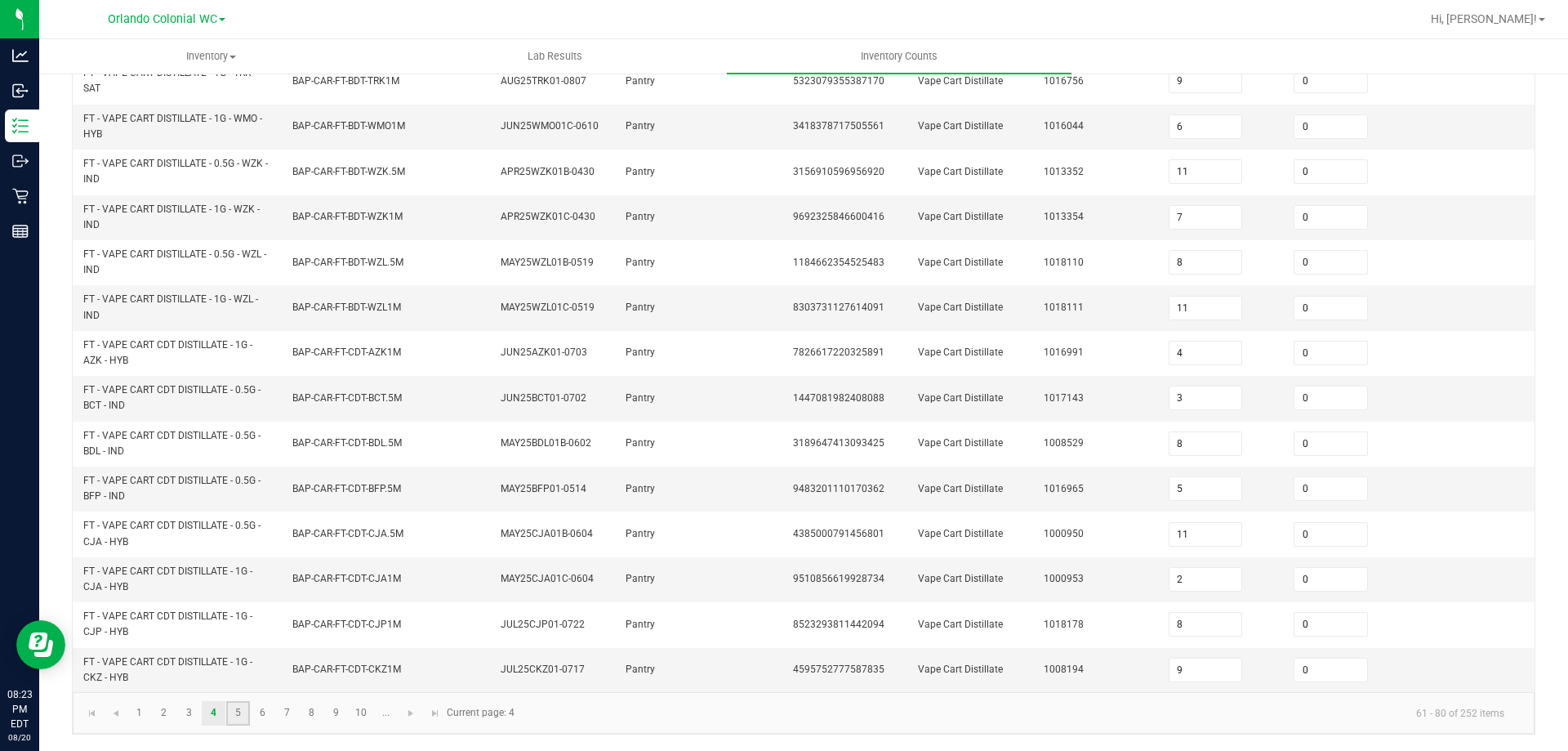
type input "8"
click at [1194, 225] on input at bounding box center [1206, 217] width 73 height 23
type input "0"
click at [267, 716] on link "6" at bounding box center [262, 713] width 24 height 25
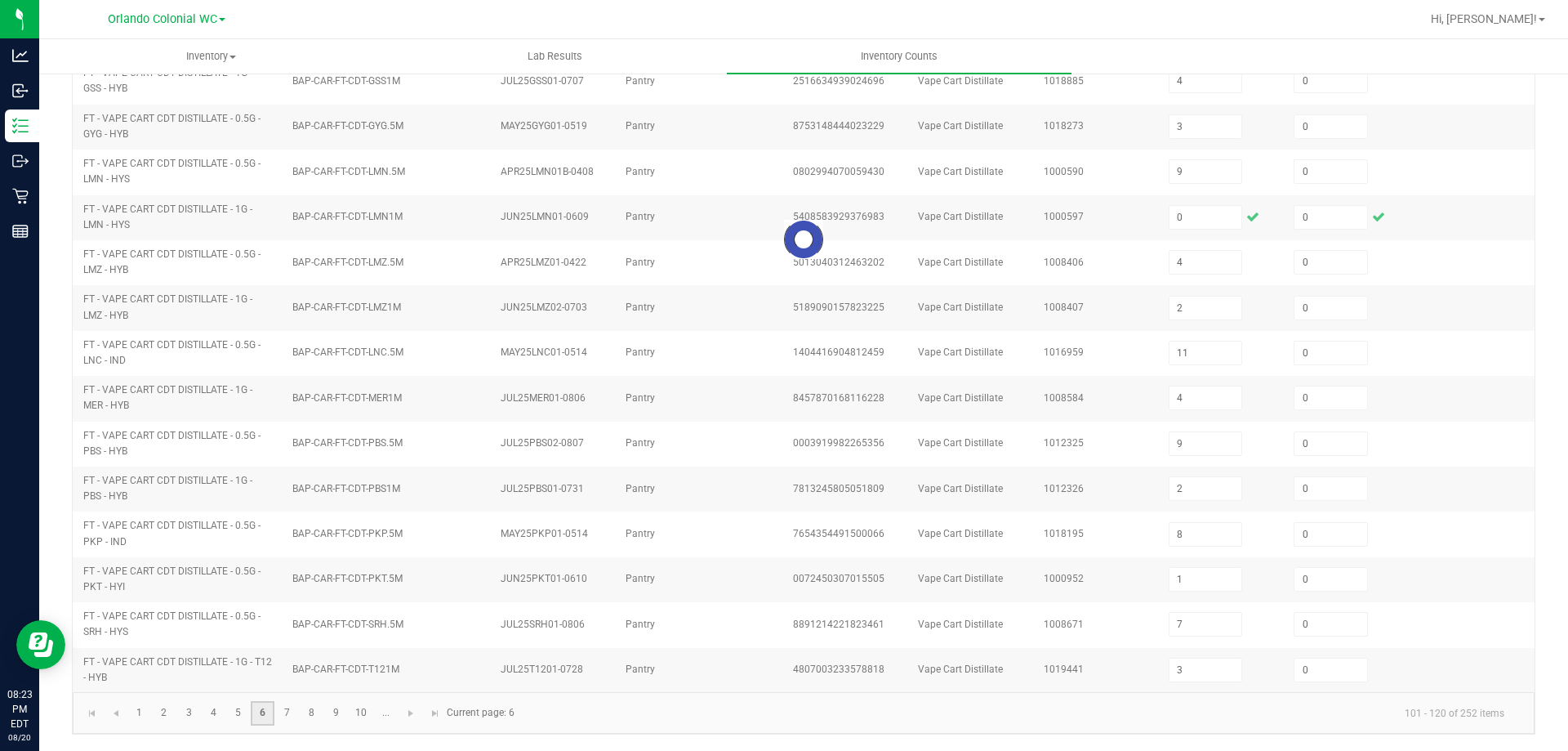
type input "2"
type input "8"
type input "18"
type input "7"
type input "14"
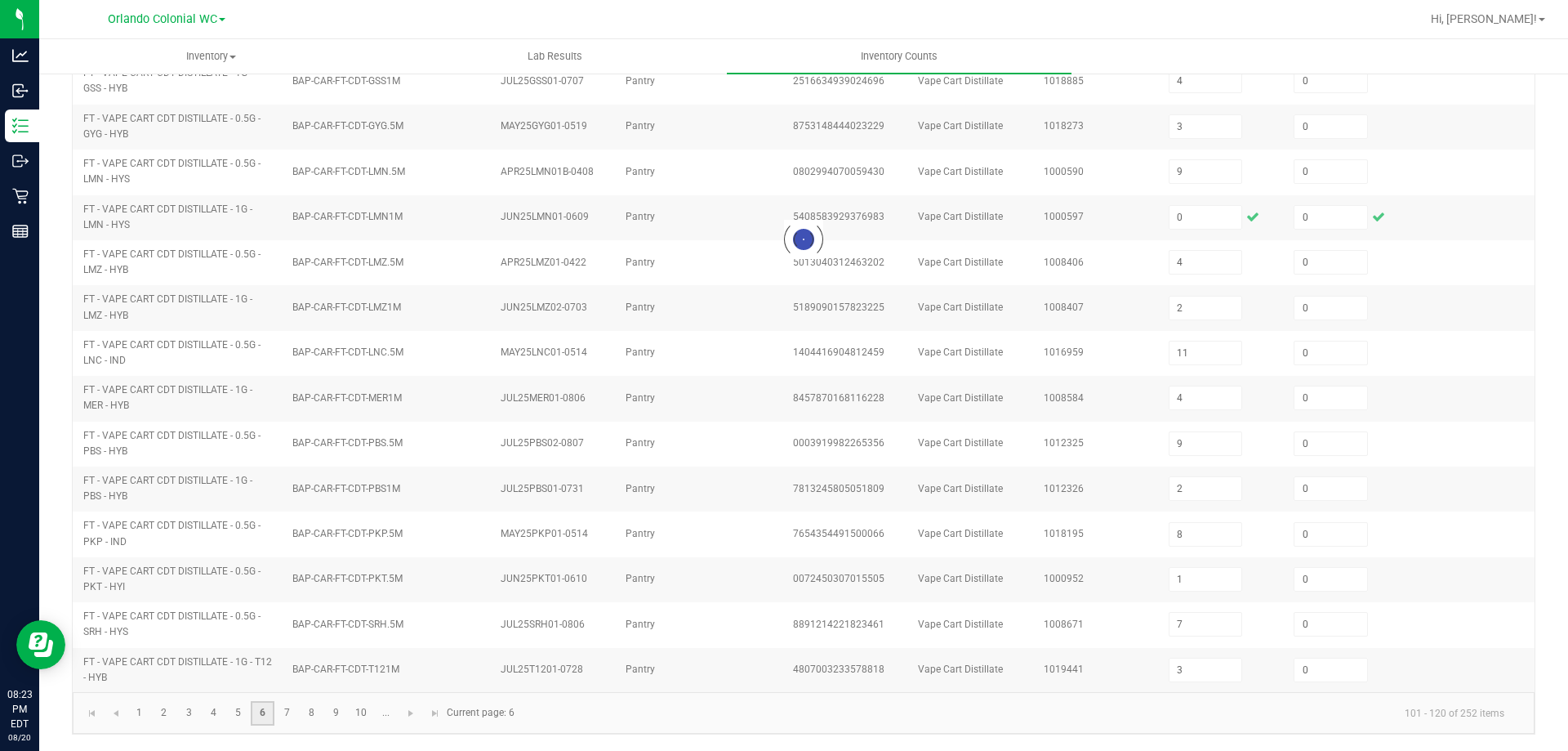
type input "7"
type input "12"
type input "4"
type input "6"
type input "8"
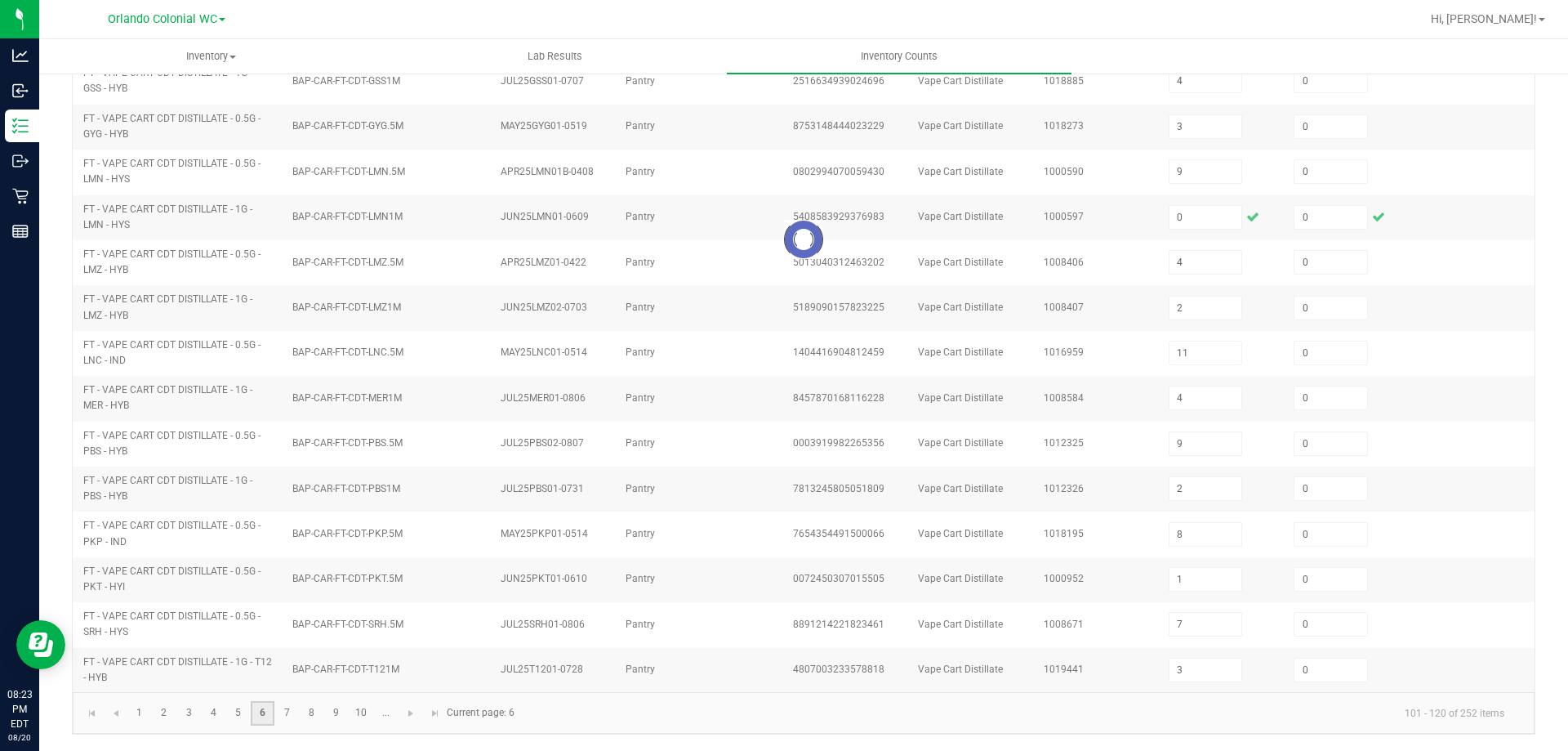
type input "16"
type input "4"
type input "1"
type input "18"
type input "1"
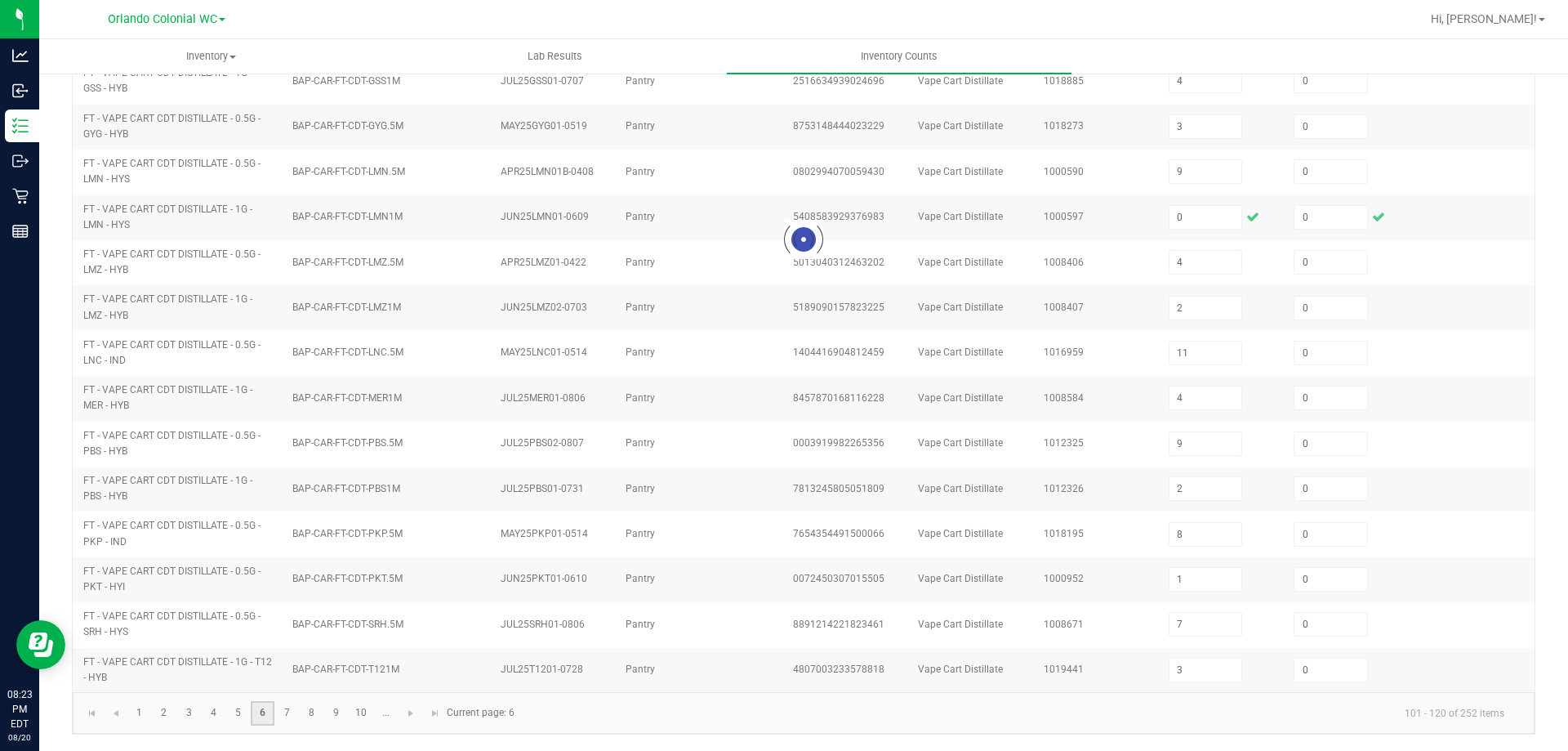
type input "3"
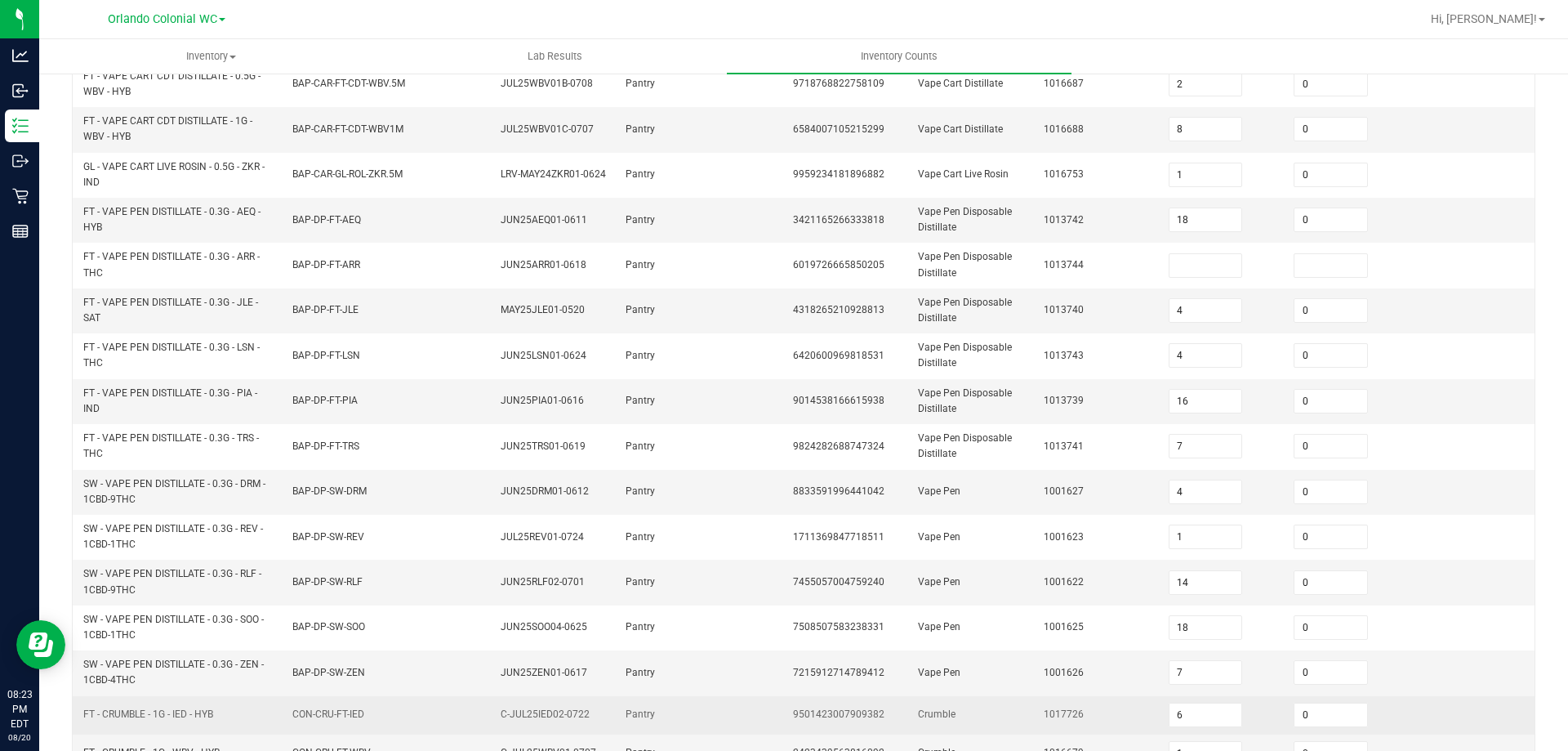
scroll to position [33, 0]
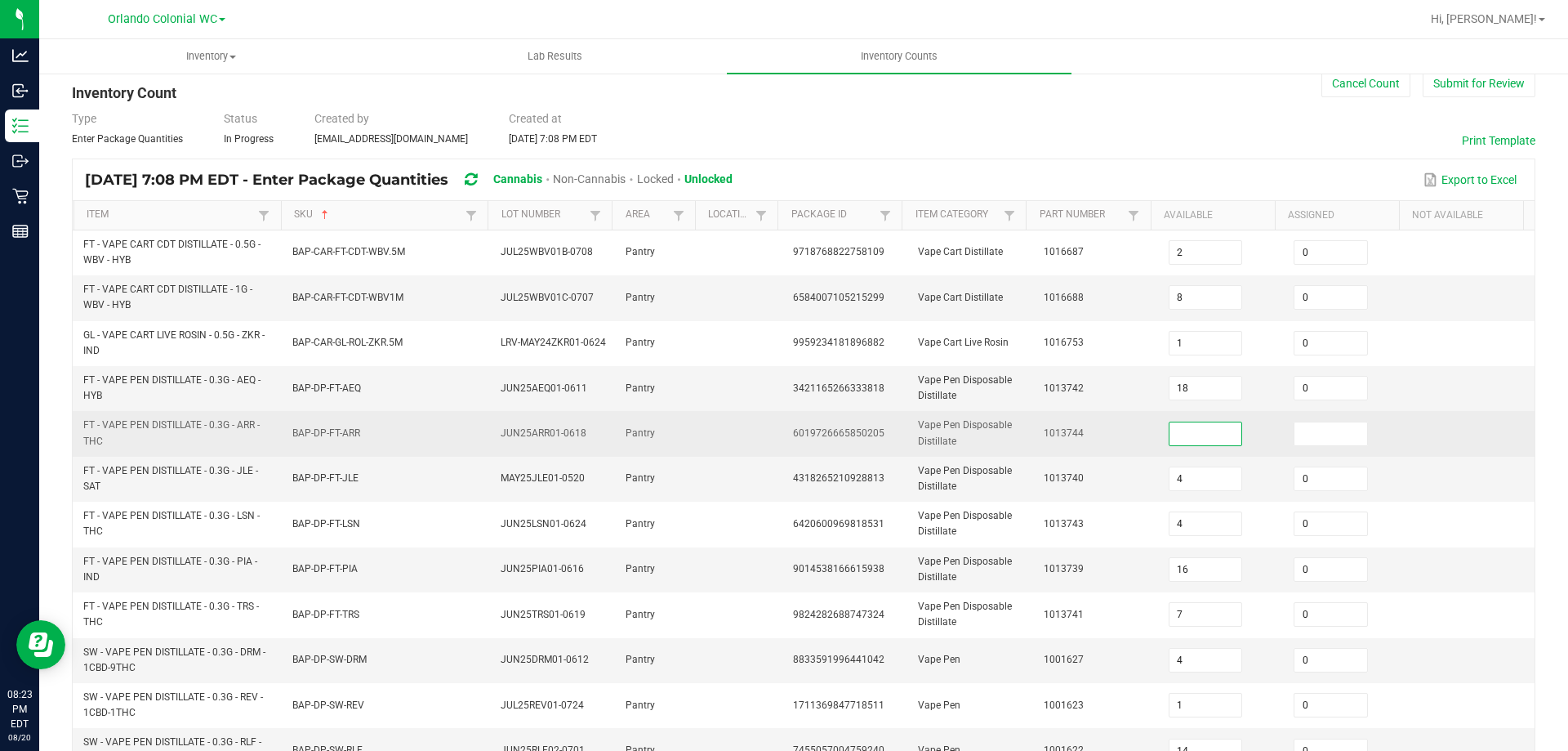
click at [1170, 427] on input at bounding box center [1206, 433] width 73 height 23
type input "0"
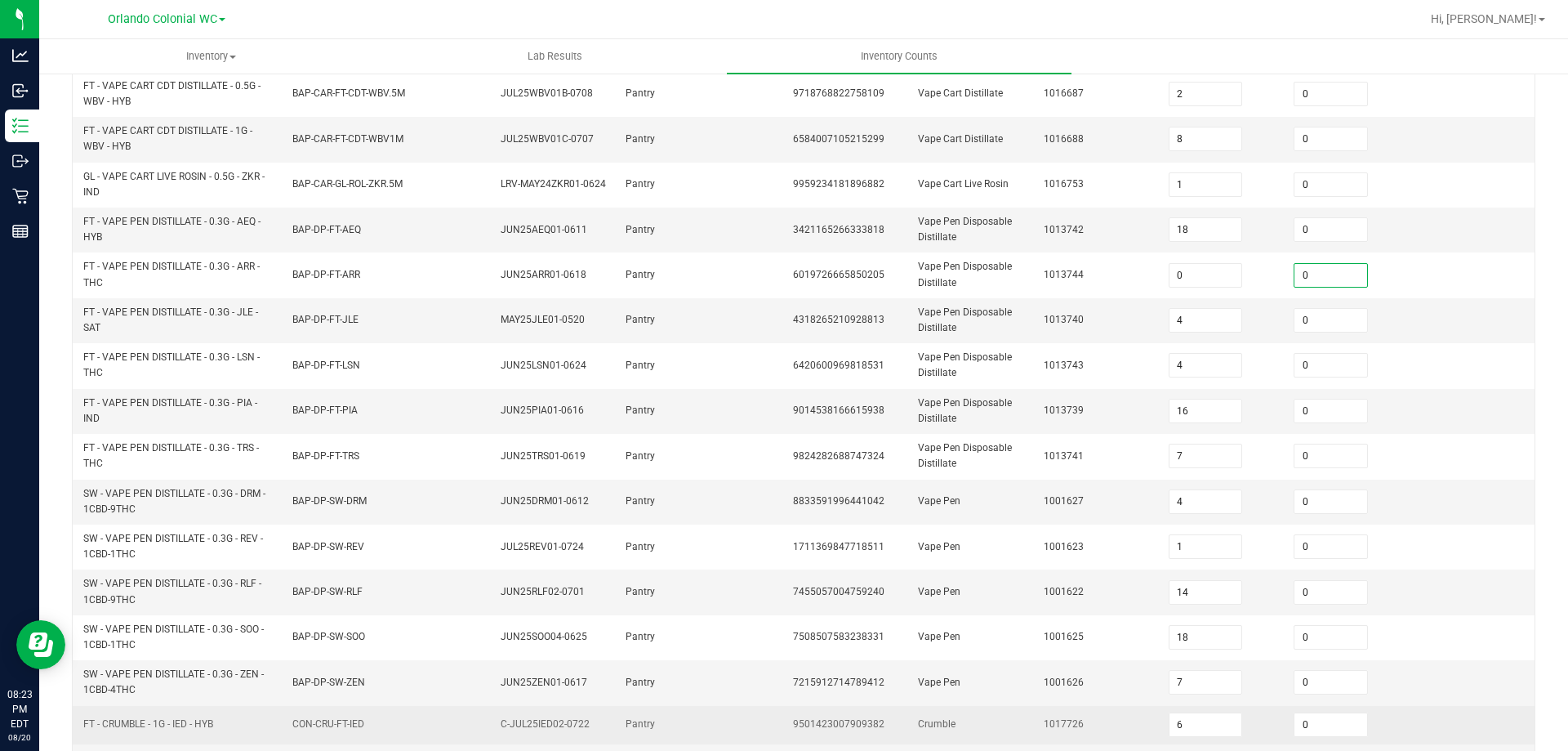
scroll to position [442, 0]
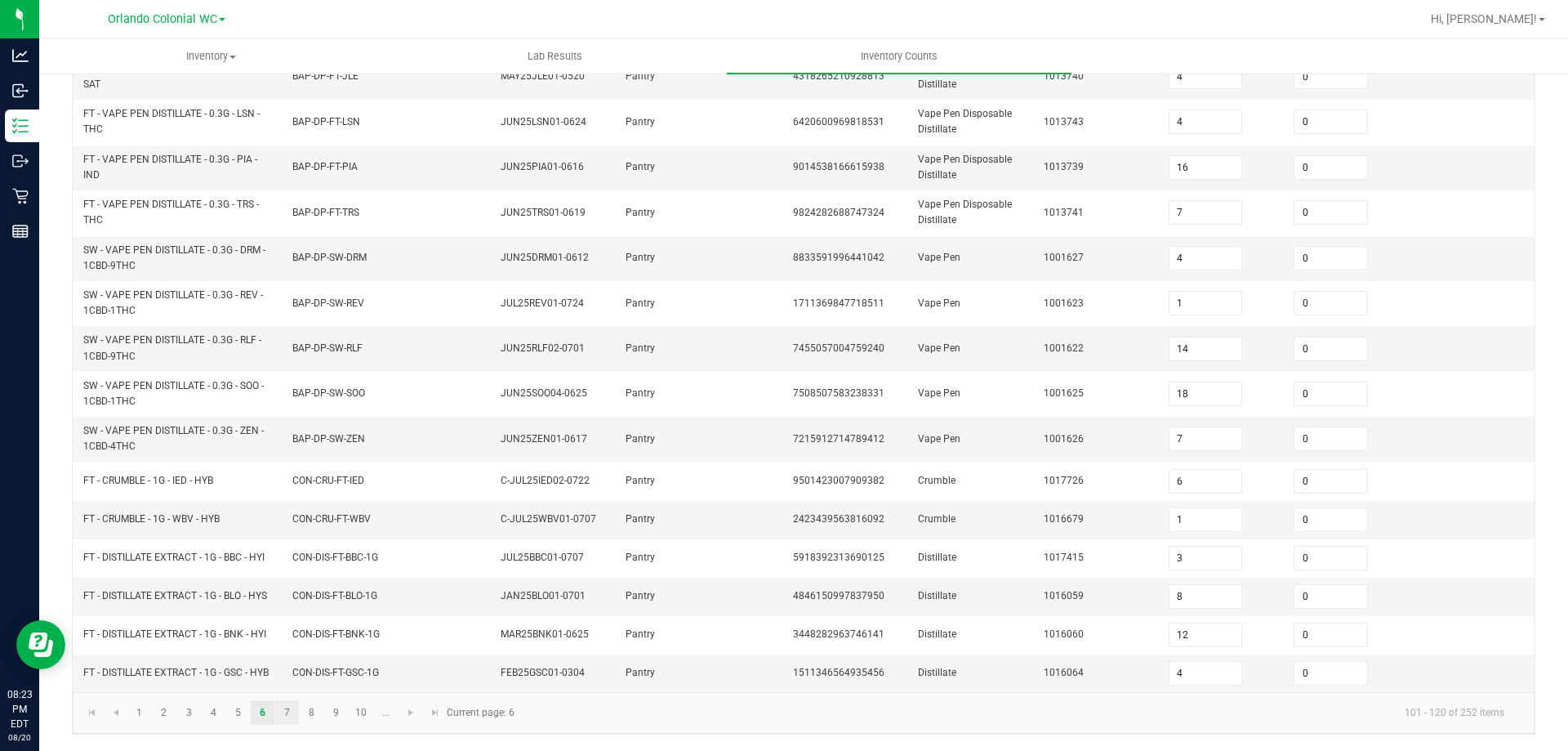
type input "0"
click at [295, 714] on link "7" at bounding box center [287, 713] width 24 height 25
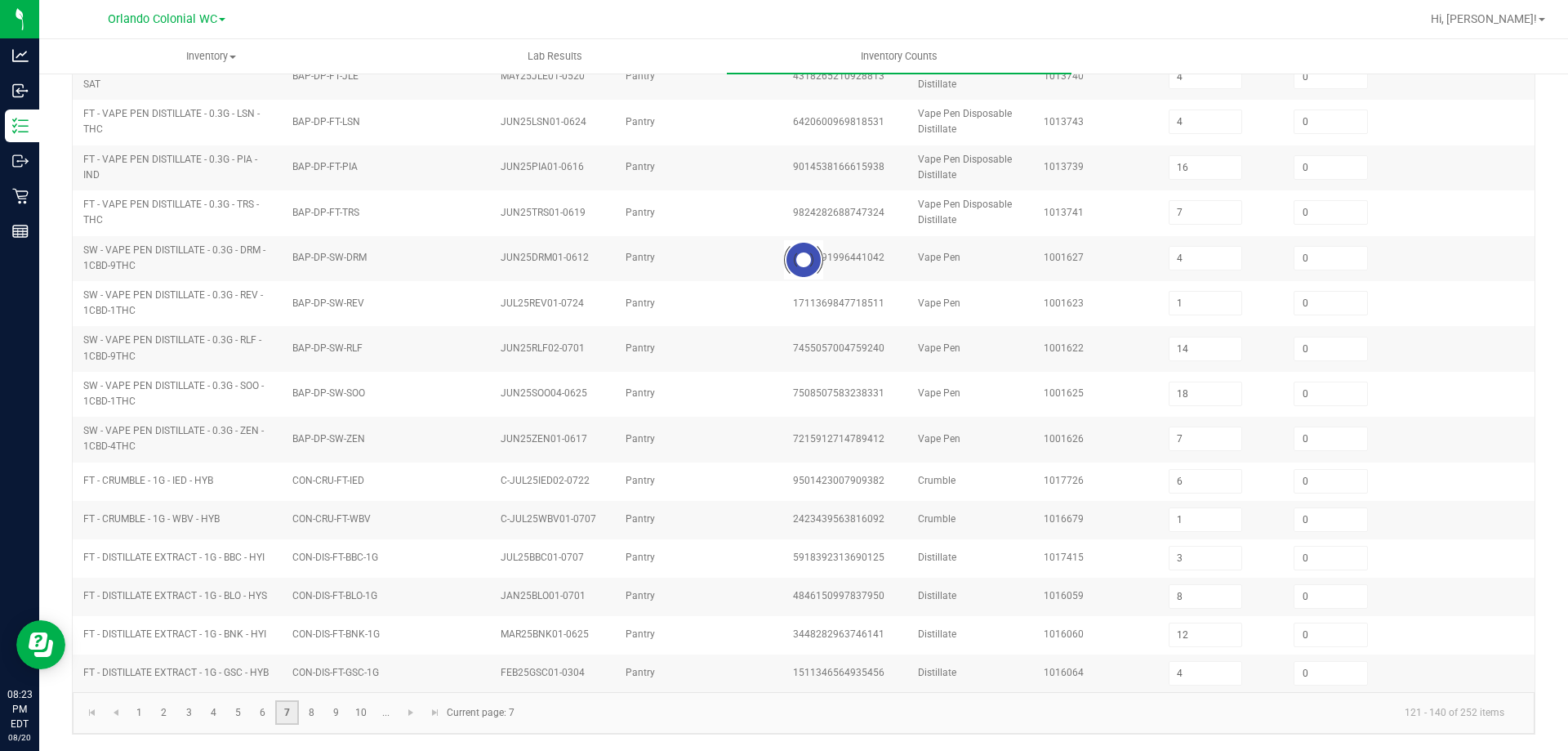
type input "7"
type input "6"
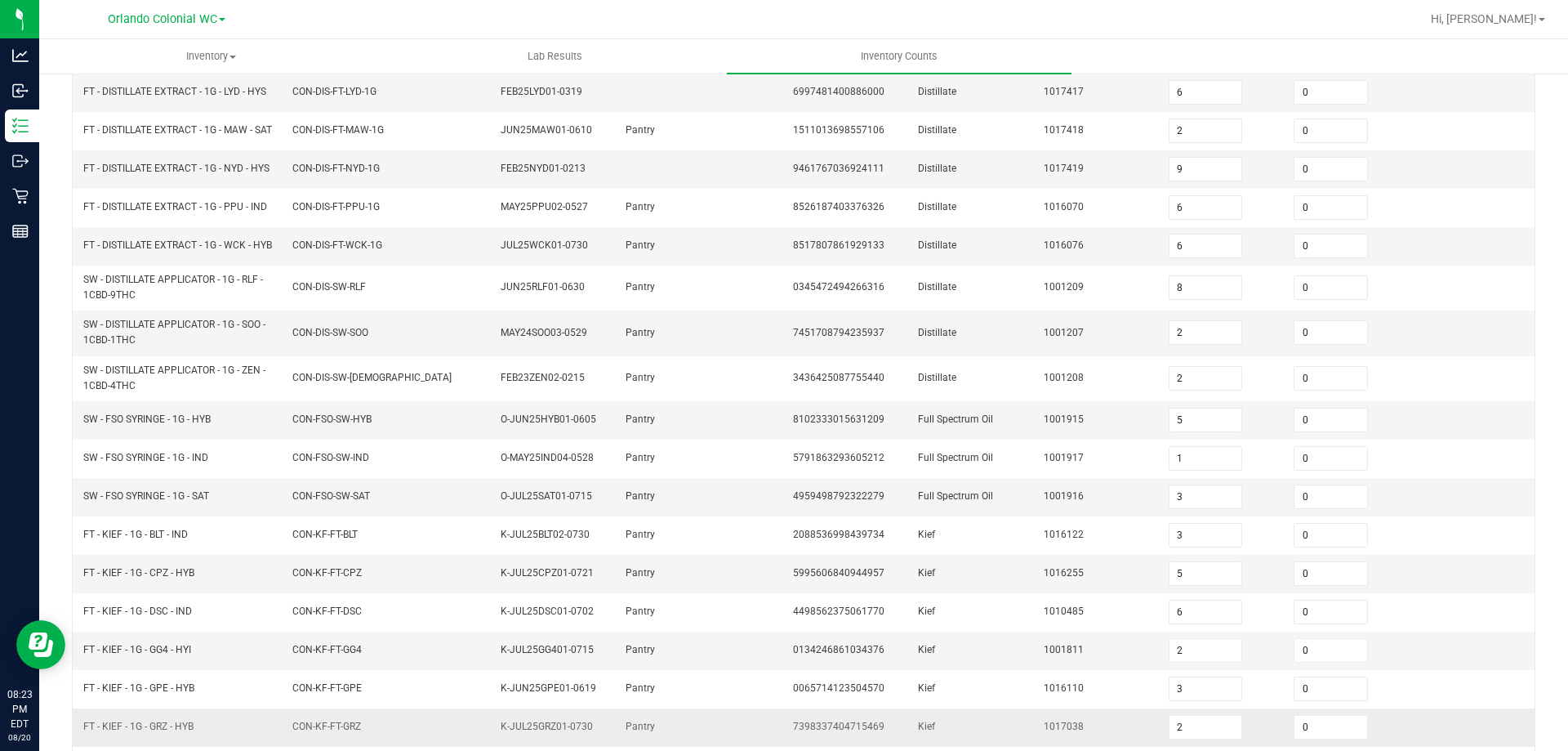
scroll to position [387, 0]
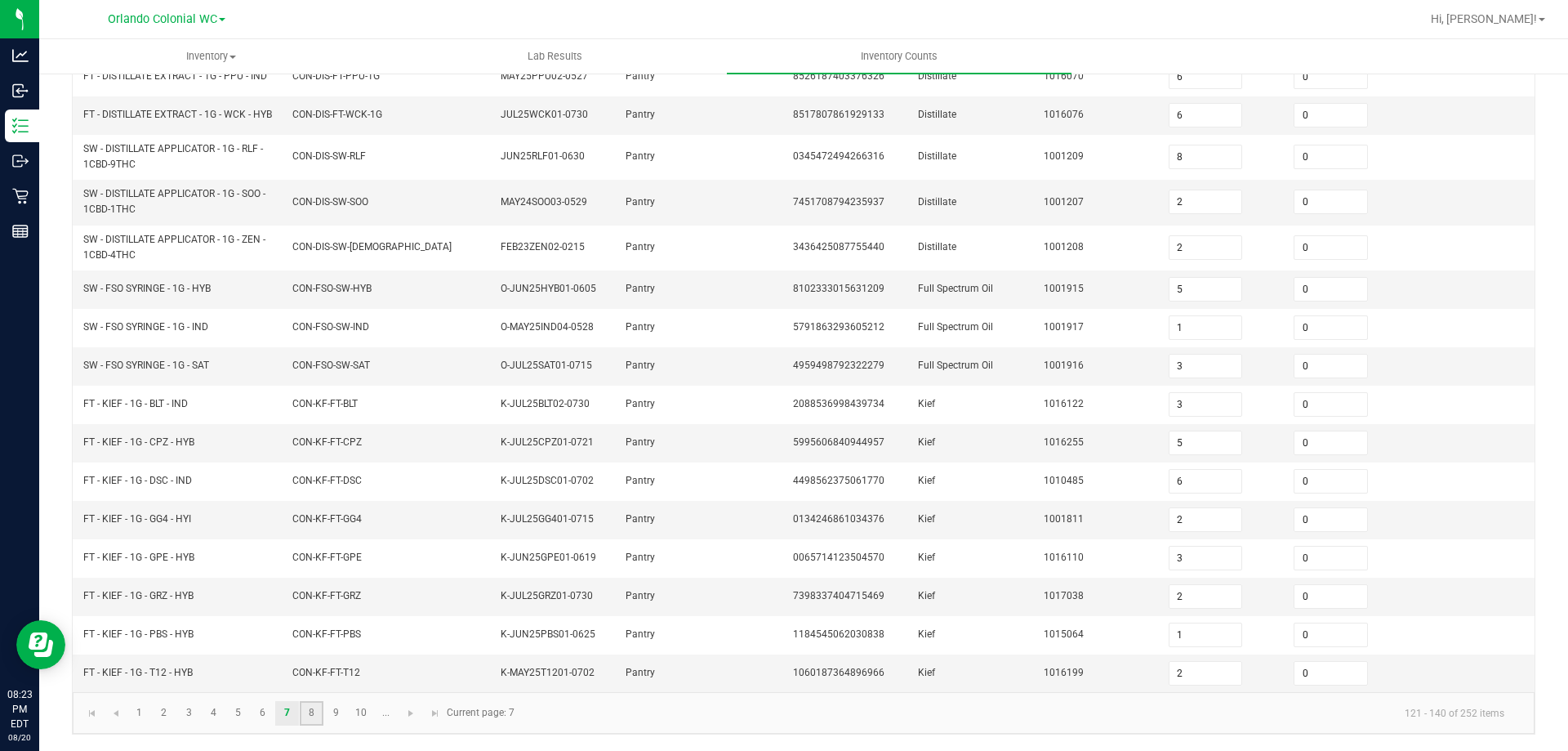
click at [321, 717] on link "8" at bounding box center [311, 713] width 24 height 25
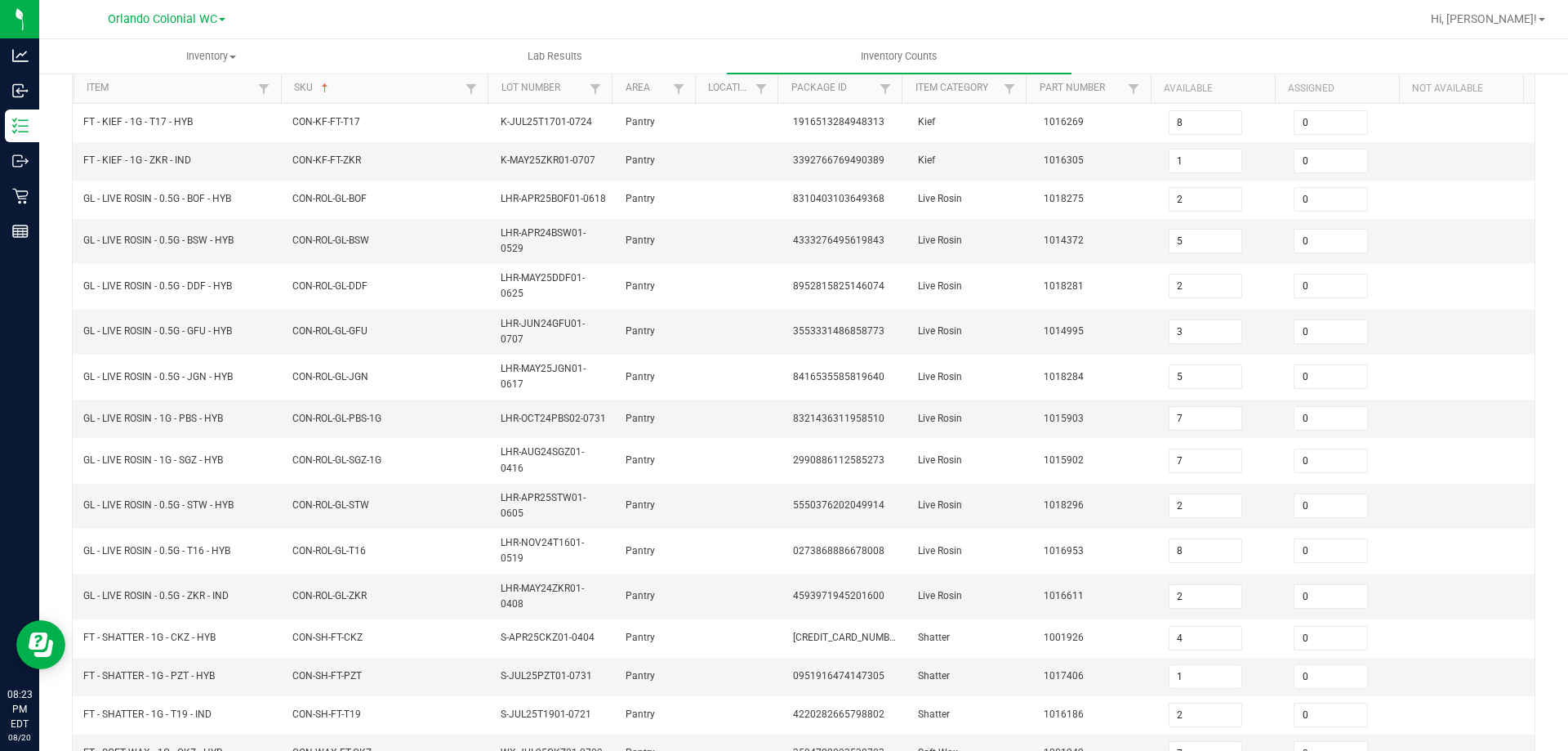
scroll to position [422, 0]
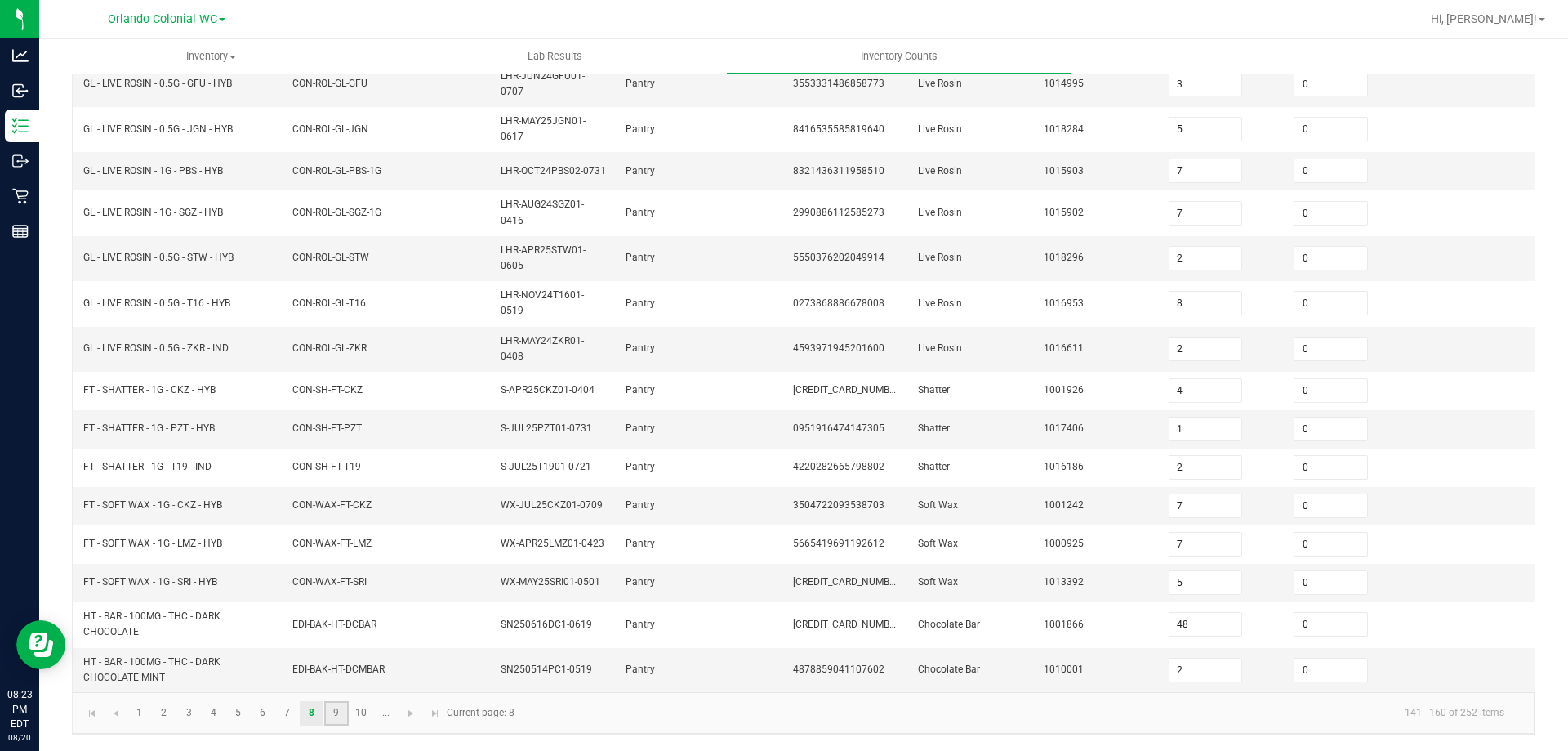
click at [334, 711] on link "9" at bounding box center [336, 713] width 24 height 25
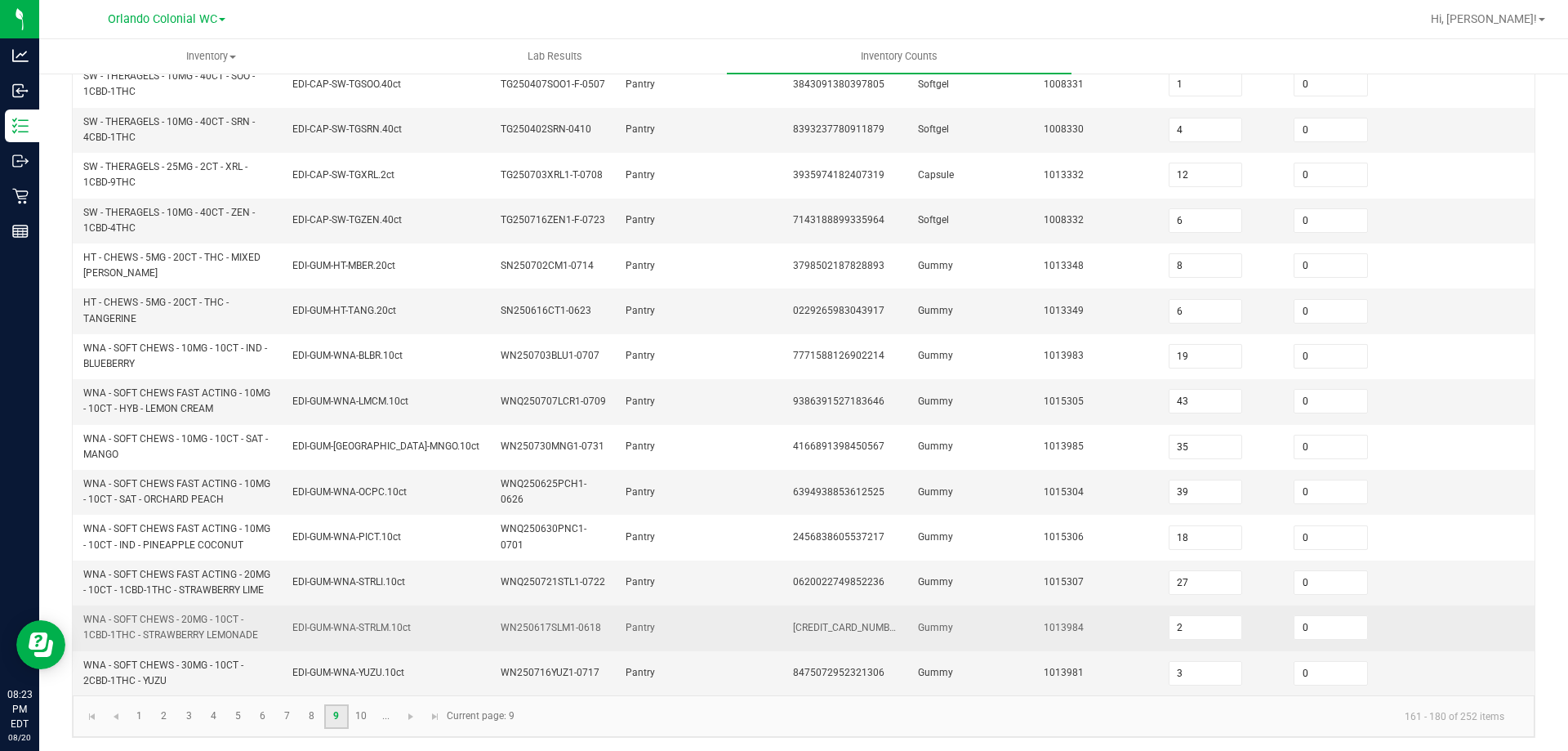
scroll to position [477, 0]
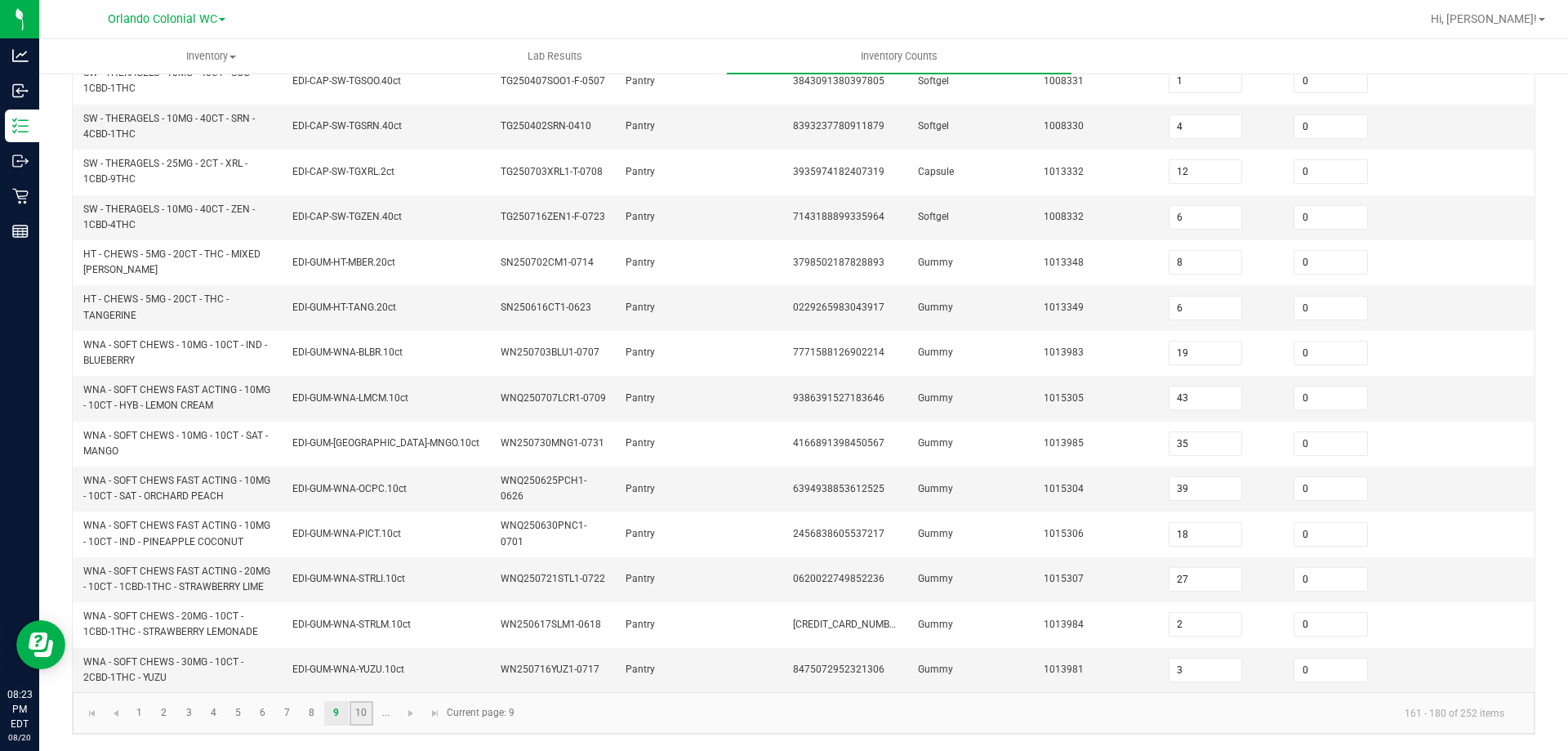
click at [369, 715] on link "10" at bounding box center [362, 713] width 24 height 25
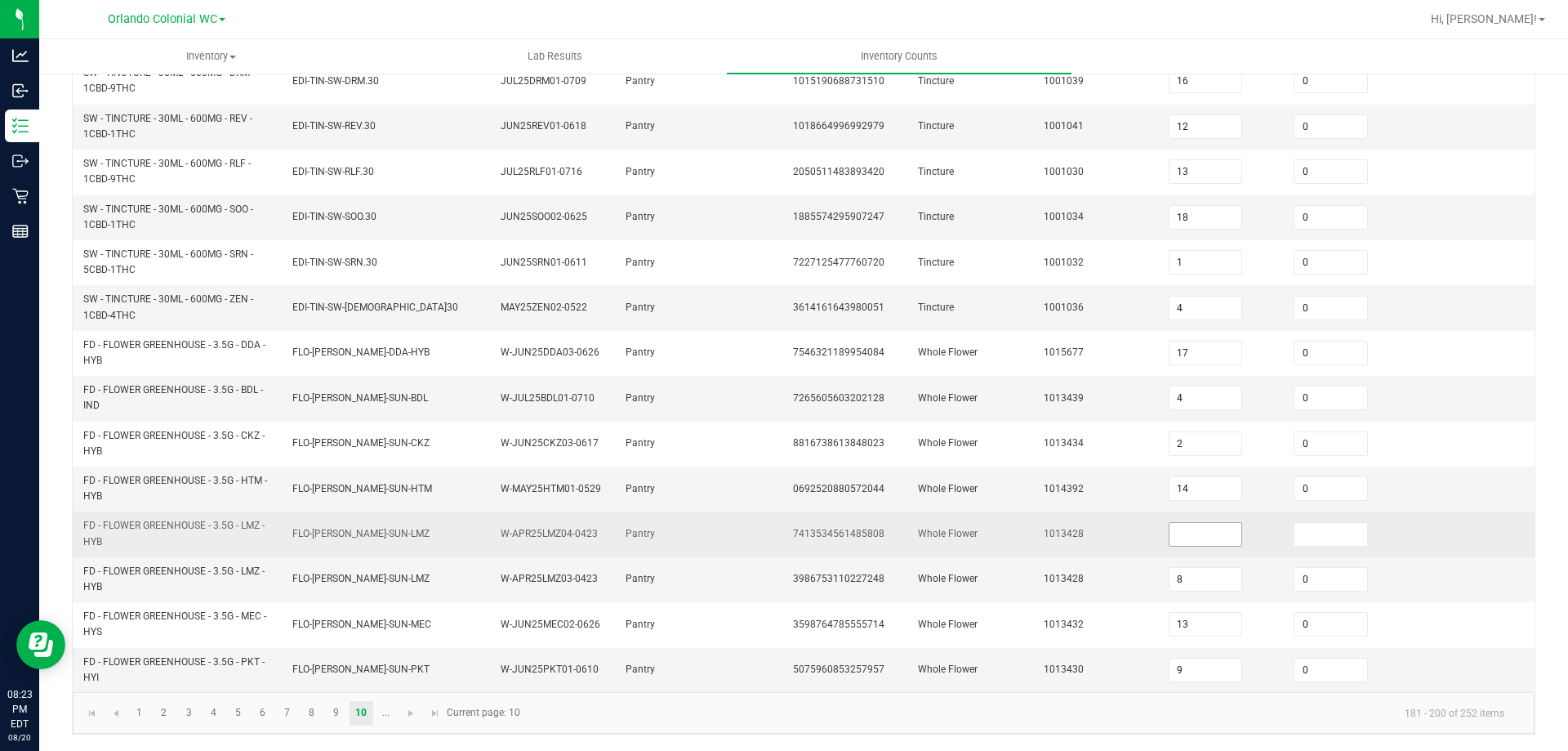
click at [1199, 523] on input at bounding box center [1206, 534] width 73 height 23
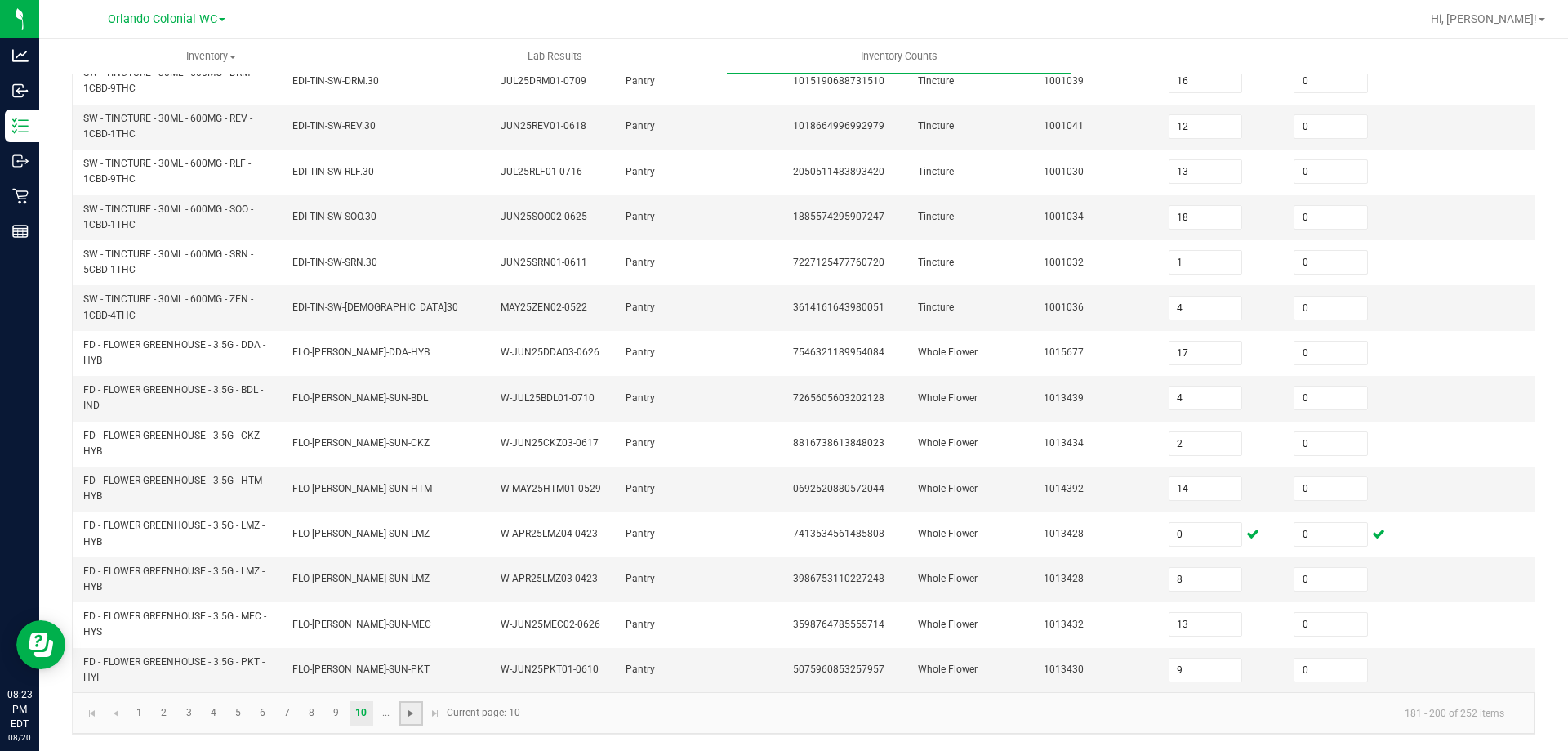
click at [408, 708] on span "Go to the next page" at bounding box center [411, 713] width 13 height 13
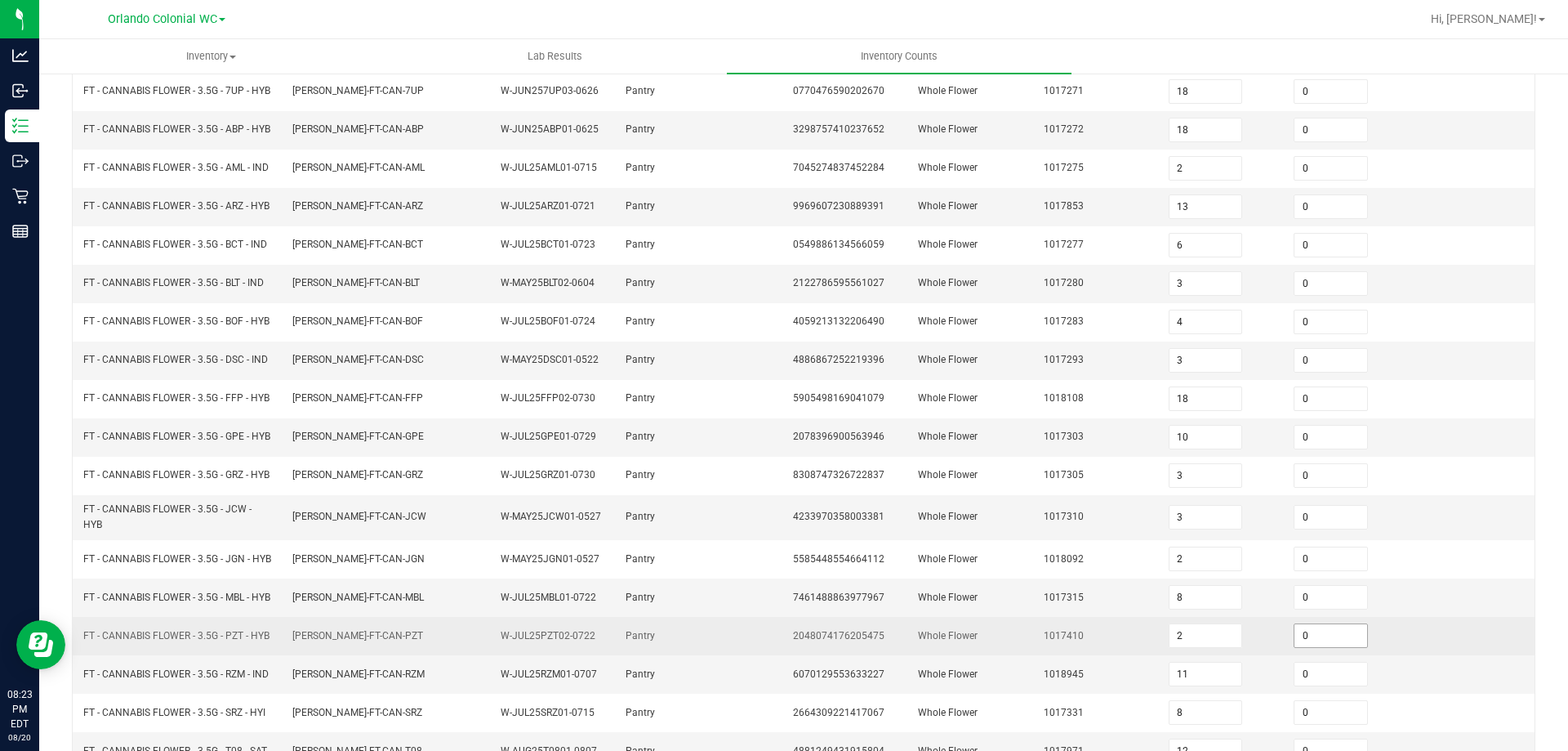
scroll to position [422, 0]
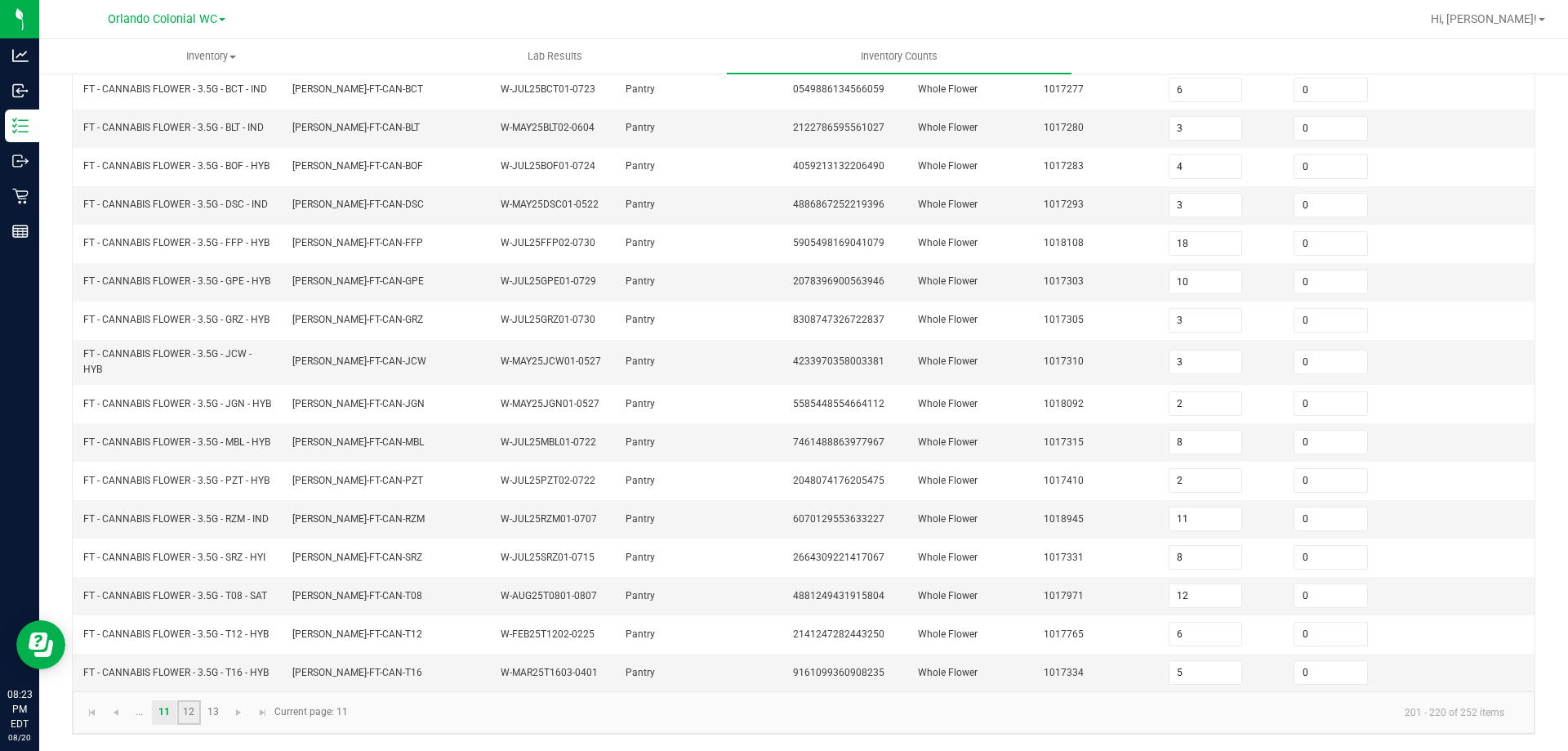
click at [190, 714] on link "12" at bounding box center [189, 713] width 24 height 25
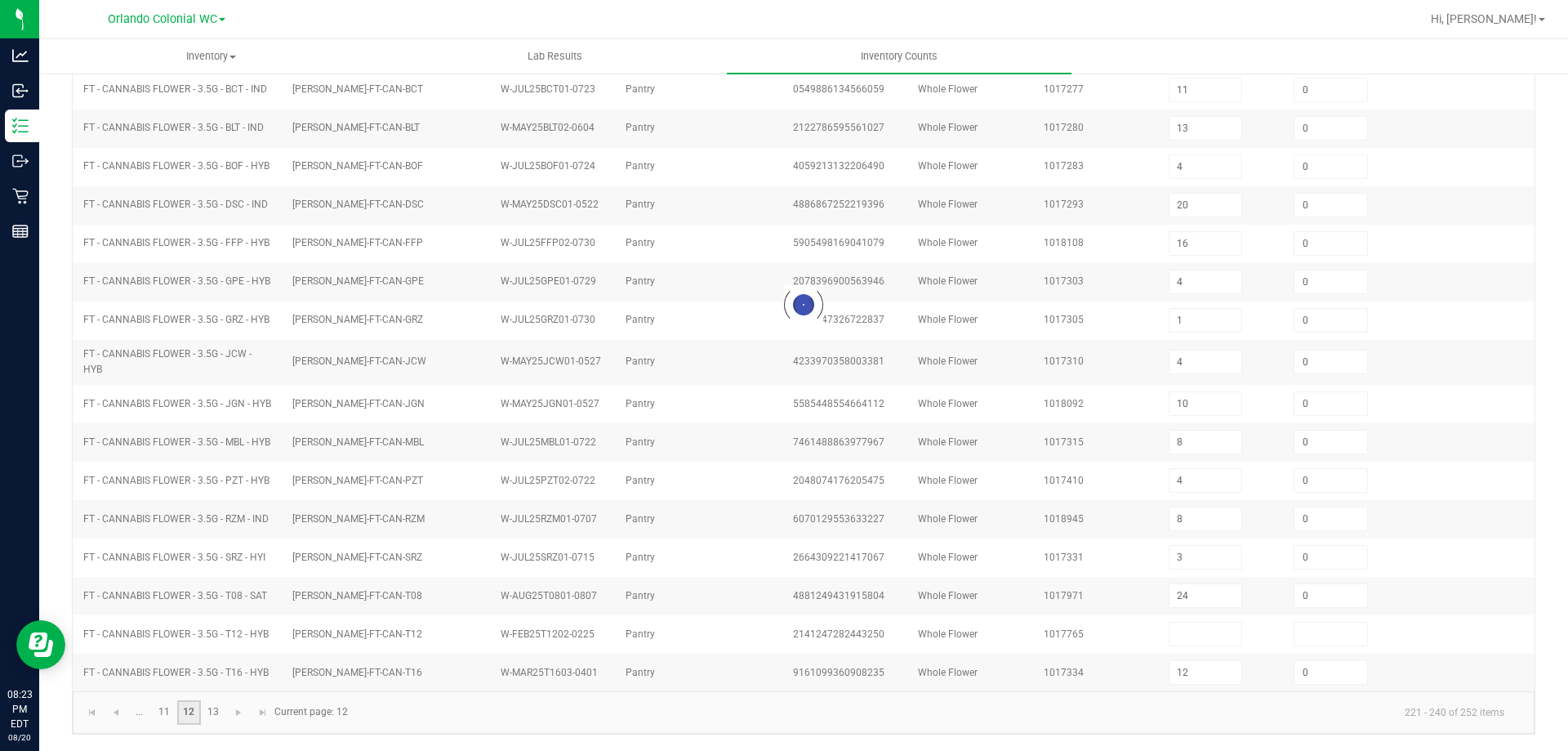
scroll to position [347, 0]
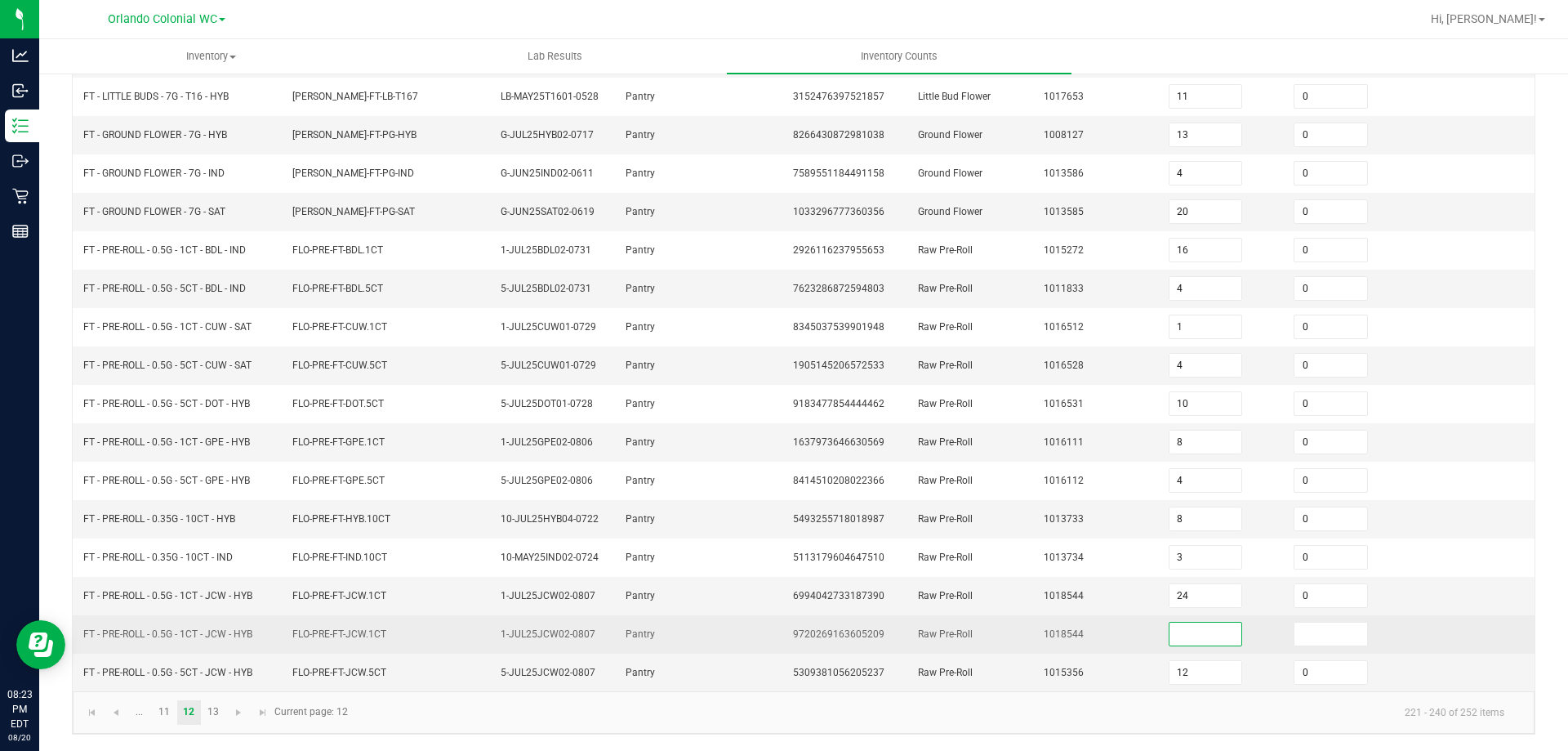
click at [1170, 642] on input at bounding box center [1206, 634] width 73 height 23
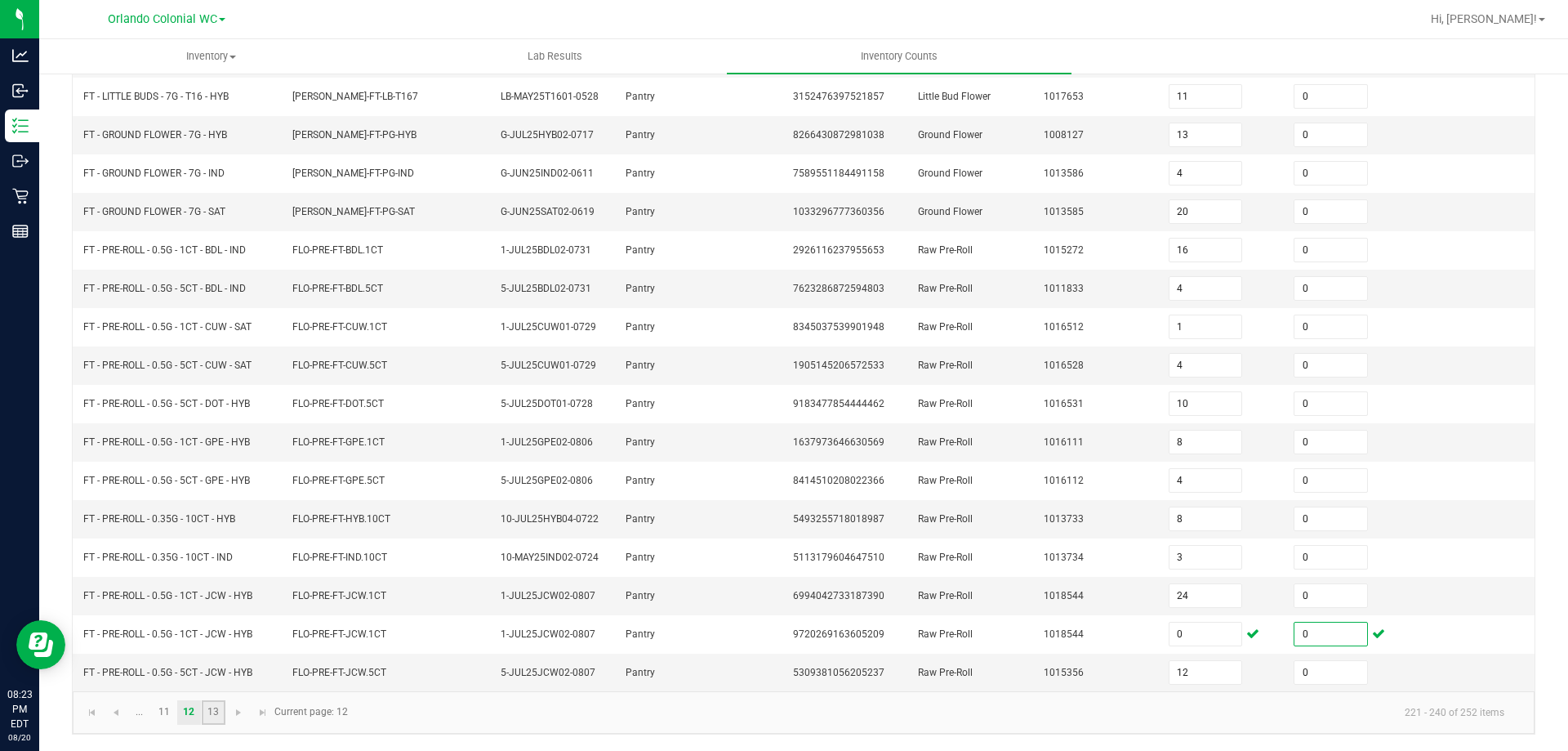
click at [221, 711] on link "13" at bounding box center [213, 713] width 24 height 25
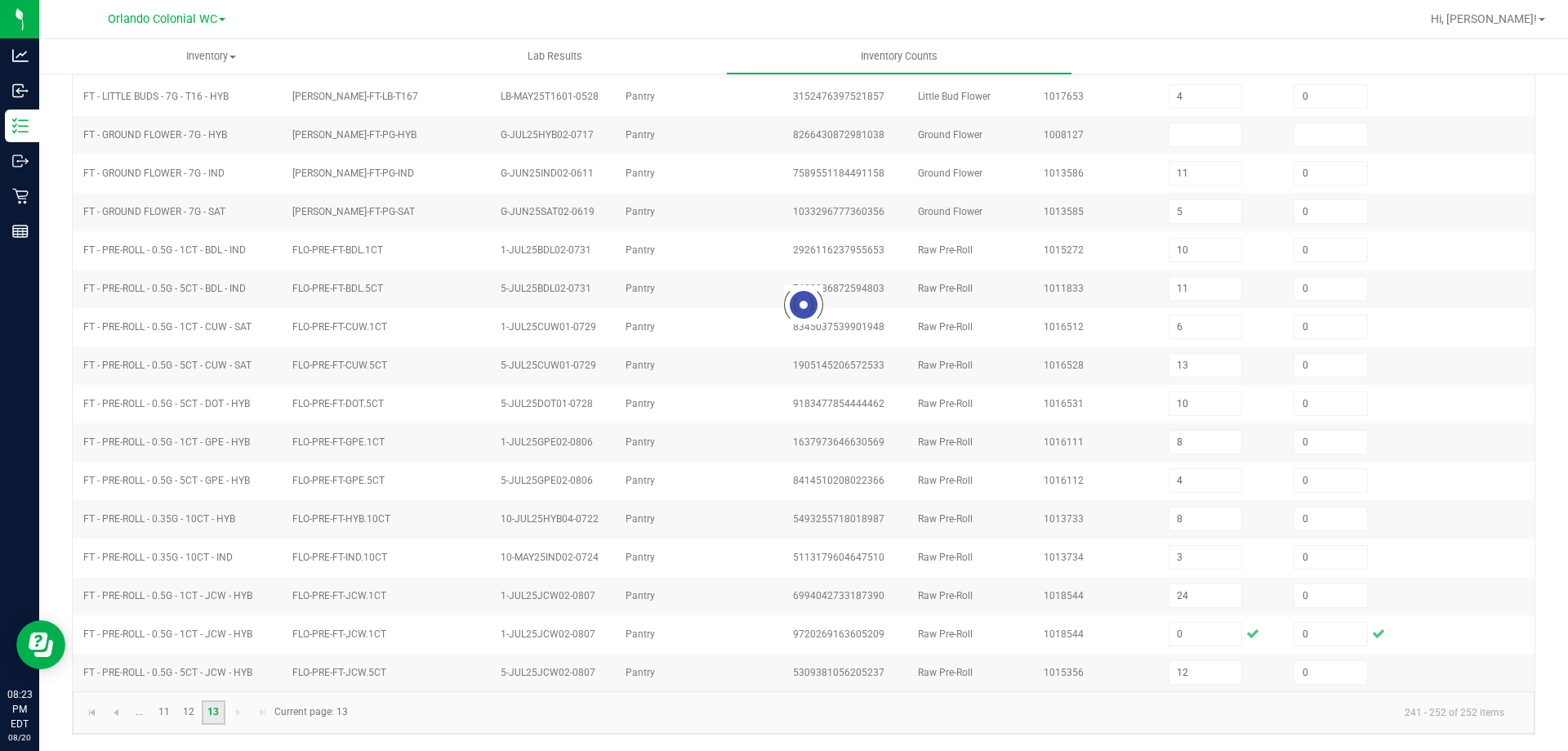
scroll to position [39, 0]
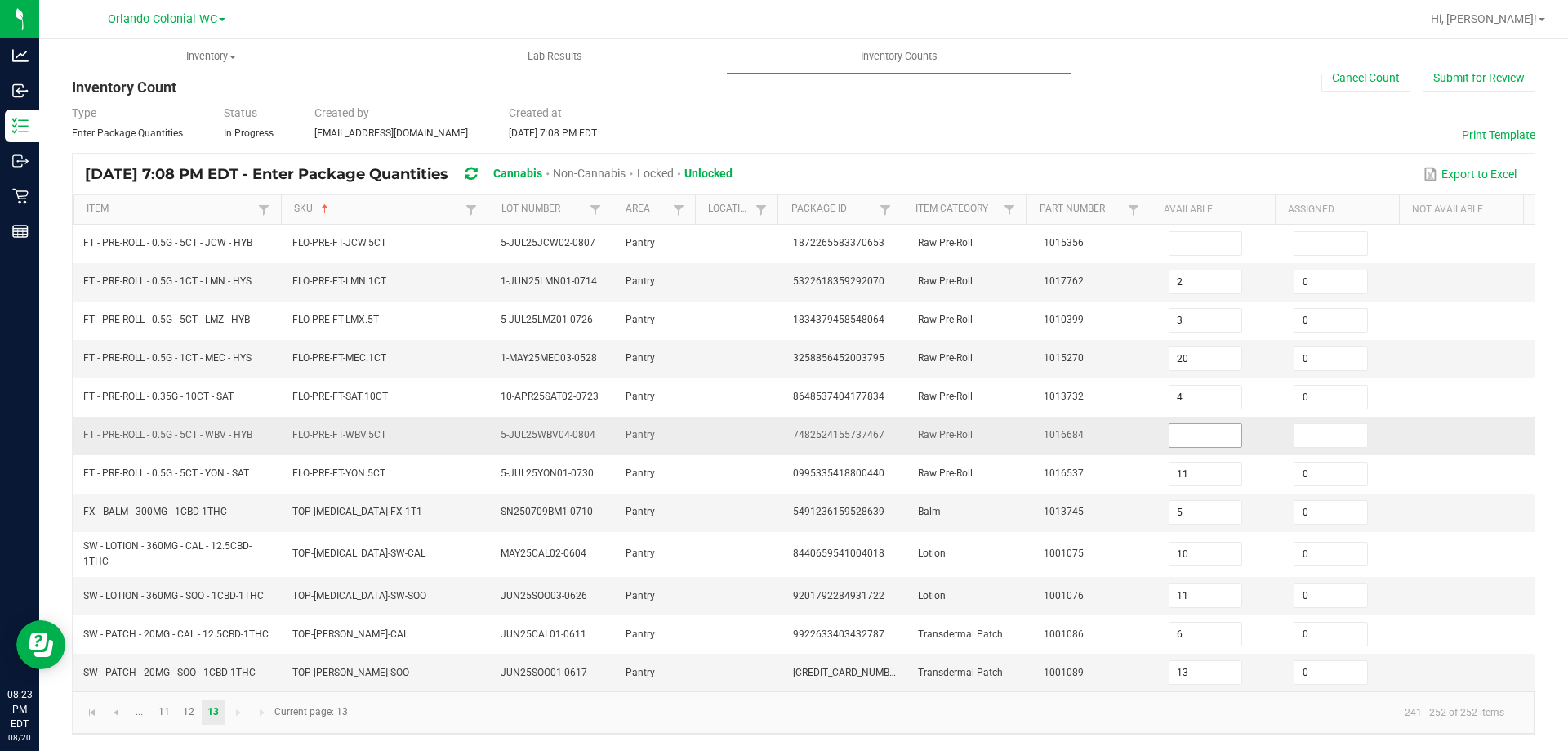
click at [1190, 433] on input at bounding box center [1206, 434] width 73 height 23
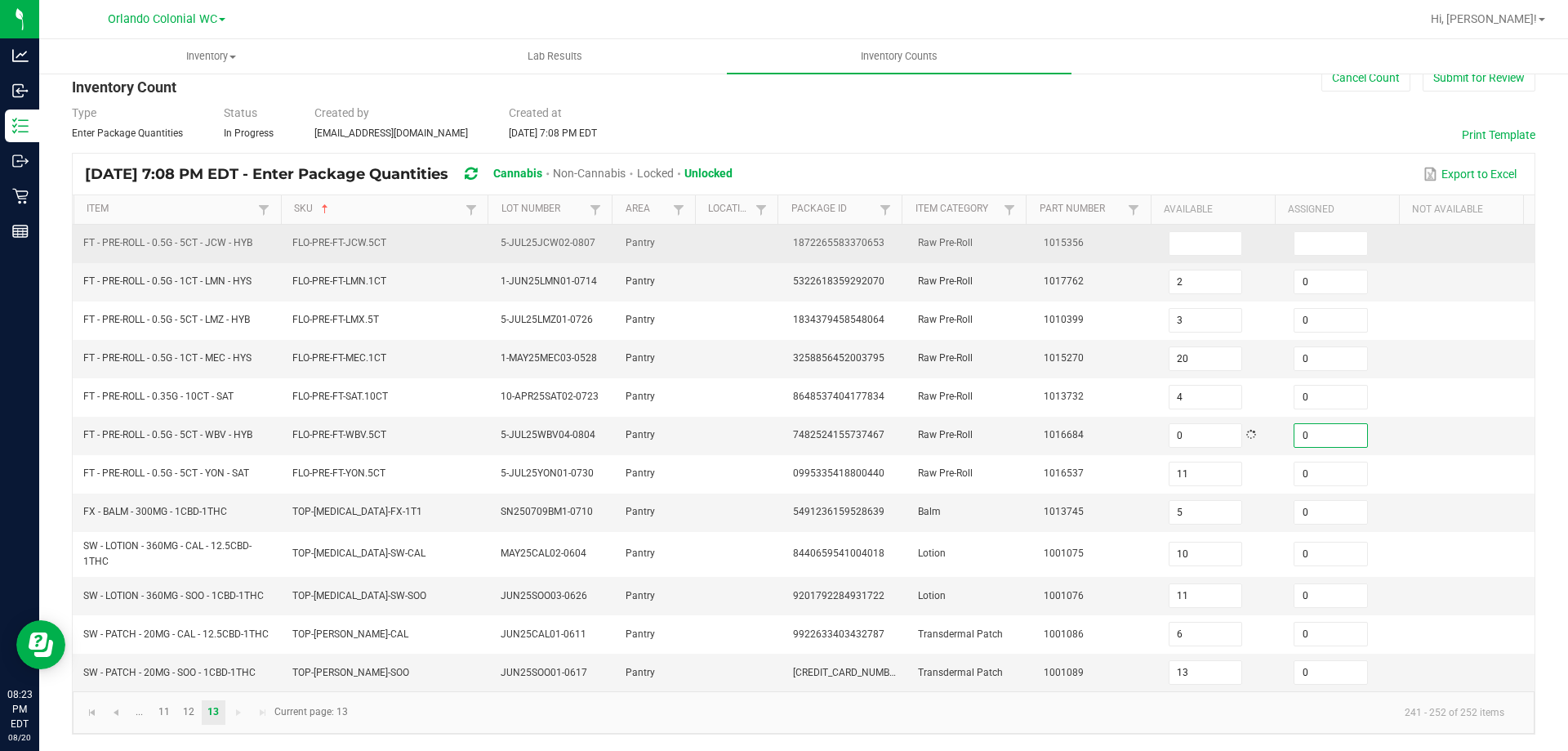
click at [1194, 230] on td at bounding box center [1221, 244] width 125 height 38
click at [1195, 234] on input at bounding box center [1206, 243] width 73 height 23
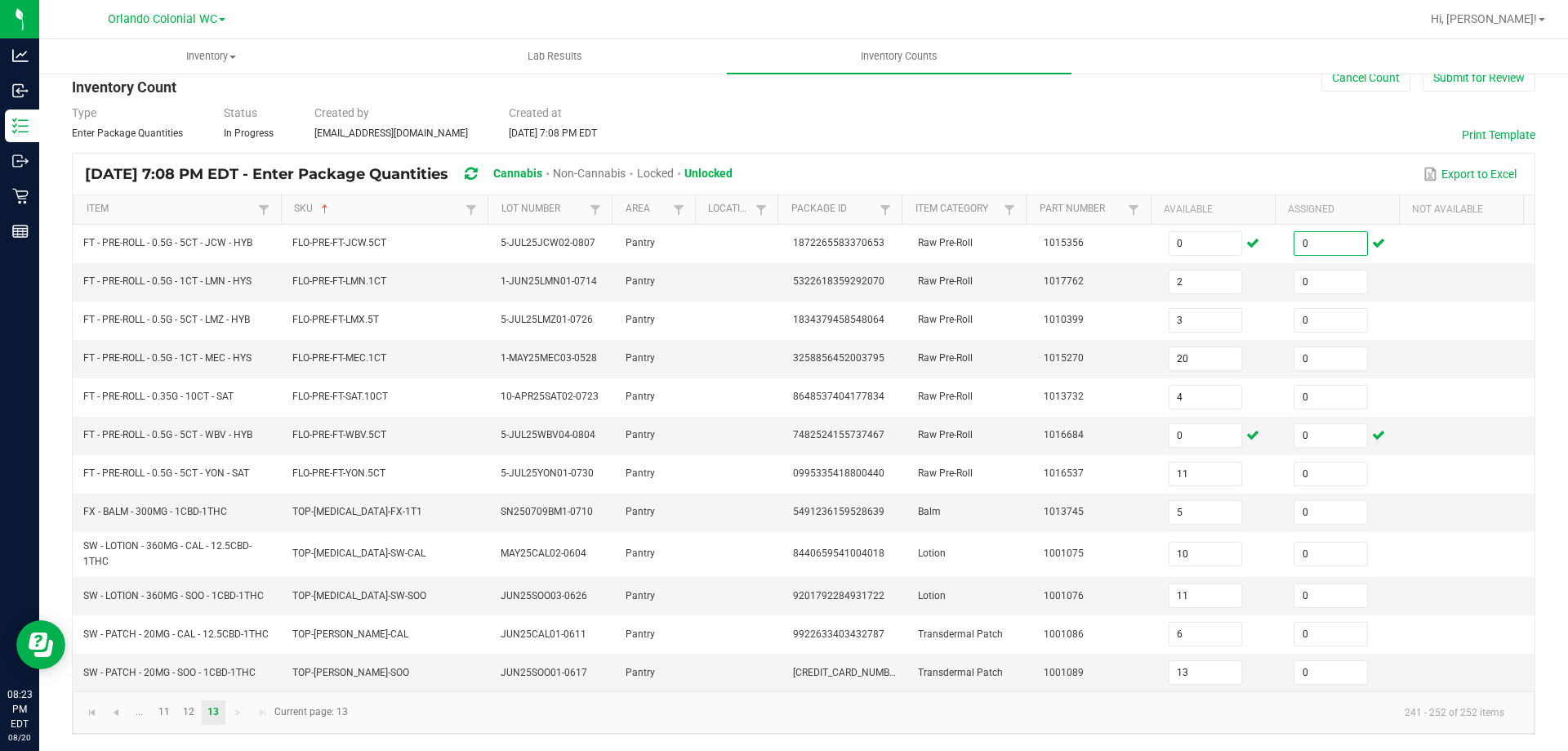
click at [1152, 132] on div "Type Enter Package Quantities Status In Progress Created by [EMAIL_ADDRESS][DOM…" at bounding box center [804, 122] width 1464 height 36
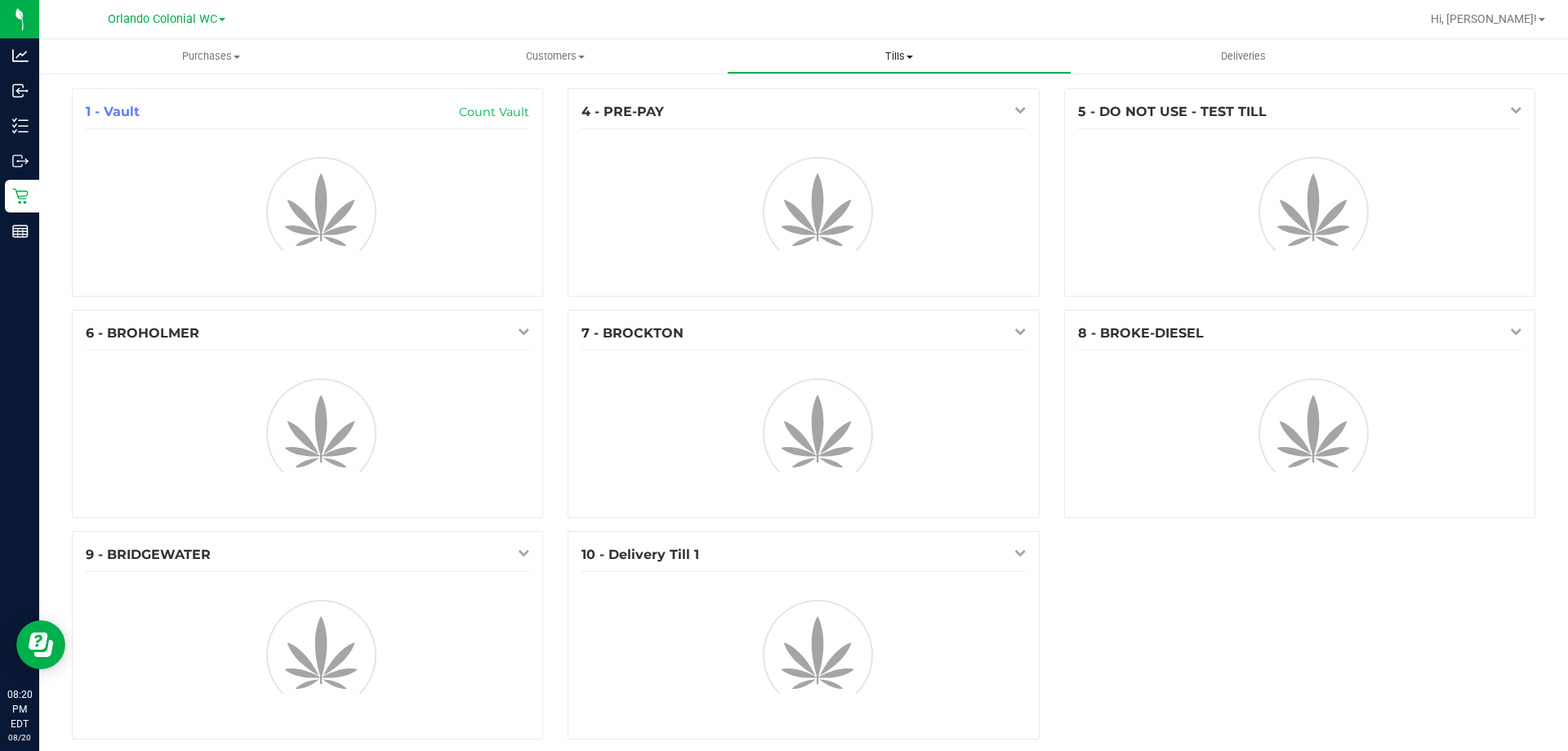
click at [880, 50] on span "Tills" at bounding box center [899, 56] width 342 height 15
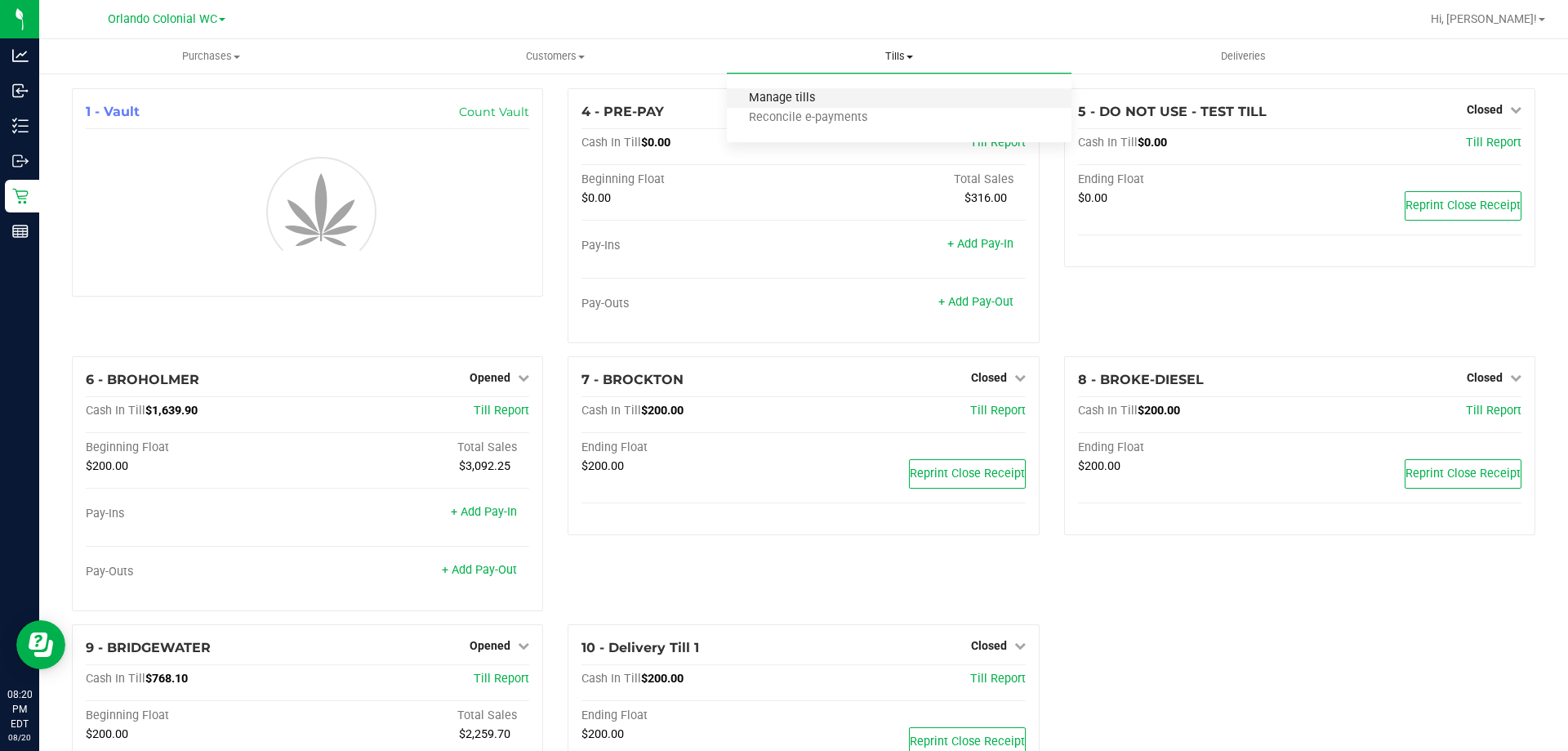
click at [812, 98] on span "Manage tills" at bounding box center [782, 98] width 110 height 14
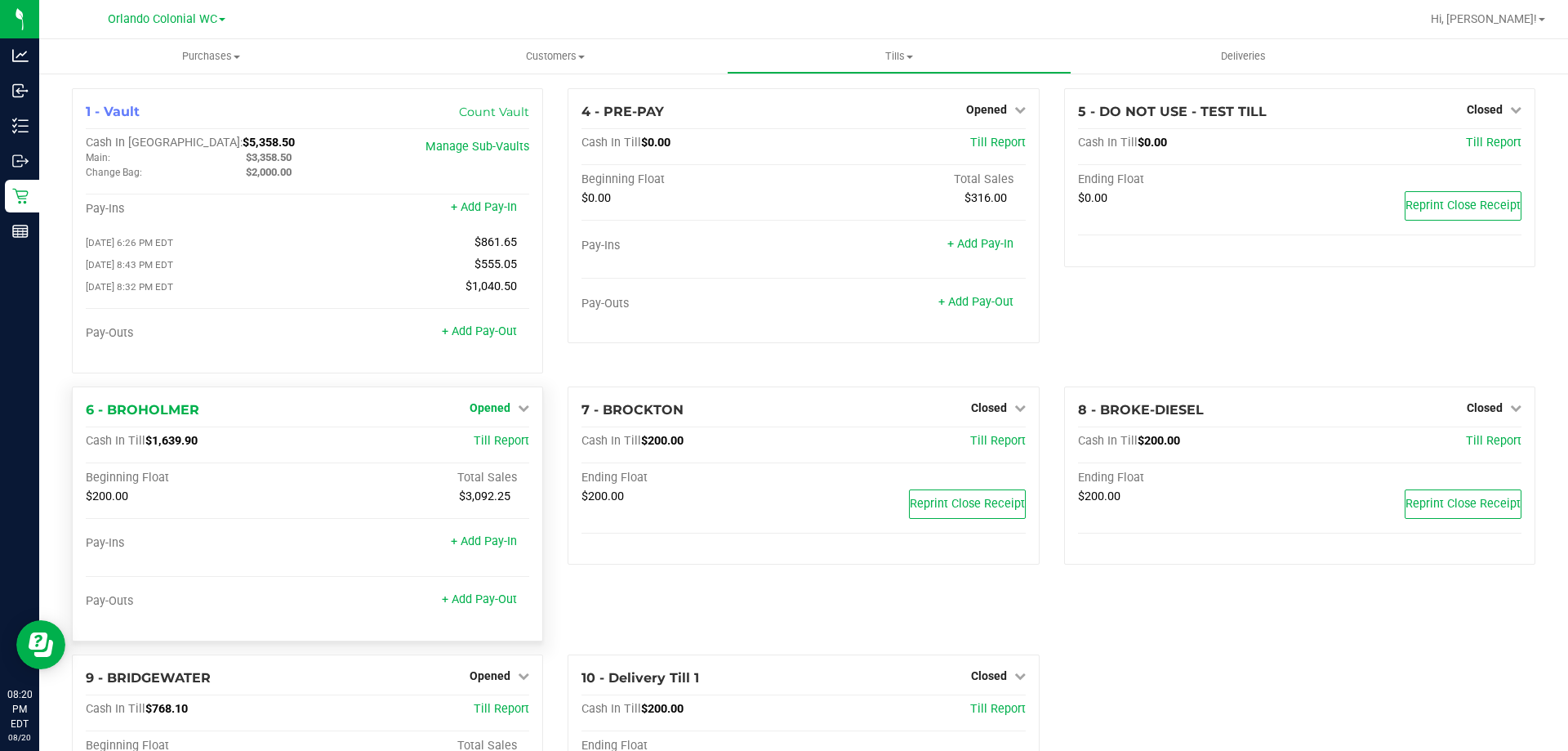
click at [496, 409] on span "Opened" at bounding box center [490, 407] width 41 height 13
click at [501, 441] on link "Close Till" at bounding box center [492, 440] width 44 height 13
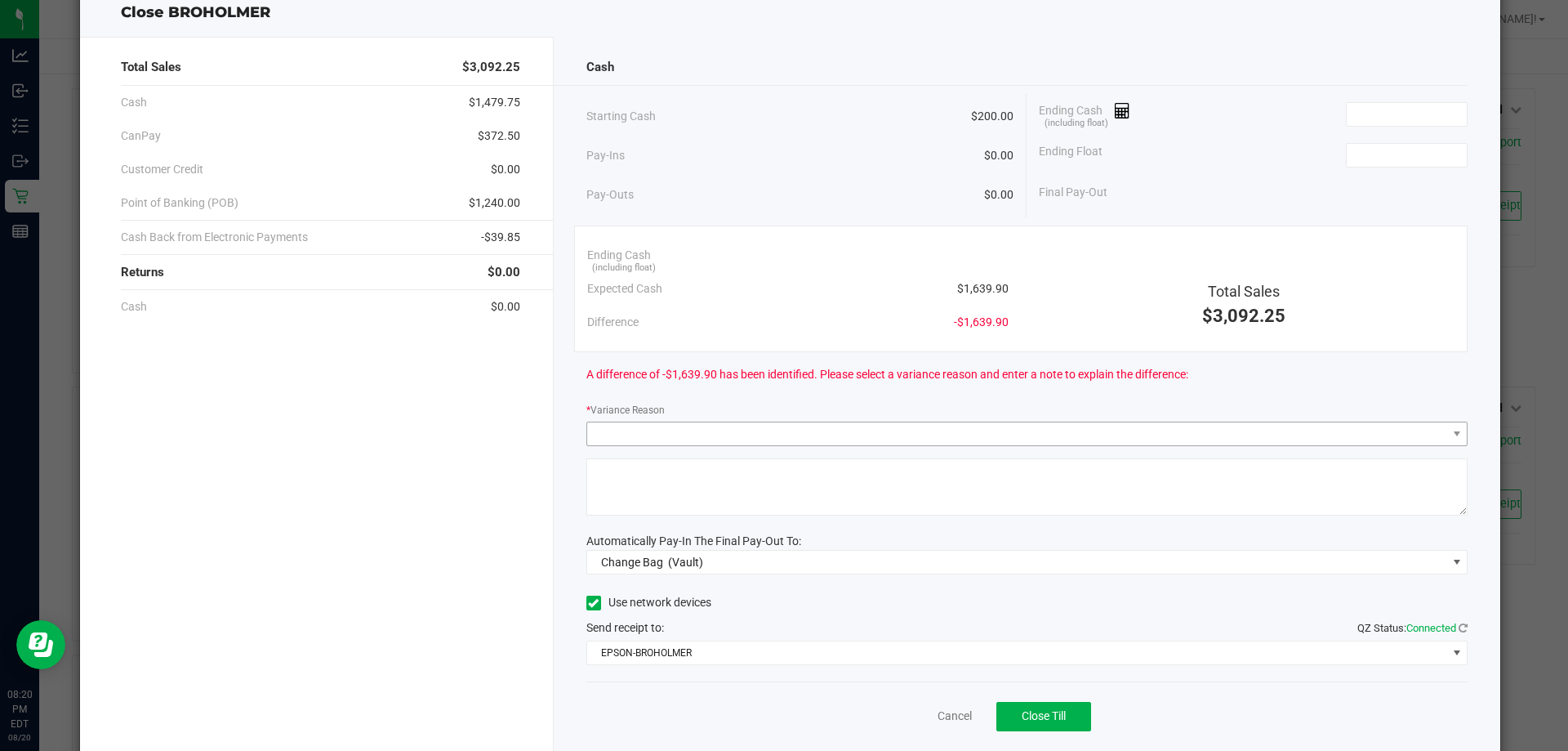
scroll to position [95, 0]
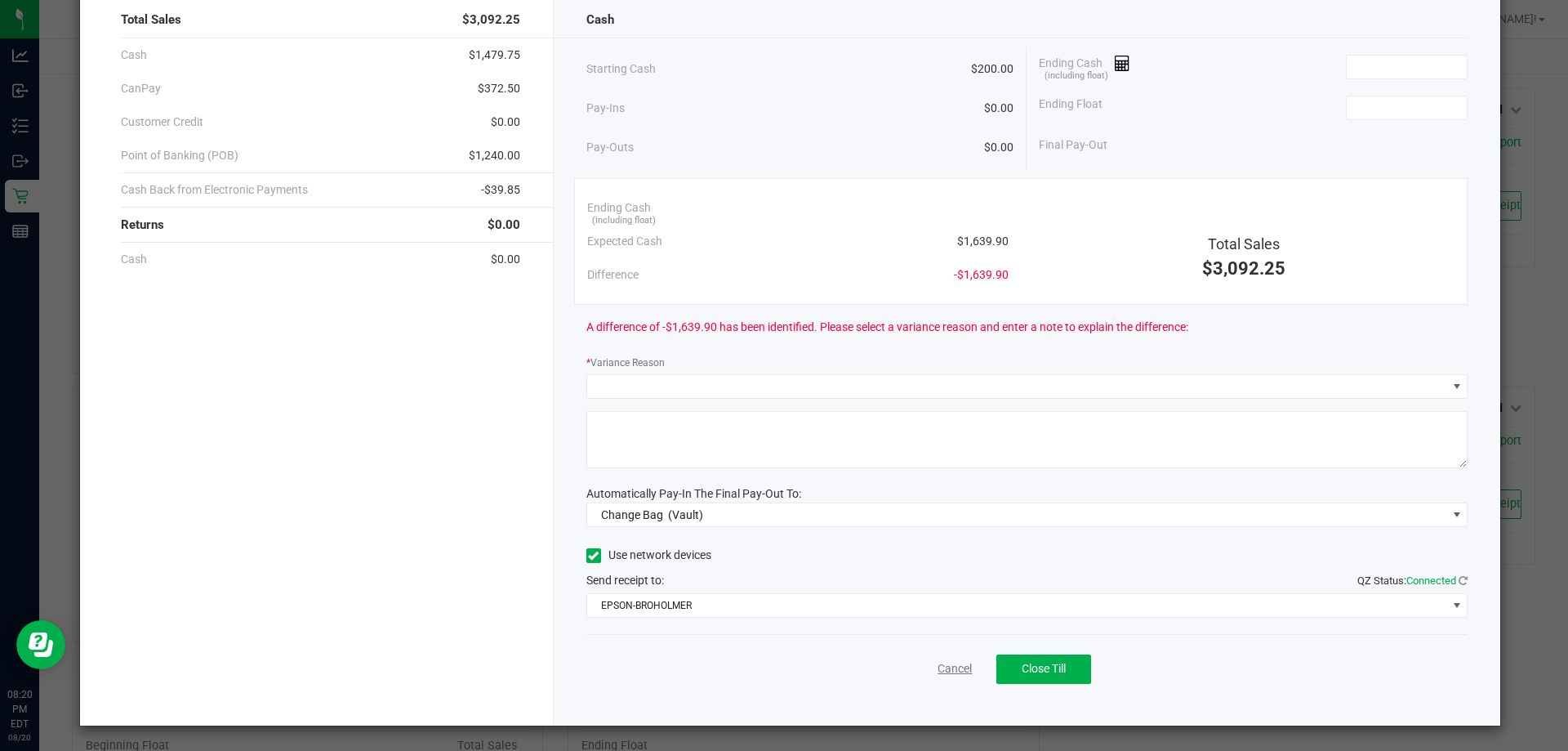
click at [937, 669] on link "Cancel" at bounding box center [954, 668] width 34 height 17
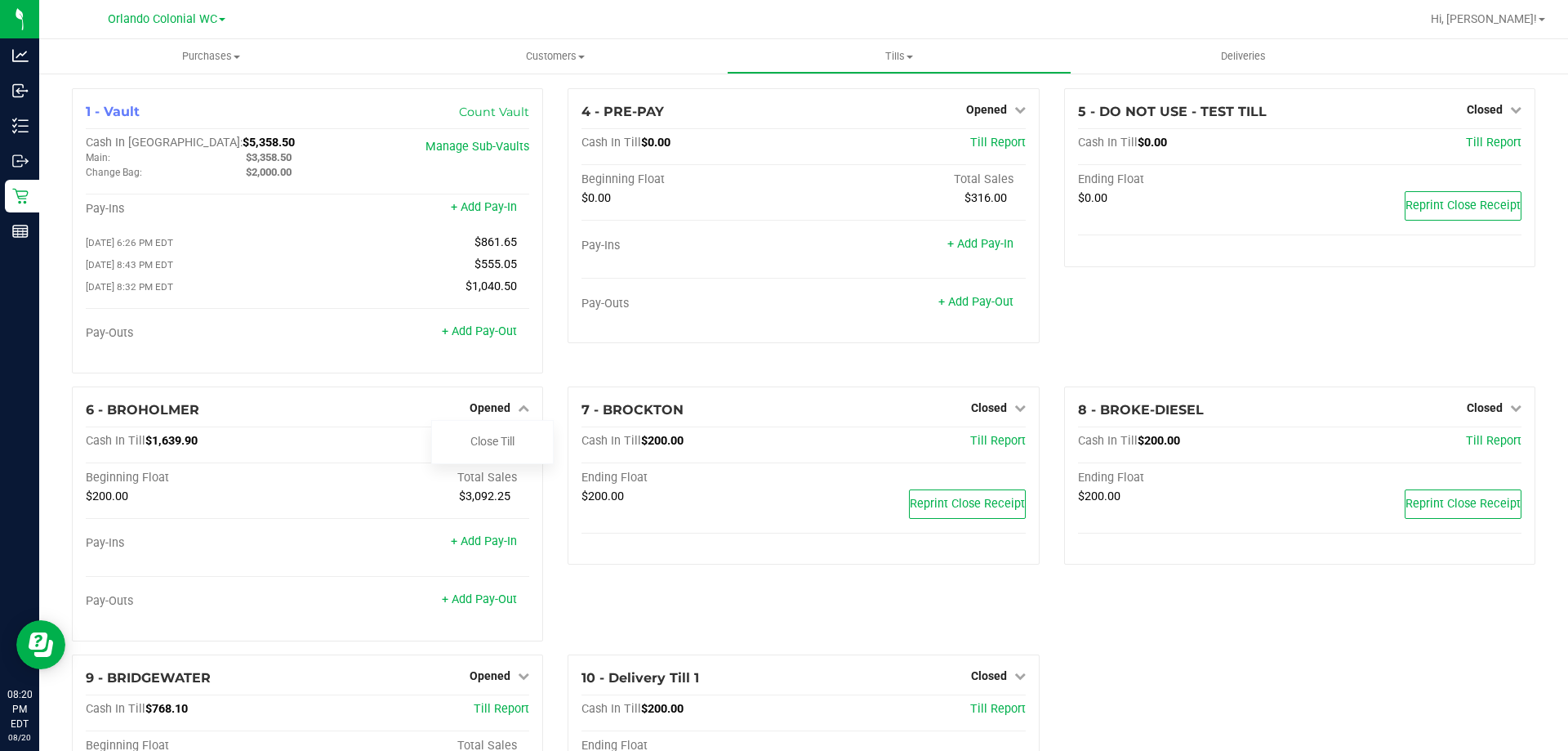
click at [773, 351] on div "4 - PRE-PAY Opened Close Till Cash In Till $0.00 Till Report Beginning Float To…" at bounding box center [803, 237] width 496 height 298
click at [618, 349] on div "4 - PRE-PAY Opened Close Till Cash In Till $0.00 Till Report Beginning Float To…" at bounding box center [803, 237] width 496 height 298
click at [521, 414] on icon at bounding box center [524, 408] width 12 height 12
click at [625, 341] on div "4 - PRE-PAY Opened Close Till Cash In Till $0.00 Till Report Beginning Float To…" at bounding box center [804, 215] width 472 height 255
click at [644, 364] on div "4 - PRE-PAY Opened Close Till Cash In Till $0.00 Till Report Beginning Float To…" at bounding box center [803, 237] width 496 height 298
